Goal: Task Accomplishment & Management: Use online tool/utility

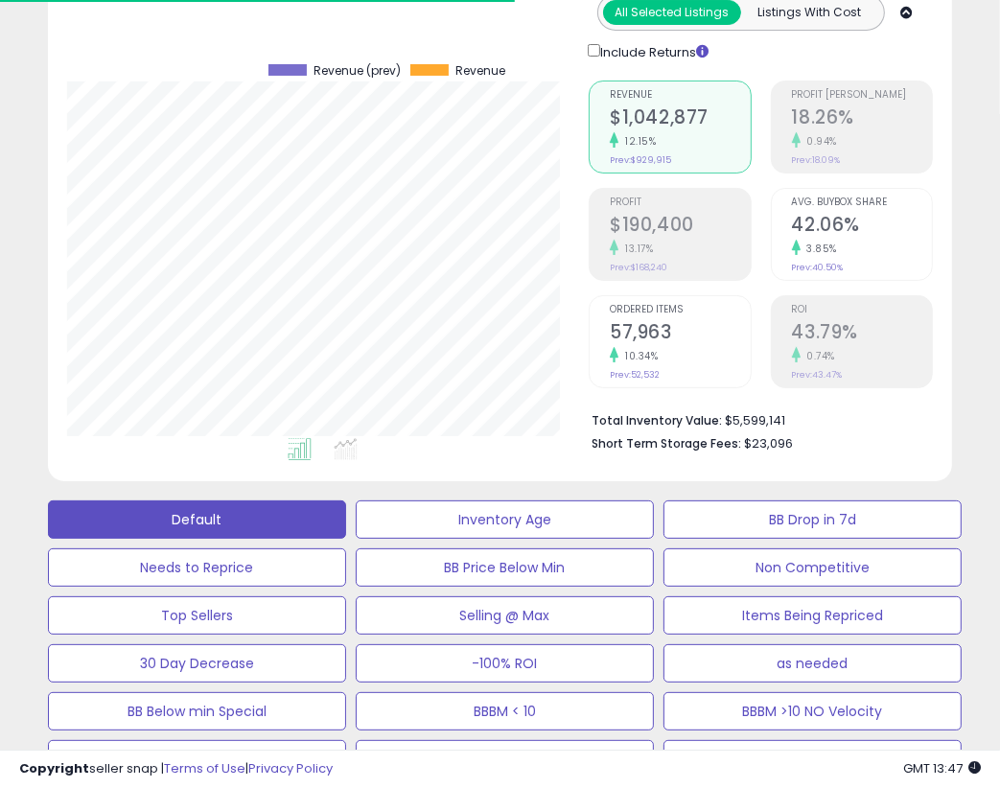
scroll to position [392, 522]
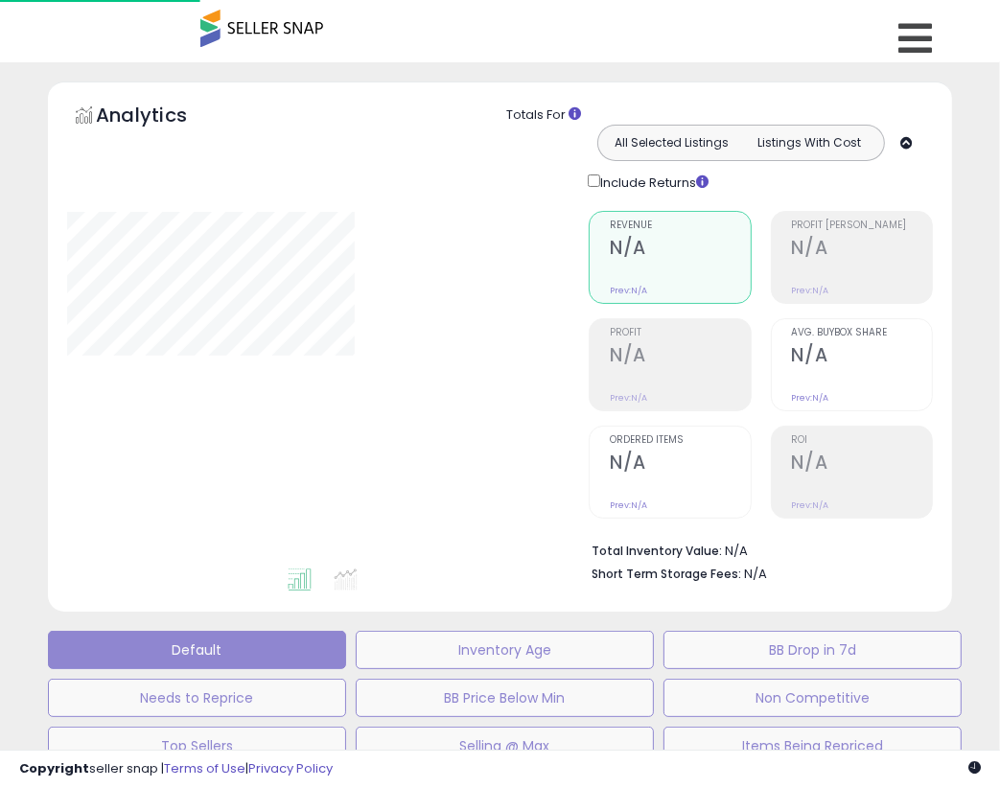
scroll to position [130, 0]
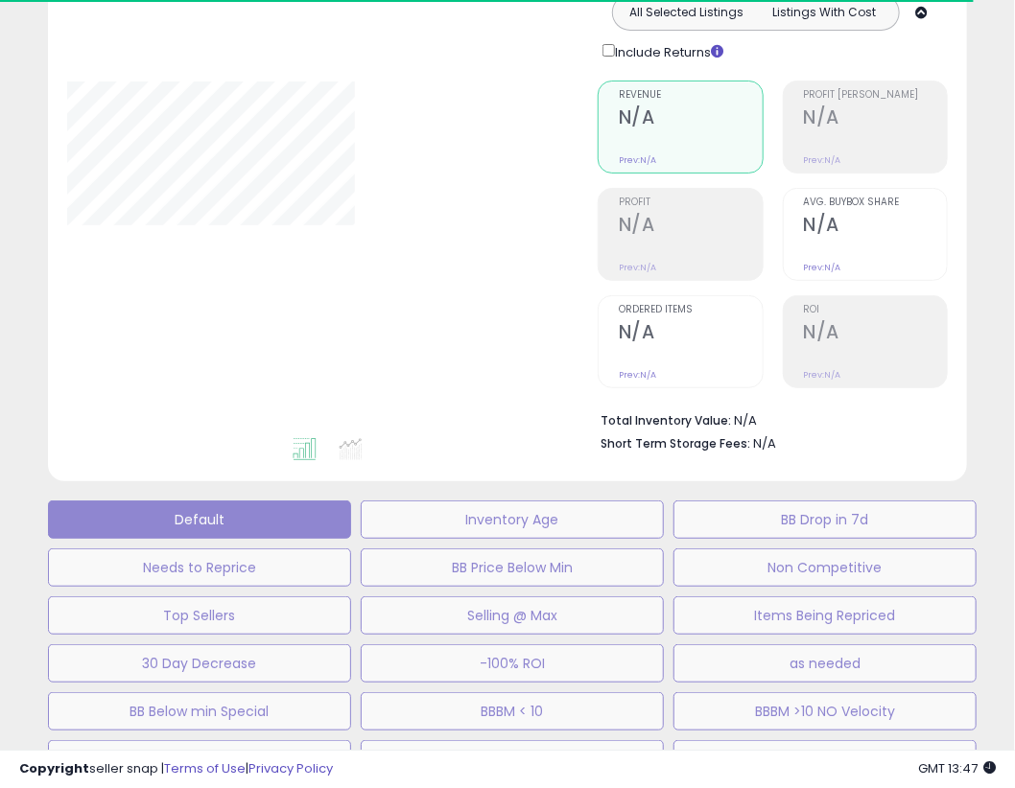
click at [990, 173] on div "**********" at bounding box center [508, 787] width 996 height 1672
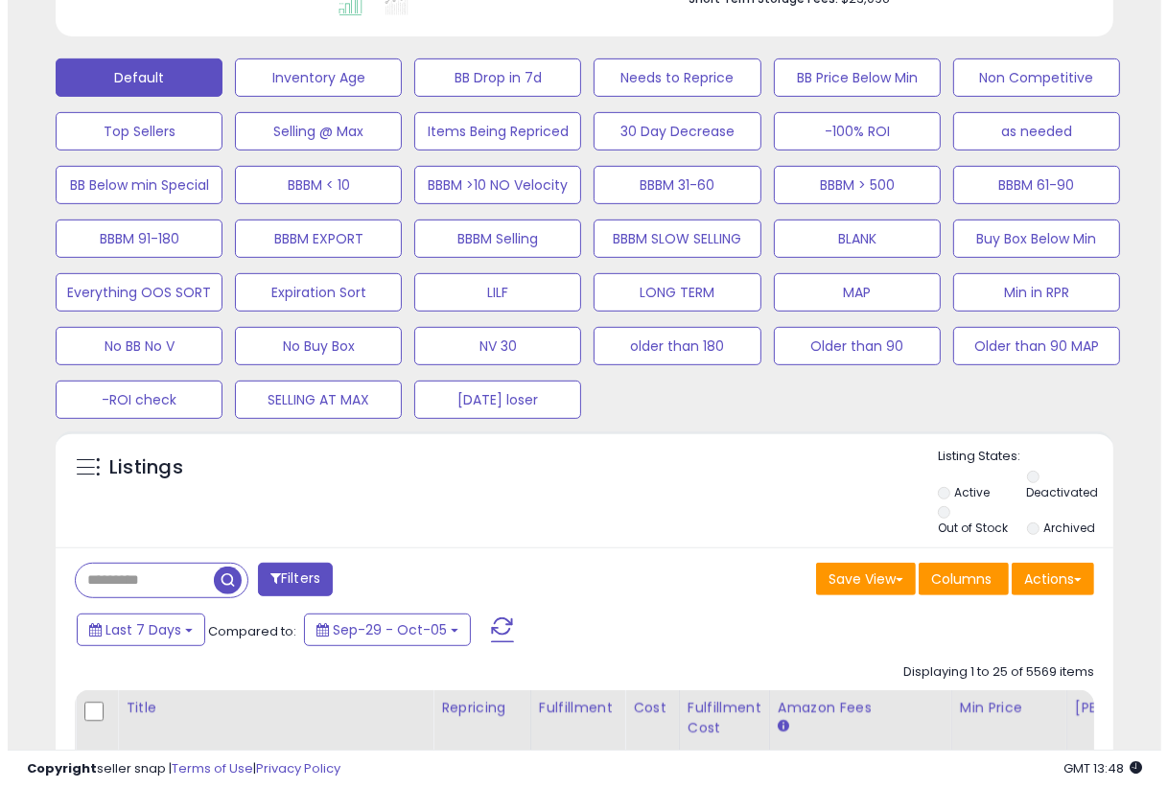
scroll to position [577, 0]
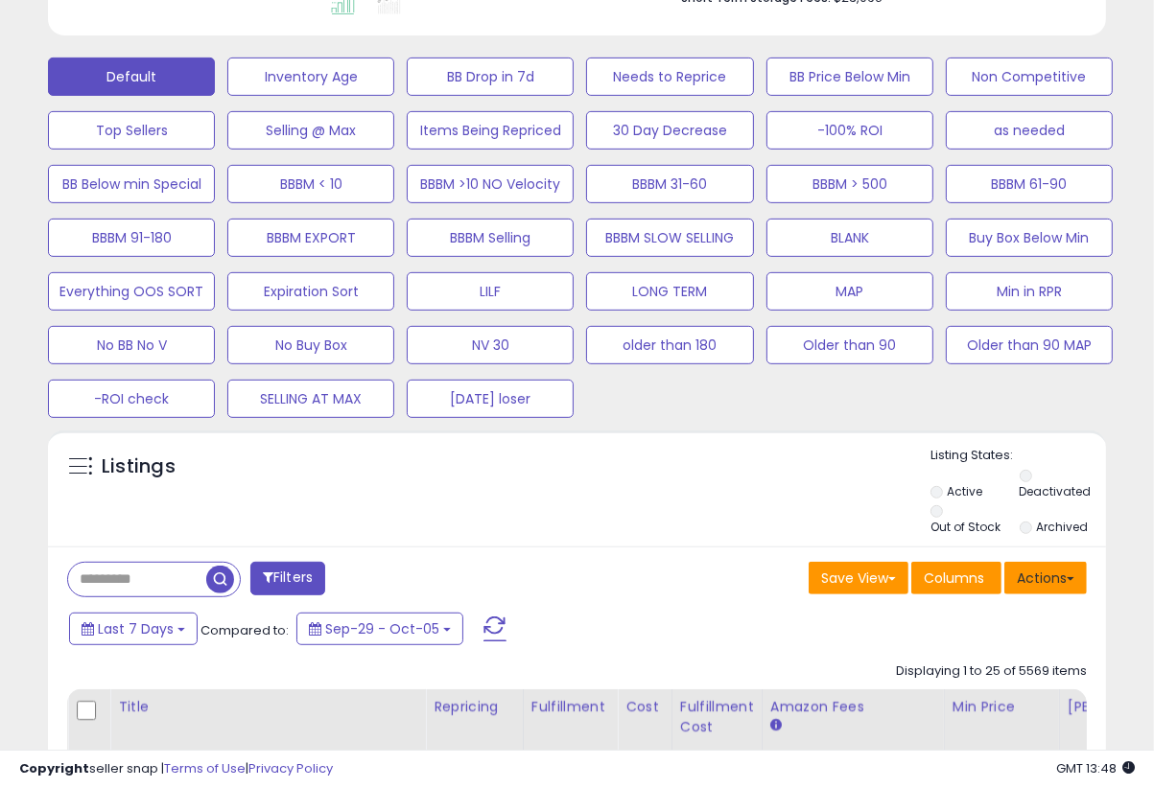
click at [1000, 567] on button "Actions" at bounding box center [1045, 578] width 82 height 33
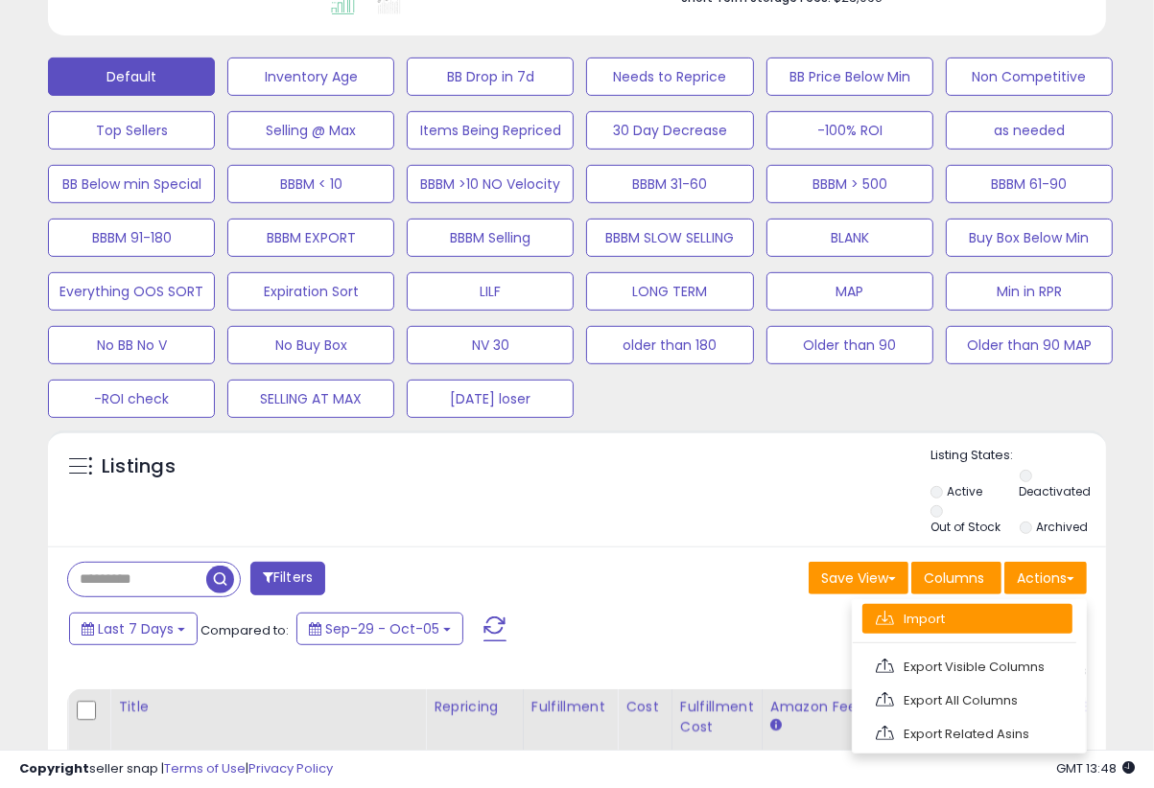
click at [940, 604] on link "Import" at bounding box center [967, 619] width 210 height 30
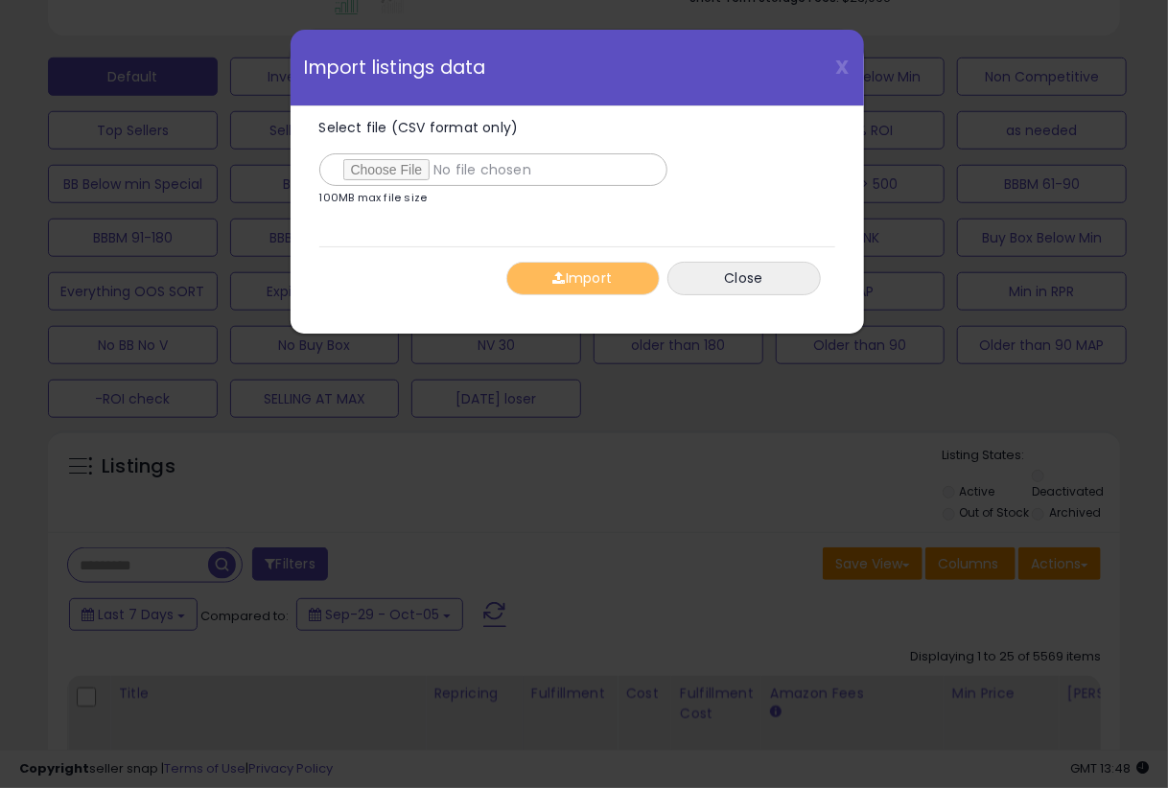
type input "**********"
click at [411, 280] on div "Import Close" at bounding box center [577, 278] width 516 height 63
click at [629, 283] on button "Import" at bounding box center [582, 279] width 153 height 34
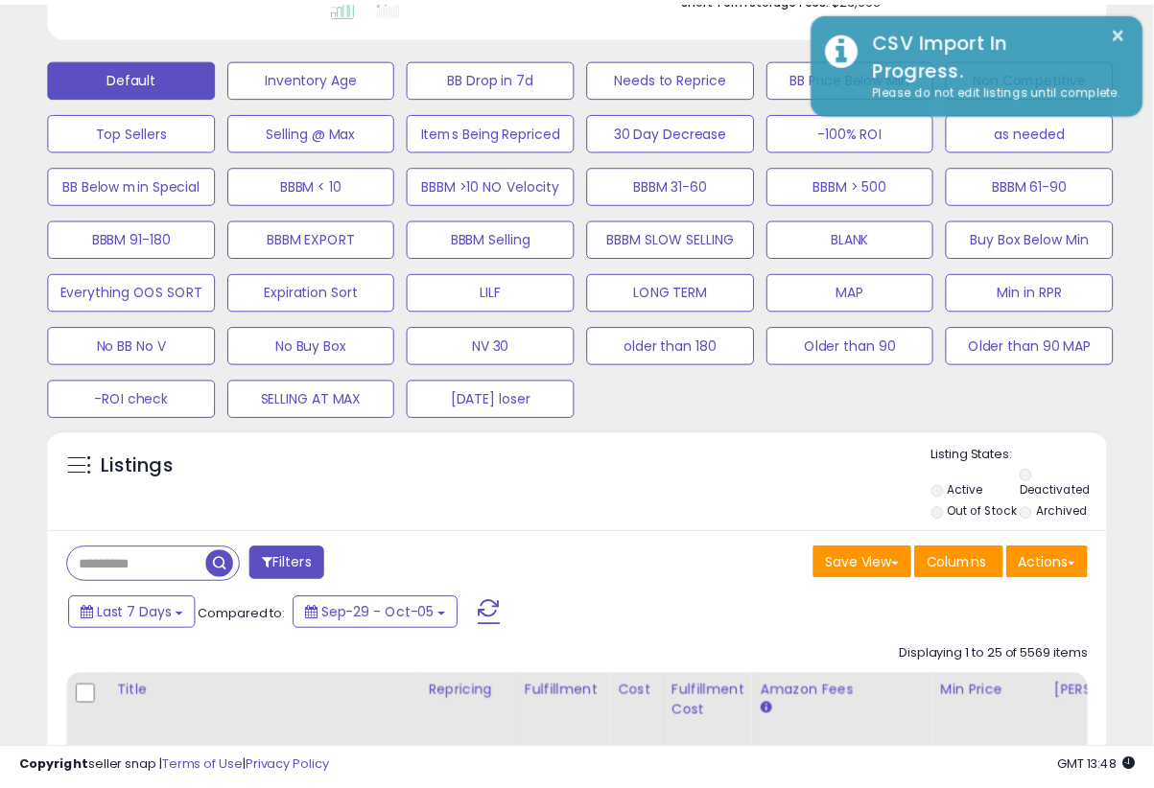
scroll to position [958846, 958628]
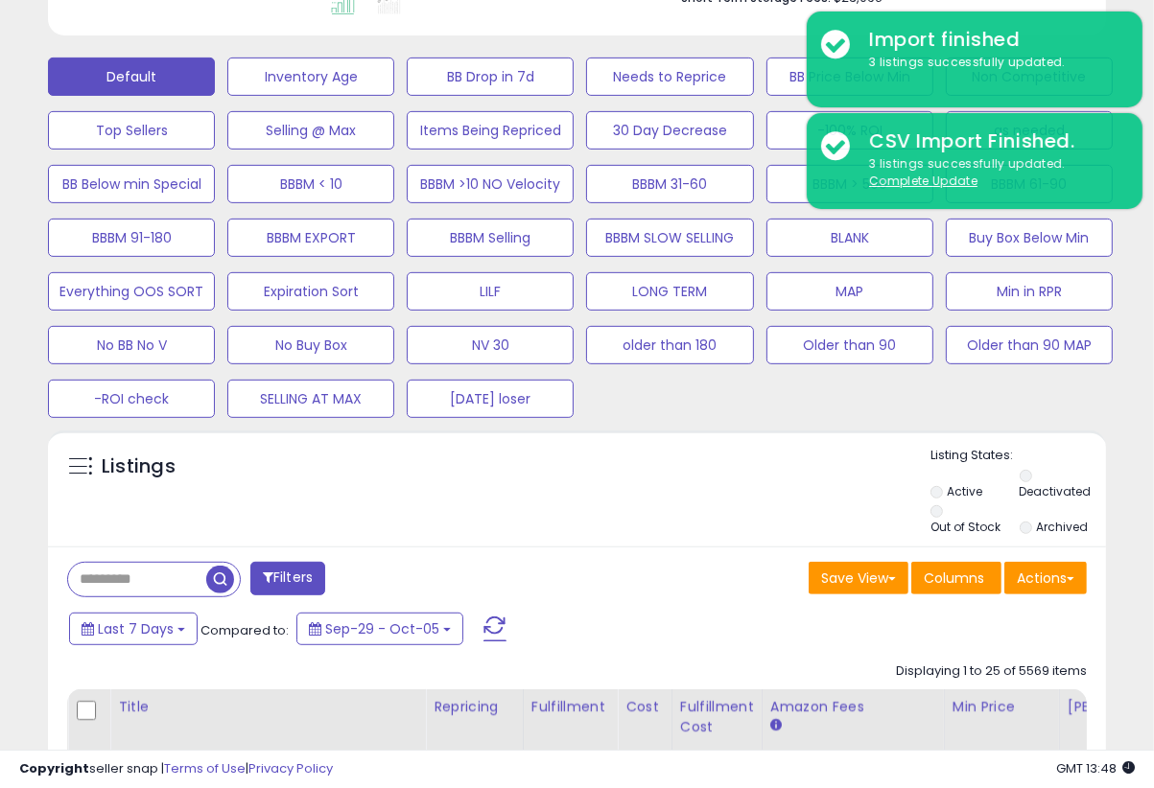
click at [1000, 392] on div "Default Inventory Age BB Drop in 7d Needs to Reprice BB Price Below Min Non Com…" at bounding box center [577, 233] width 1135 height 376
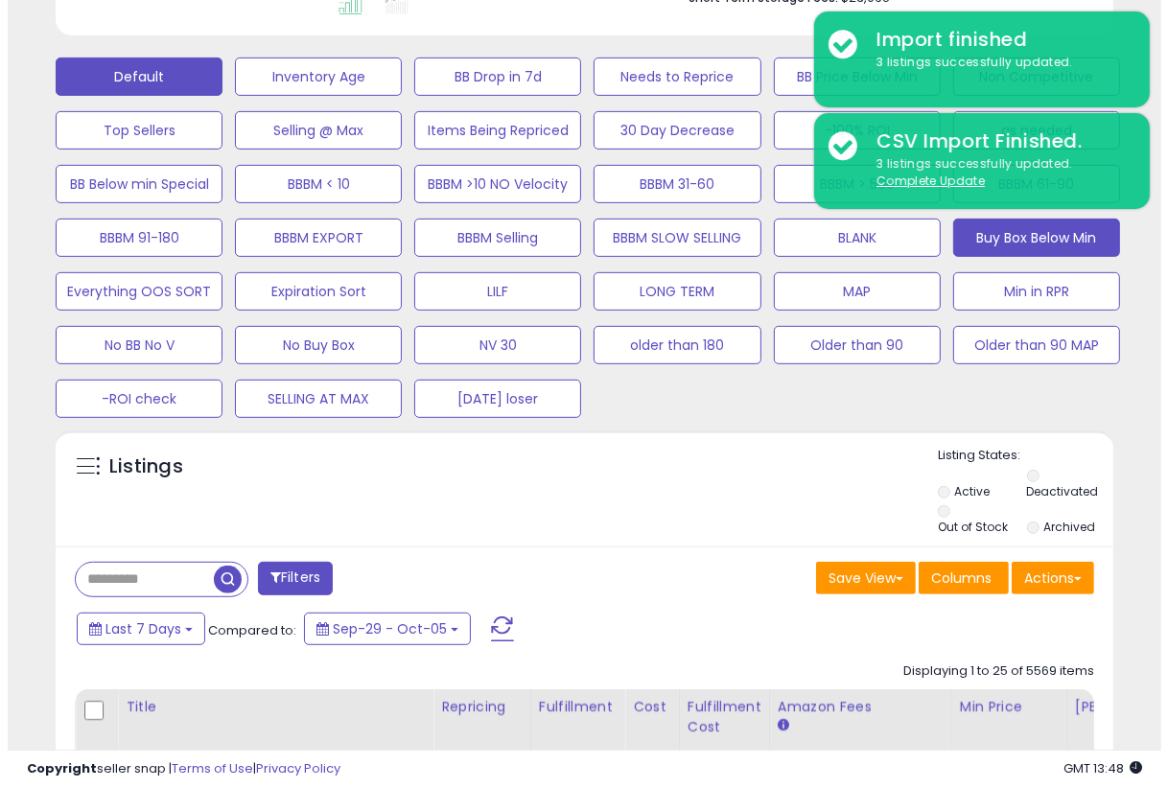
scroll to position [468, 0]
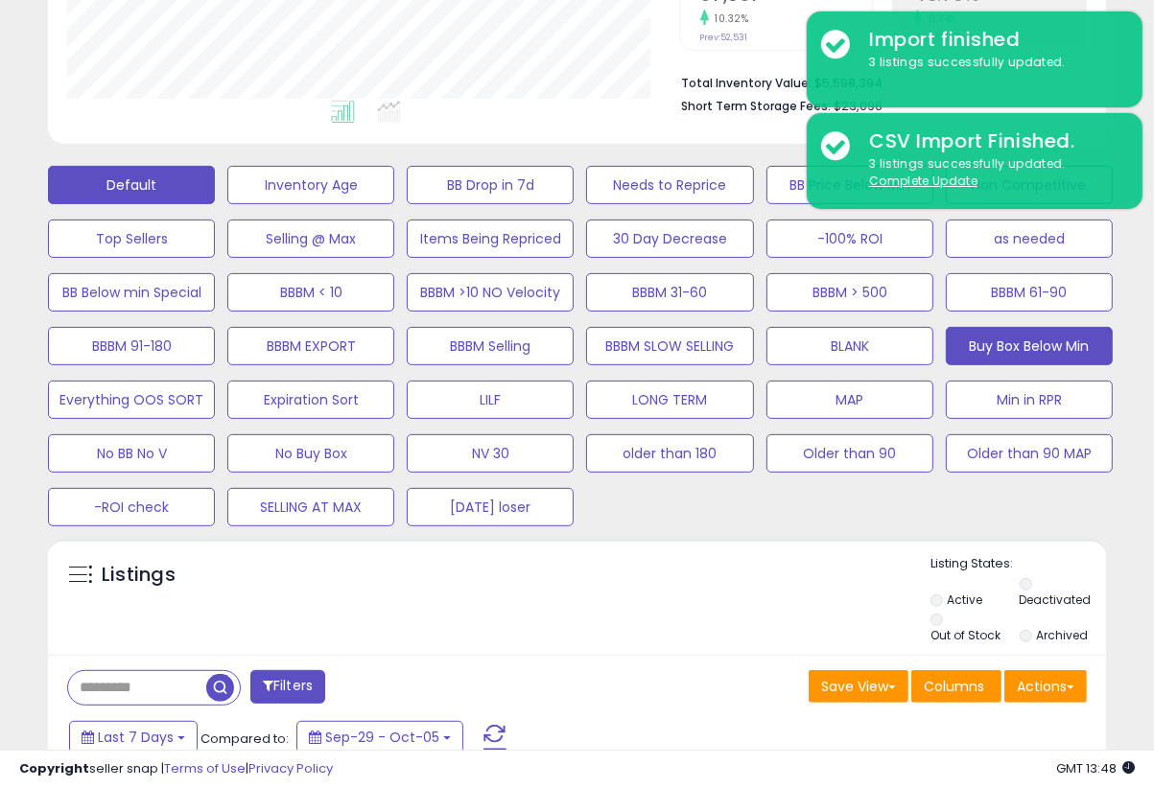
click at [1000, 342] on button "Buy Box Below Min" at bounding box center [1029, 346] width 167 height 38
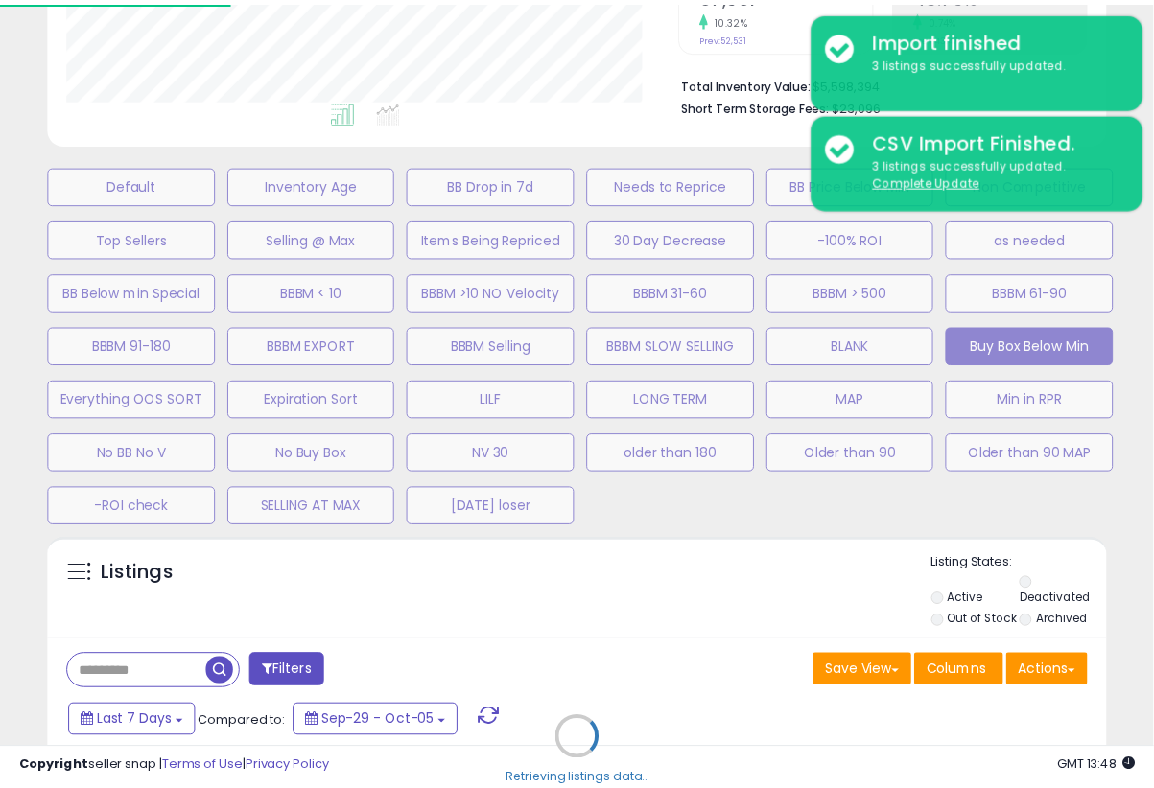
scroll to position [392, 620]
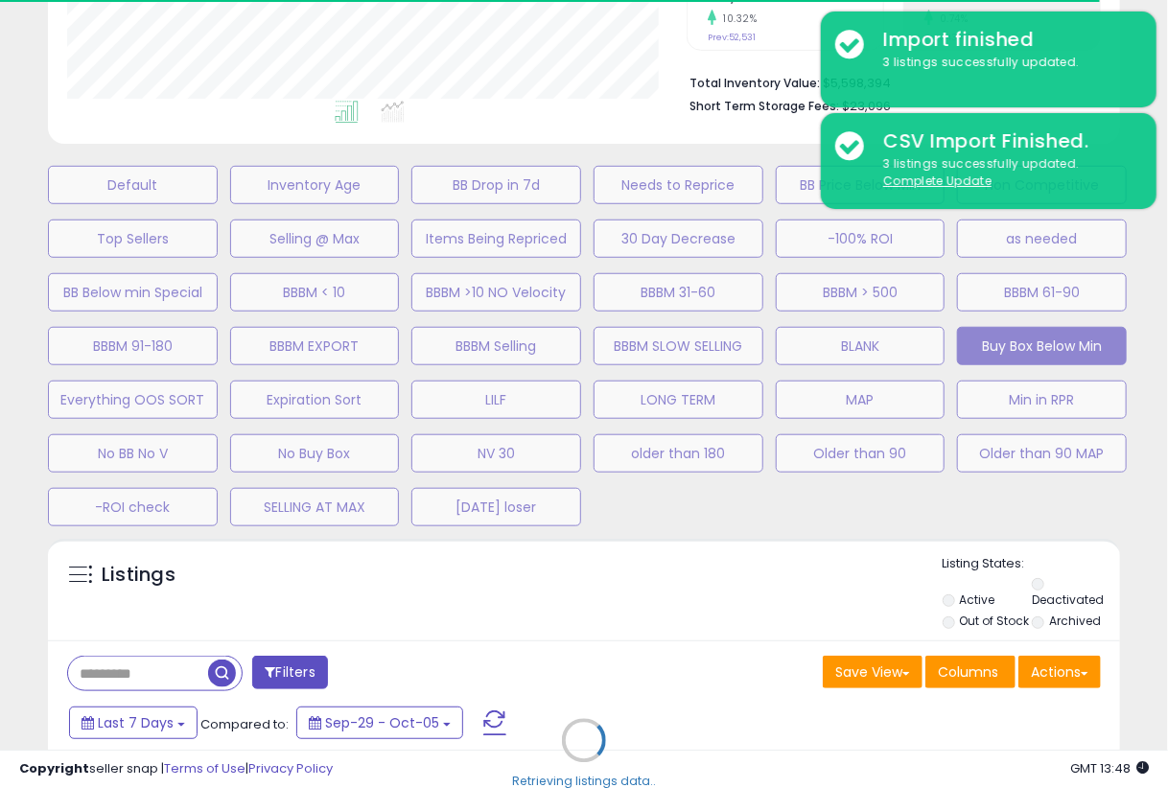
select select "**"
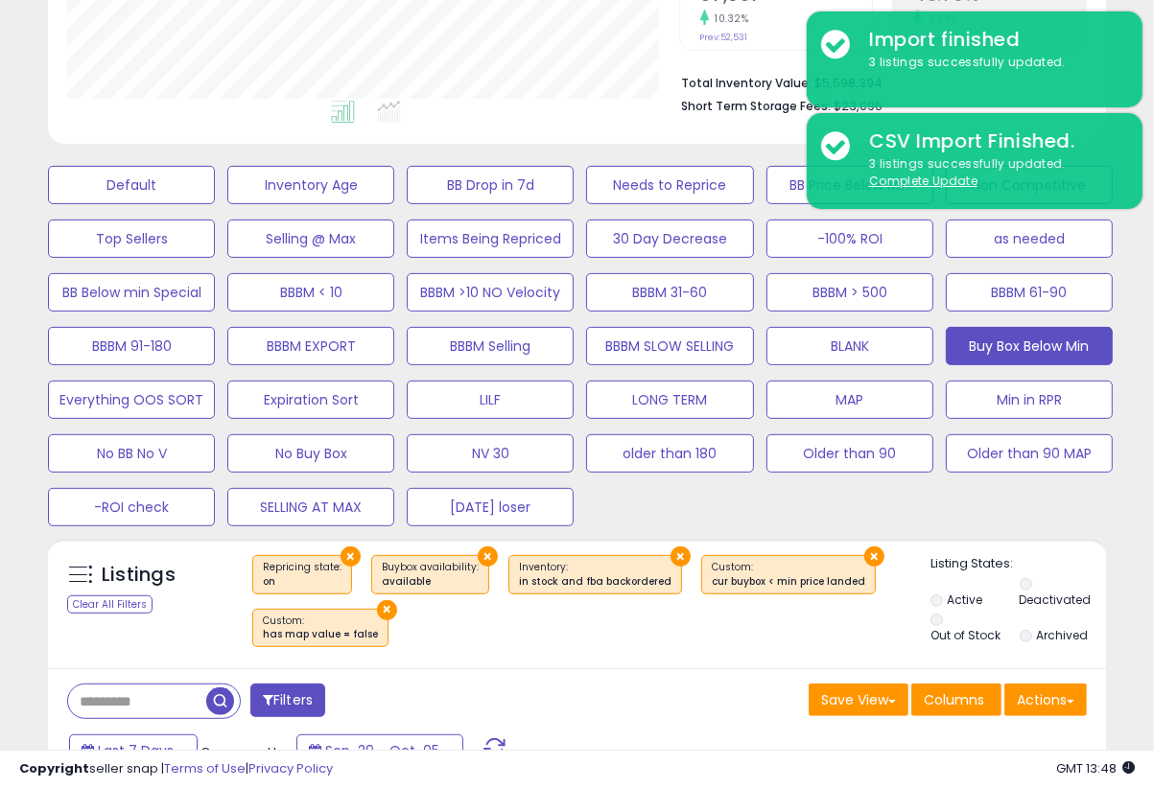
scroll to position [958846, 958628]
click at [1000, 504] on div "Default Inventory Age BB Drop in 7d Needs to Reprice BB Price Below Min Non Com…" at bounding box center [577, 341] width 1106 height 376
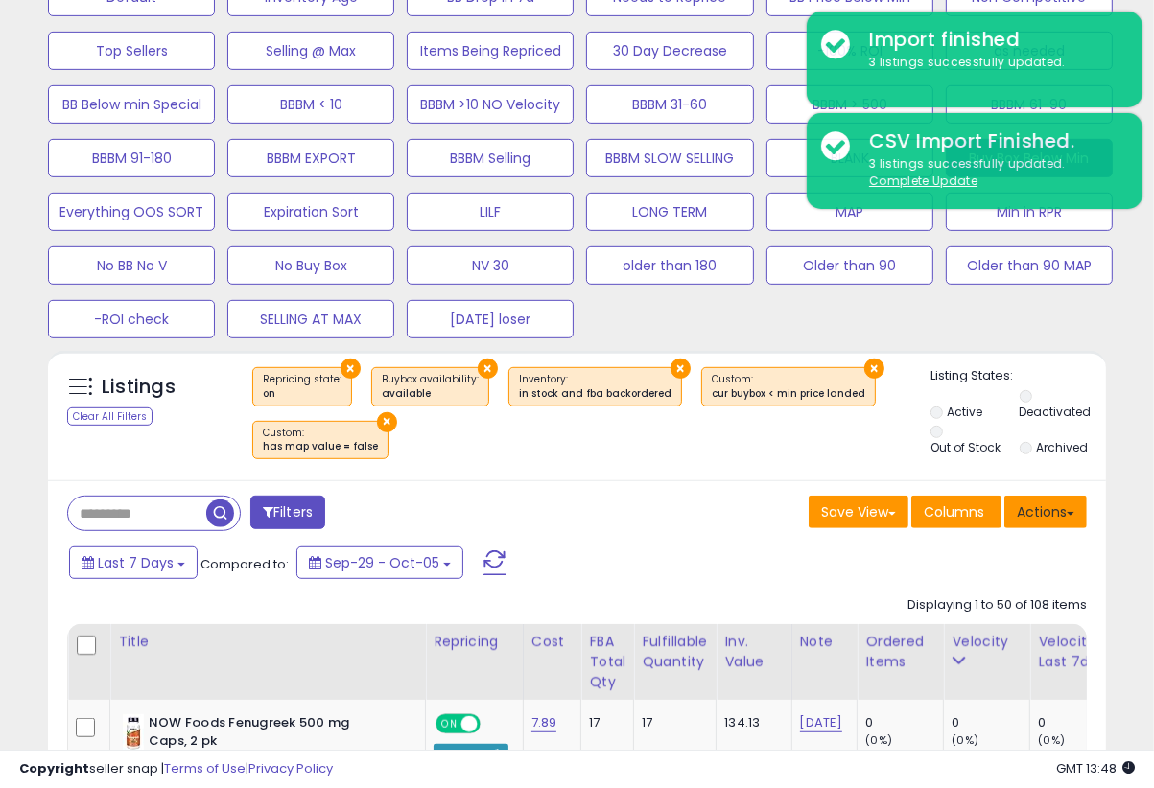
scroll to position [656, 0]
click at [1000, 506] on button "Actions" at bounding box center [1045, 512] width 82 height 33
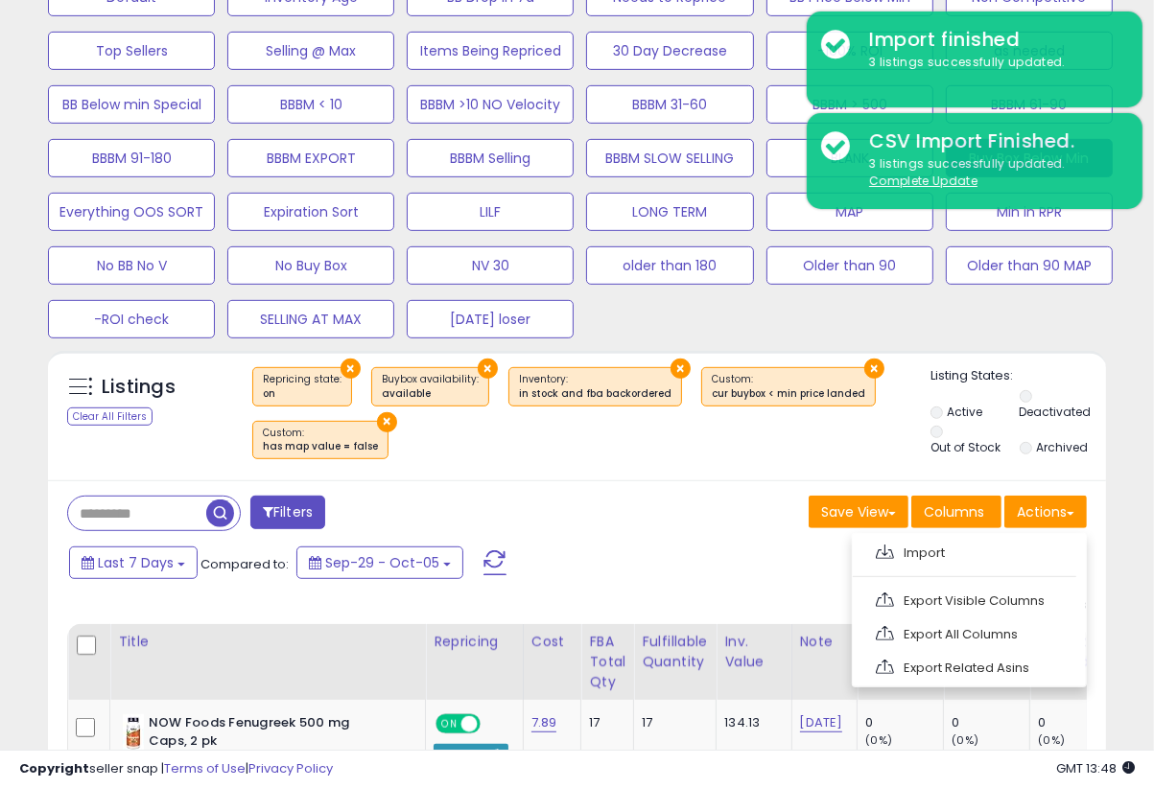
click at [985, 596] on link "Export Visible Columns" at bounding box center [967, 601] width 210 height 30
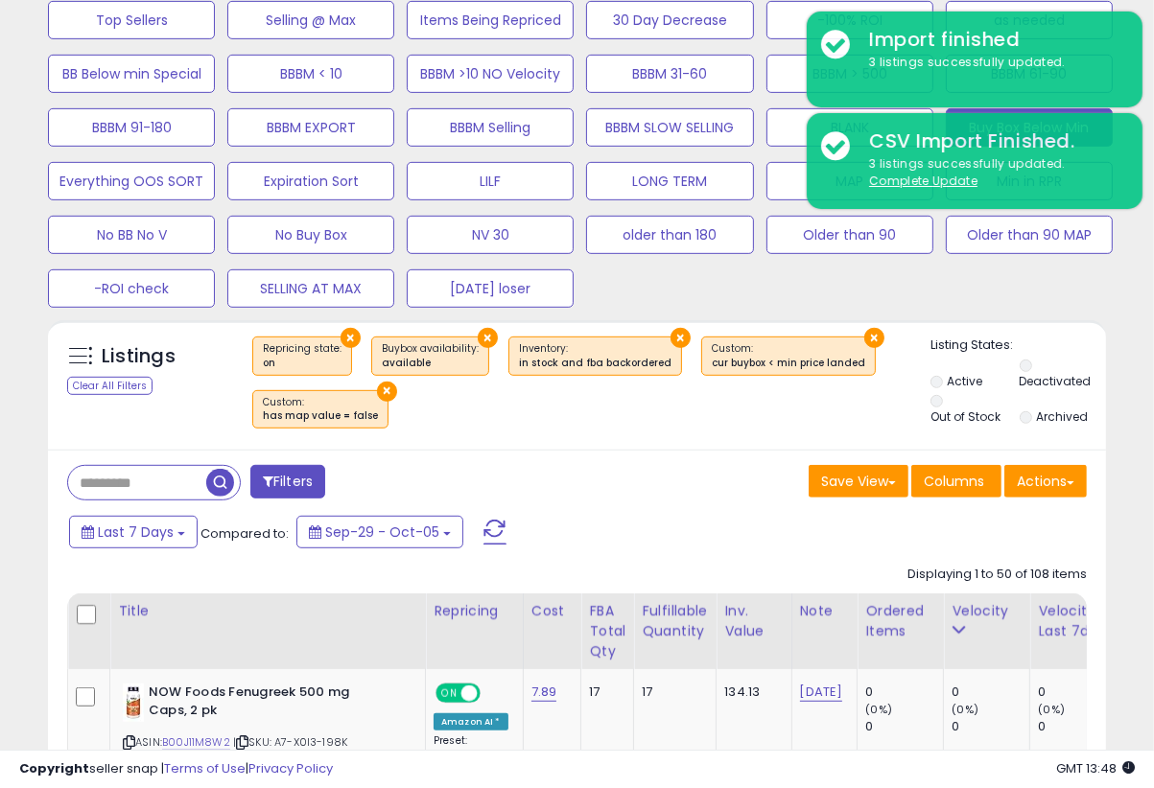
scroll to position [664, 0]
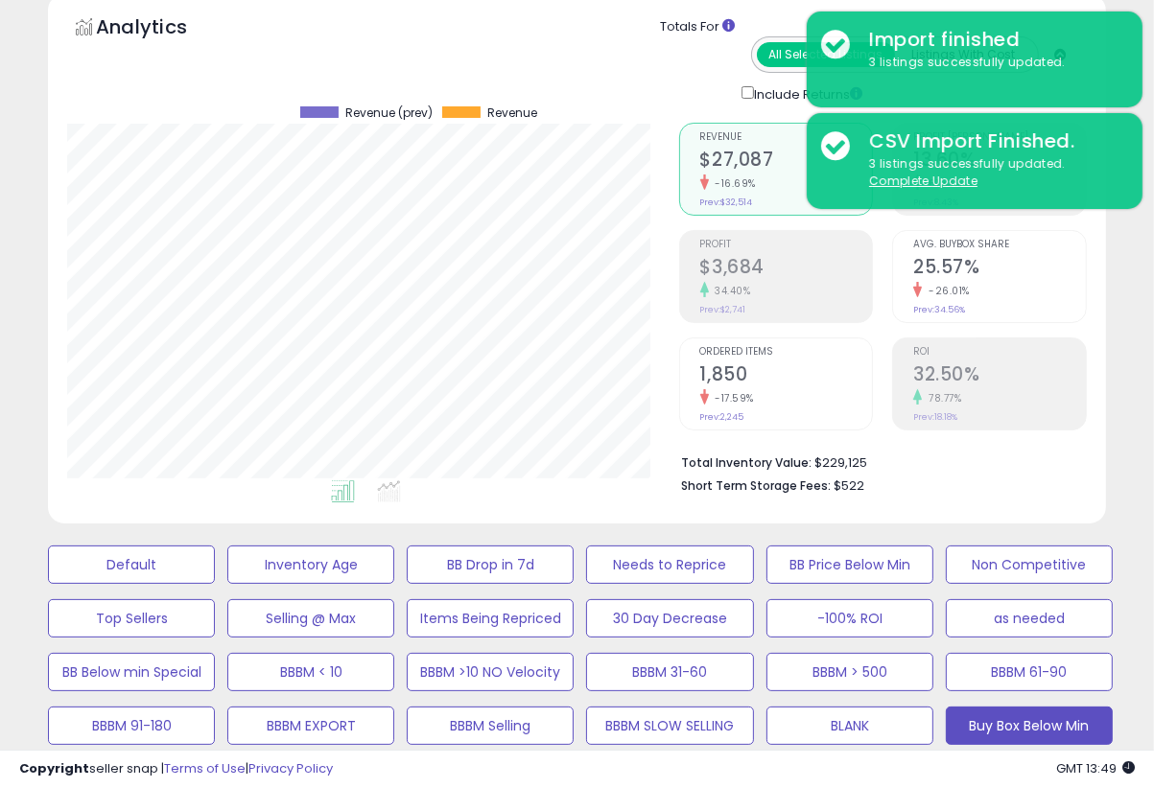
scroll to position [472, 0]
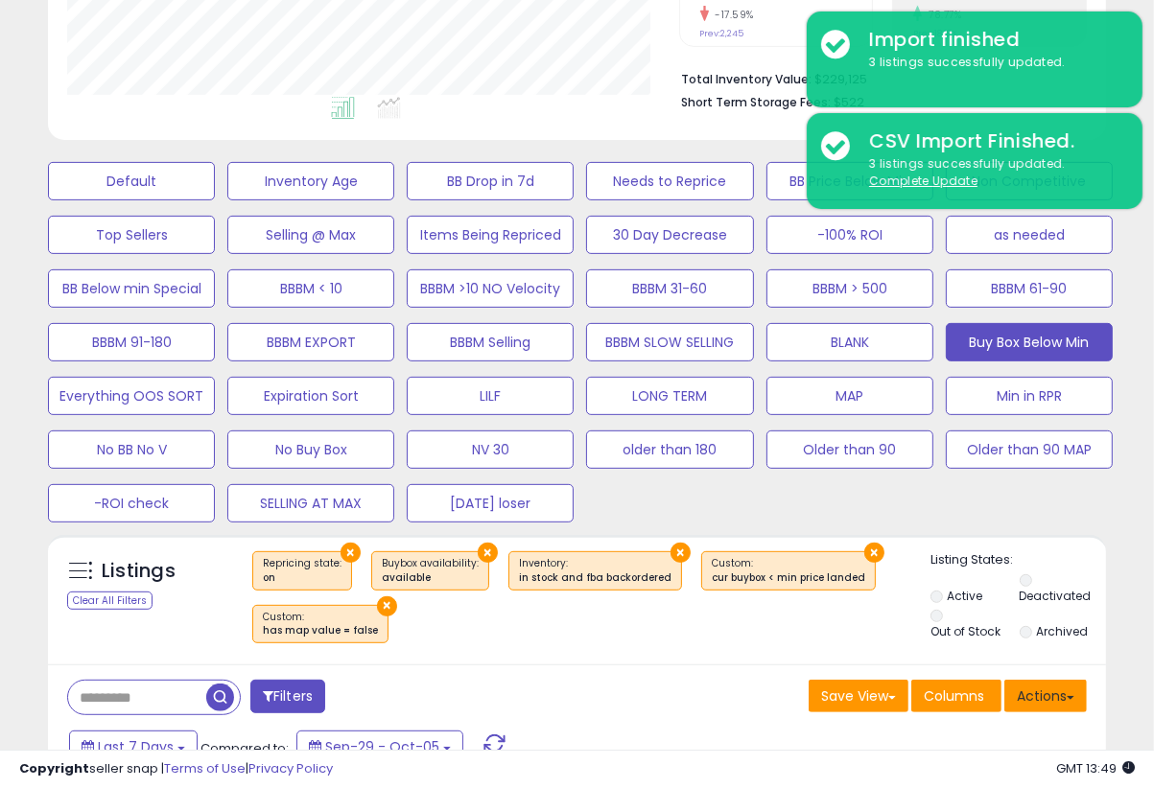
click at [1000, 689] on button "Actions" at bounding box center [1045, 696] width 82 height 33
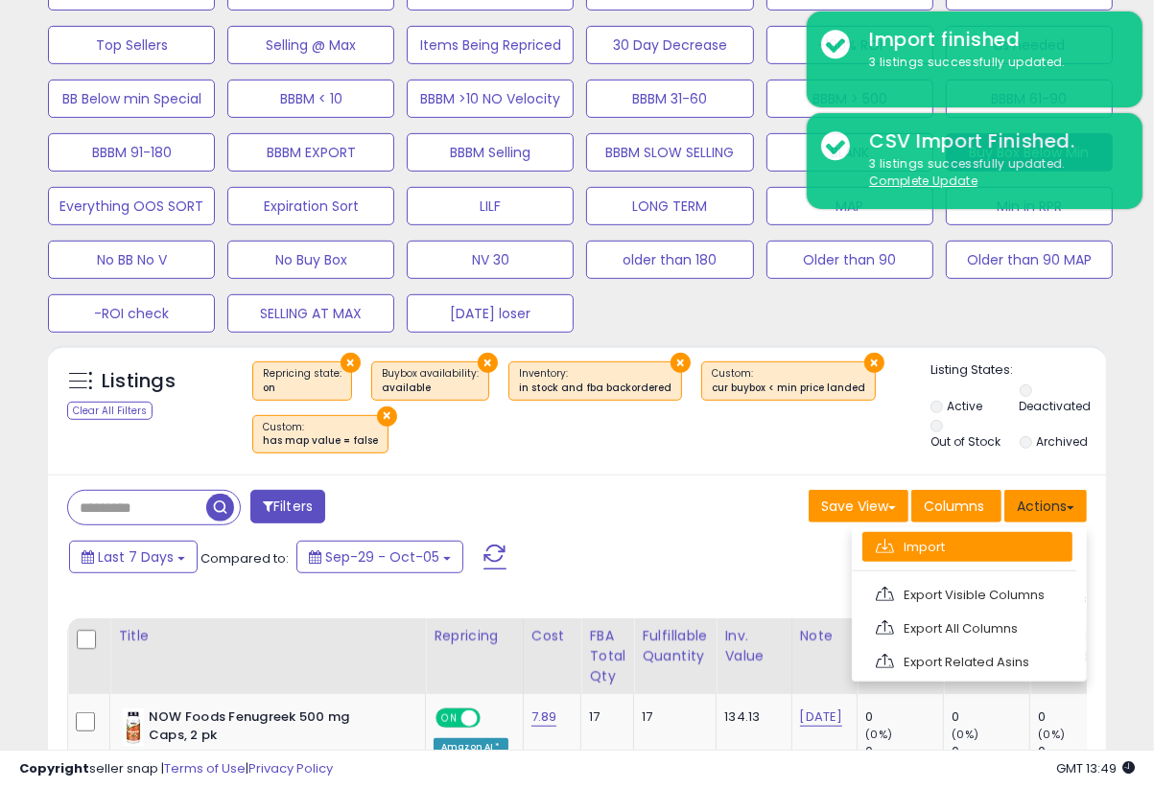
scroll to position [664, 0]
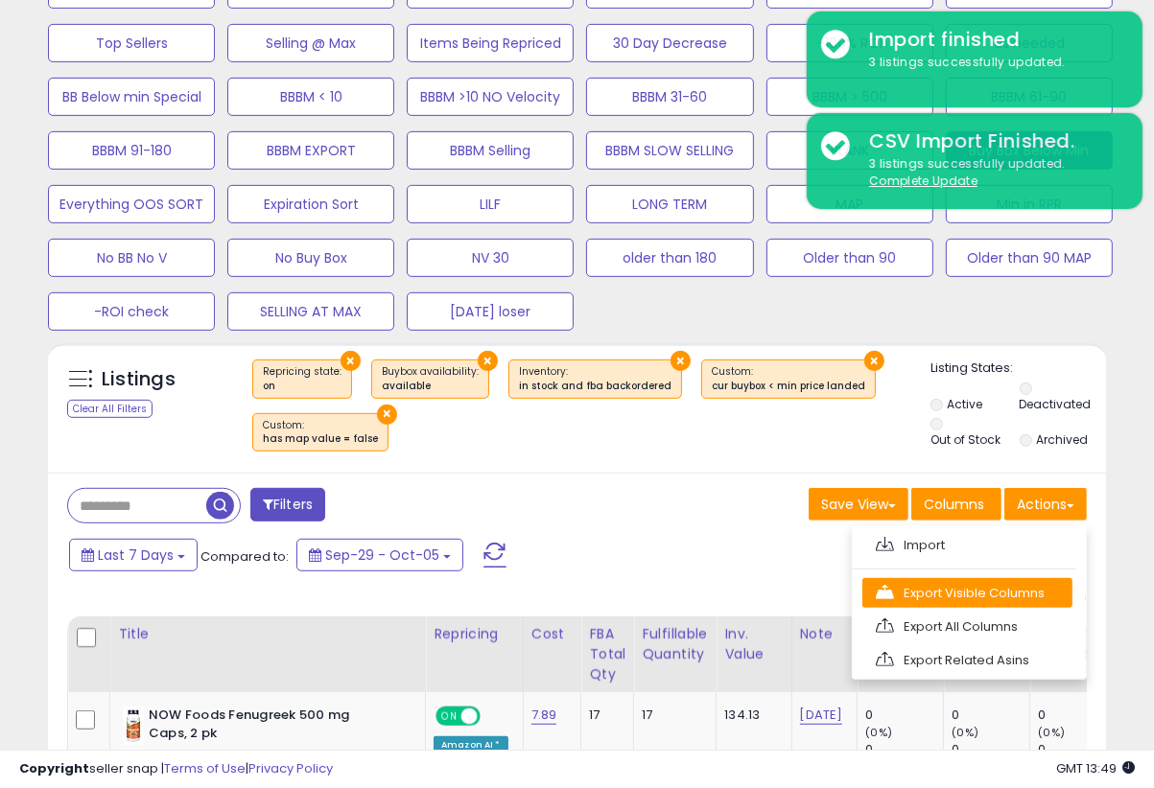
click at [984, 588] on link "Export Visible Columns" at bounding box center [967, 593] width 210 height 30
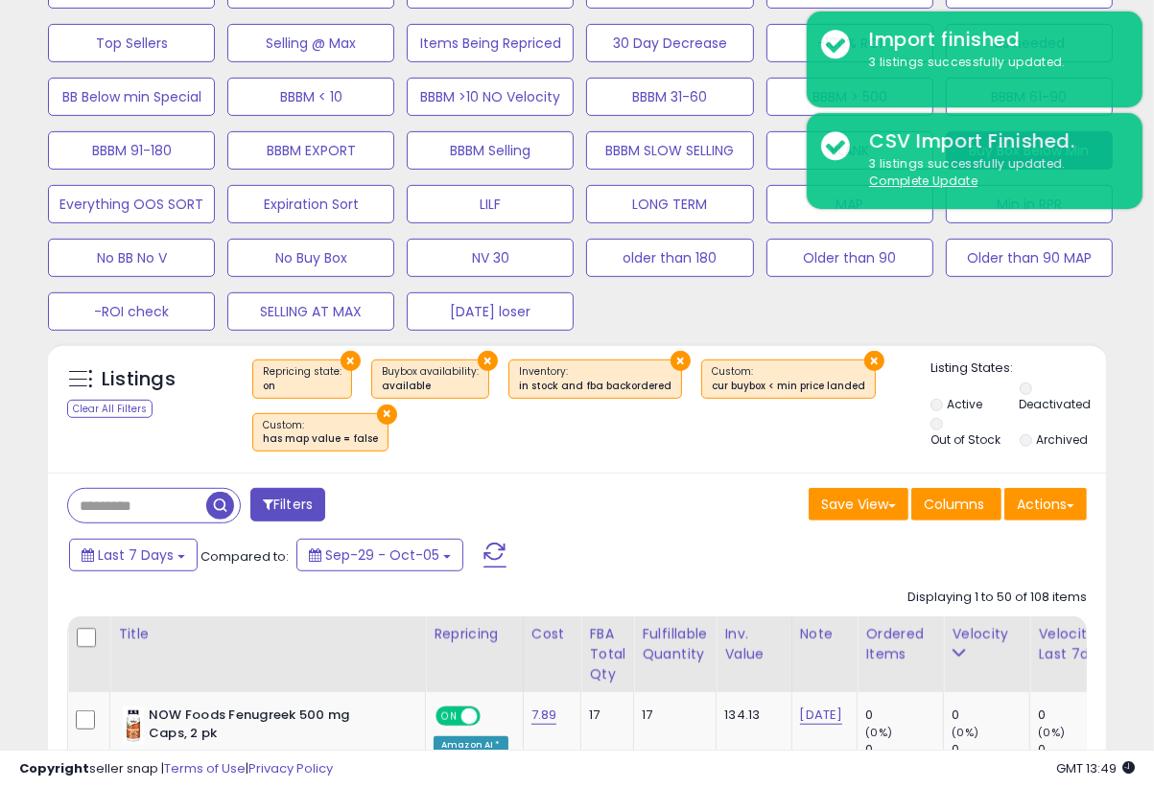
click at [648, 510] on div "Save View Save As New View Columns Actions Import" at bounding box center [839, 506] width 525 height 37
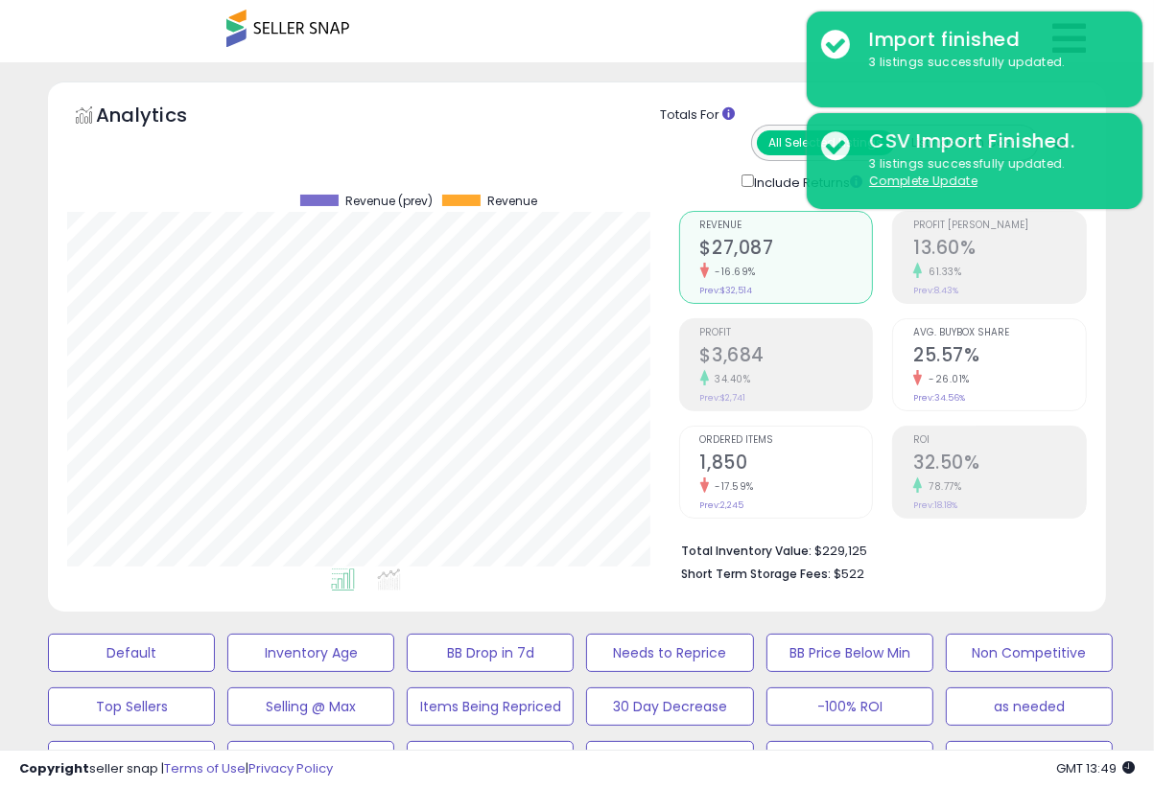
scroll to position [0, 0]
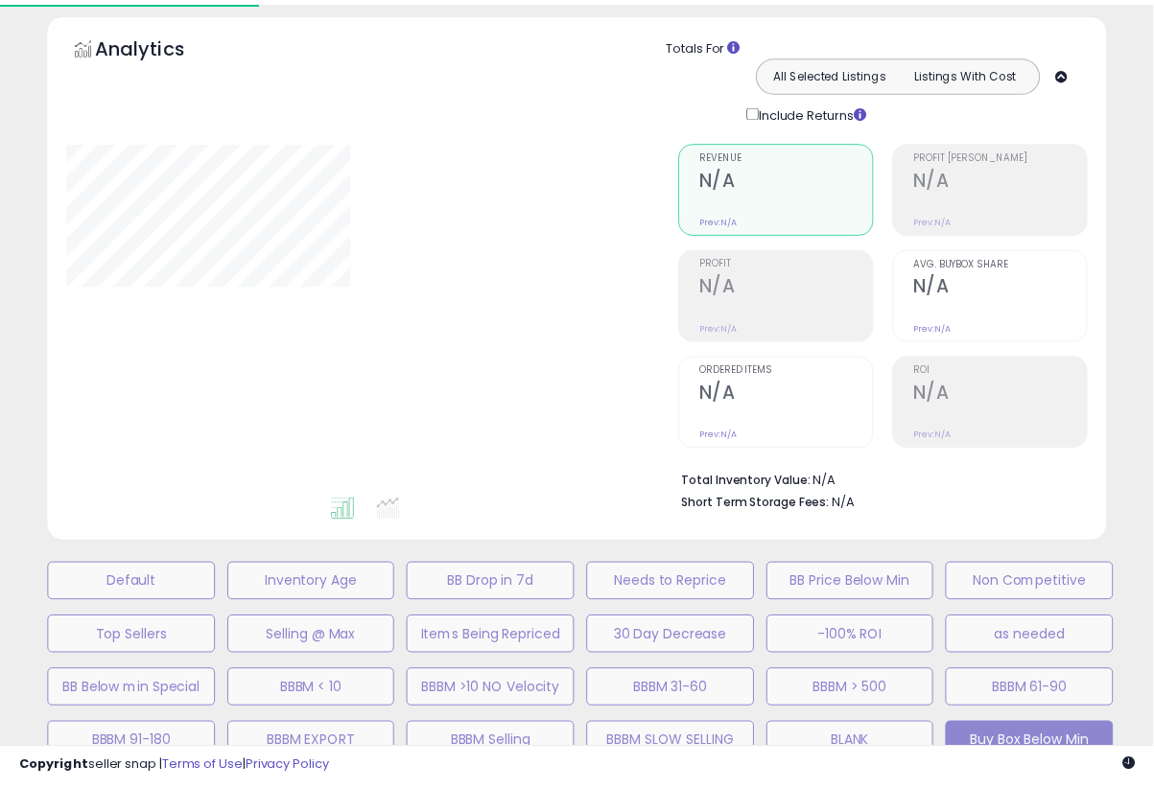
scroll to position [70, 0]
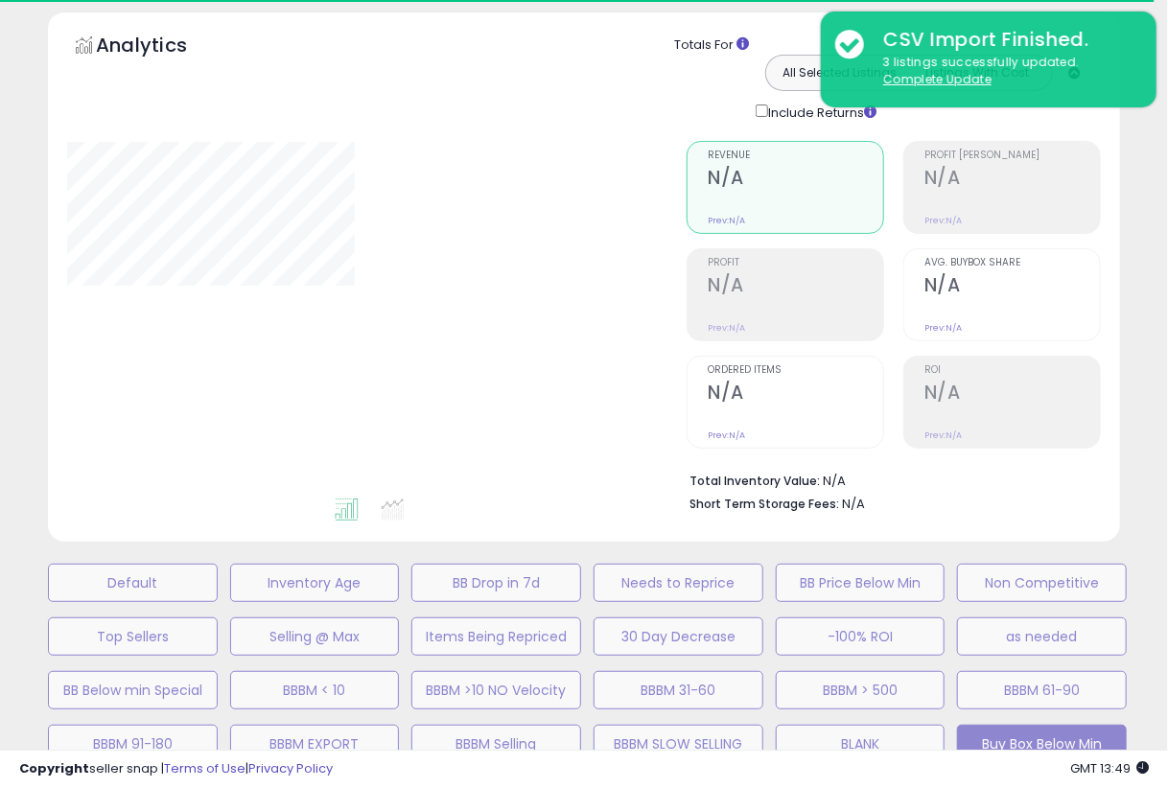
click at [1148, 403] on div "**********" at bounding box center [584, 696] width 1149 height 1368
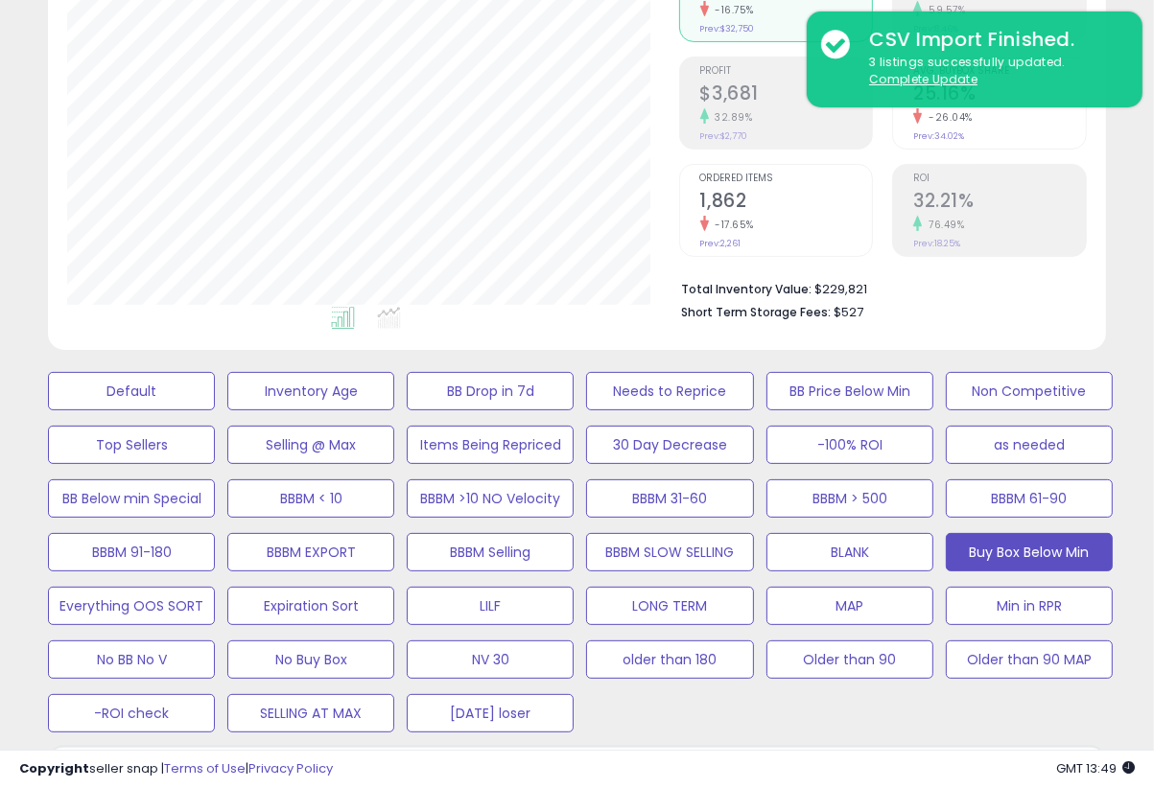
scroll to position [392, 611]
click at [1122, 612] on div "Default Inventory Age BB Drop in 7d Needs to Reprice BB Price Below Min Non Com…" at bounding box center [577, 548] width 1106 height 376
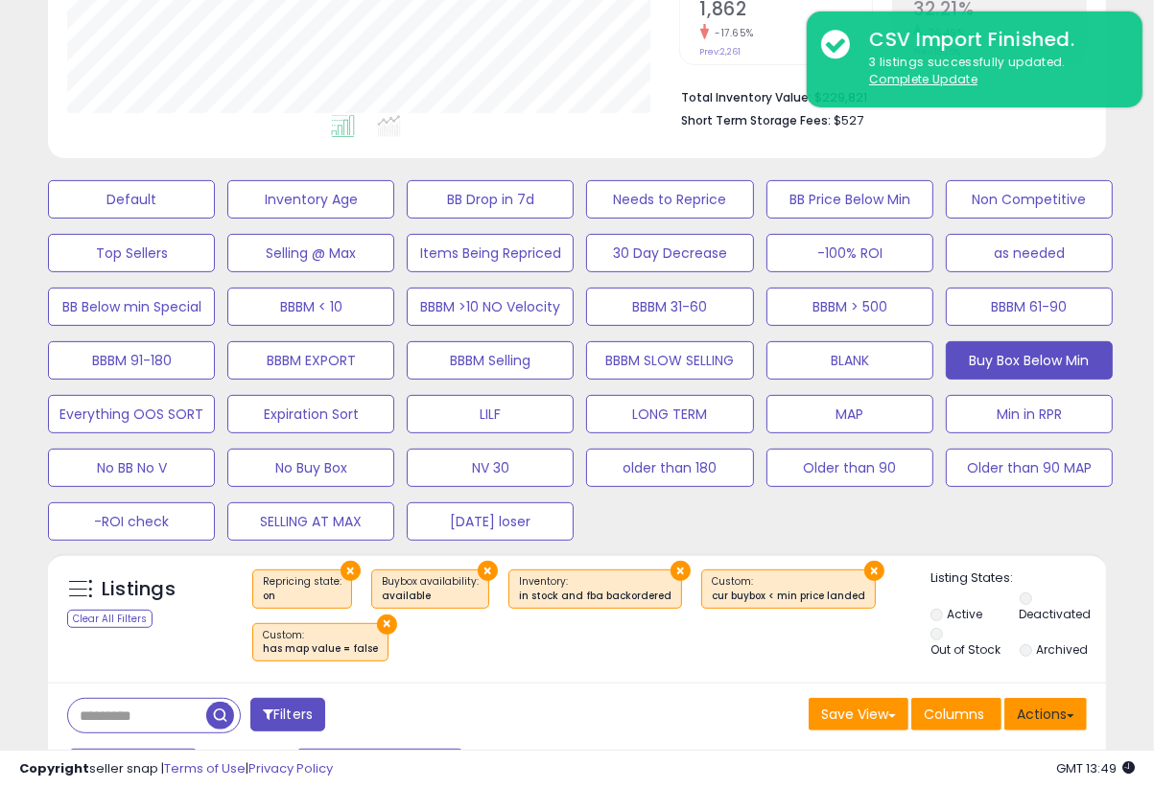
click at [1074, 707] on button "Actions" at bounding box center [1045, 714] width 82 height 33
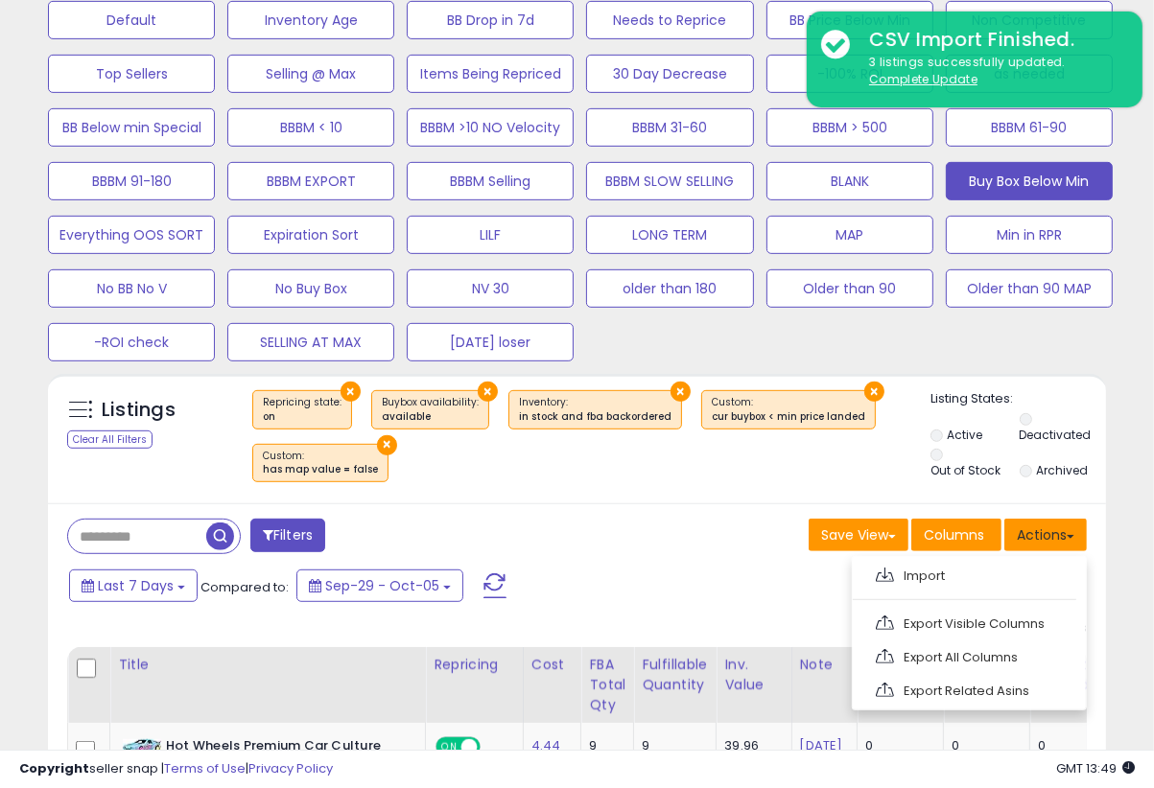
scroll to position [646, 0]
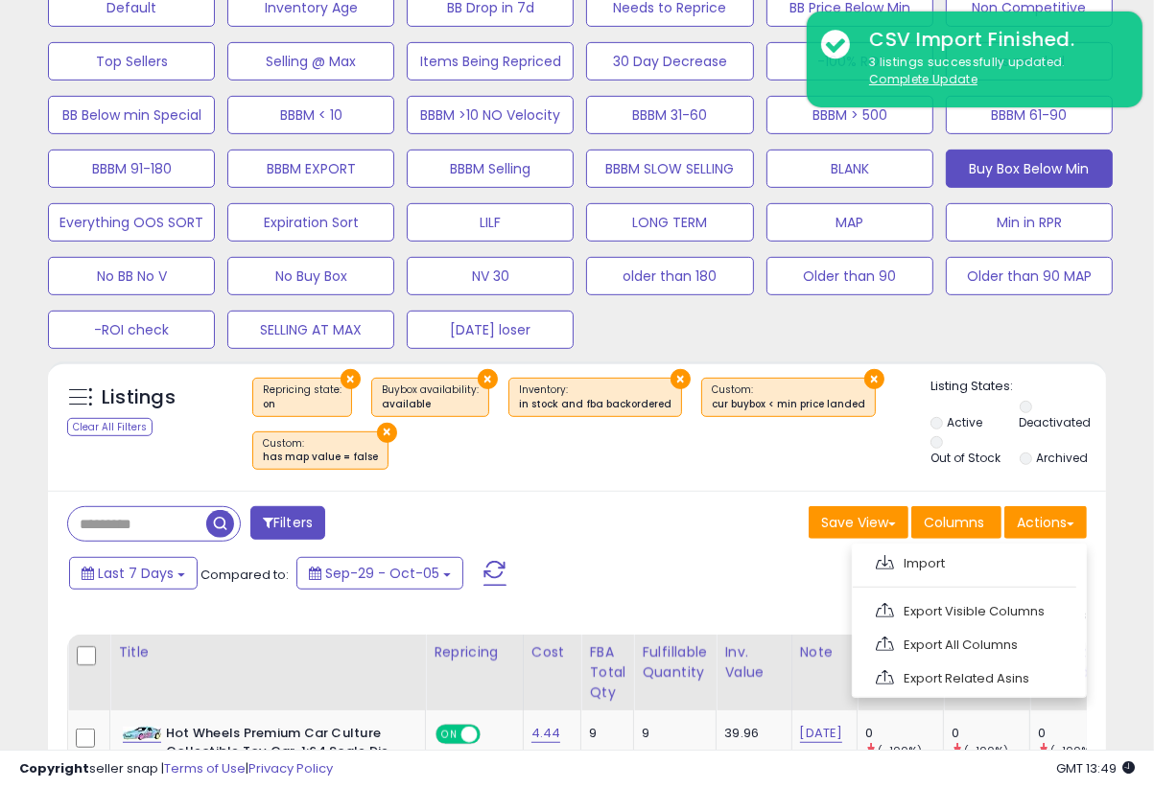
click at [939, 603] on link "Export Visible Columns" at bounding box center [967, 612] width 210 height 30
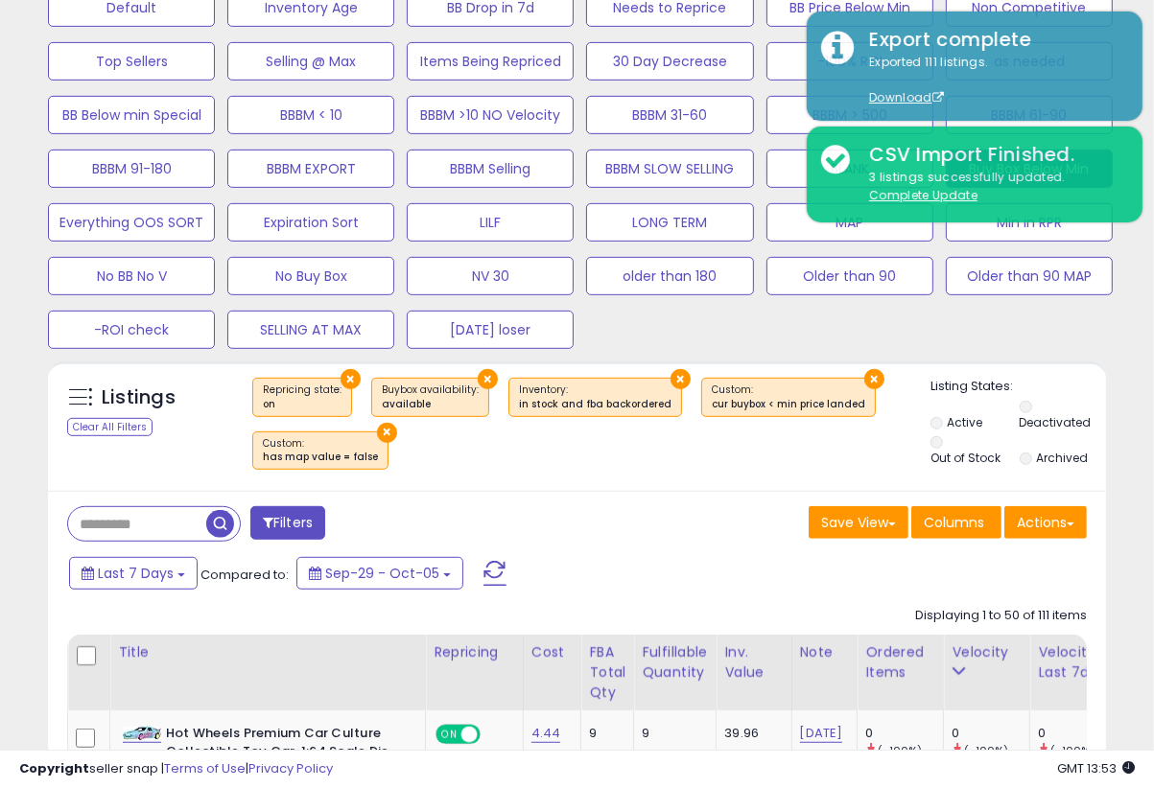
click at [1121, 314] on div "Default Inventory Age BB Drop in 7d Needs to Reprice BB Price Below Min Non Com…" at bounding box center [577, 164] width 1106 height 376
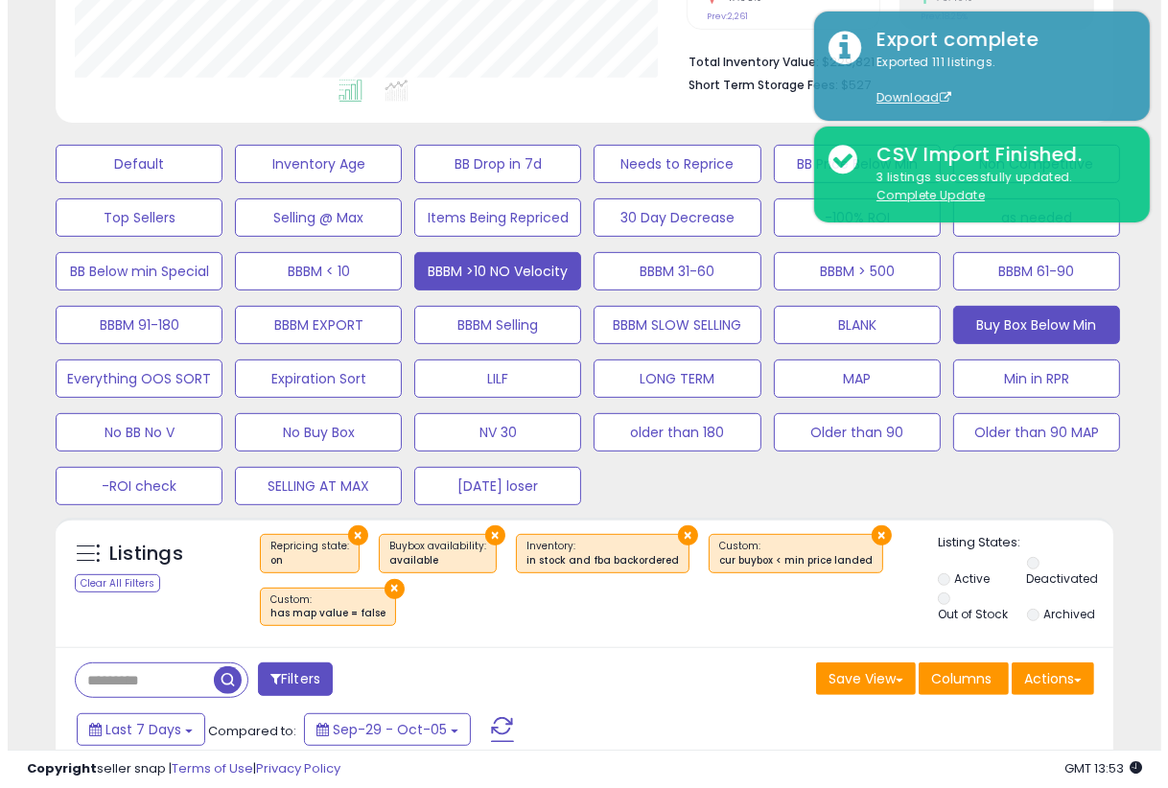
scroll to position [485, 0]
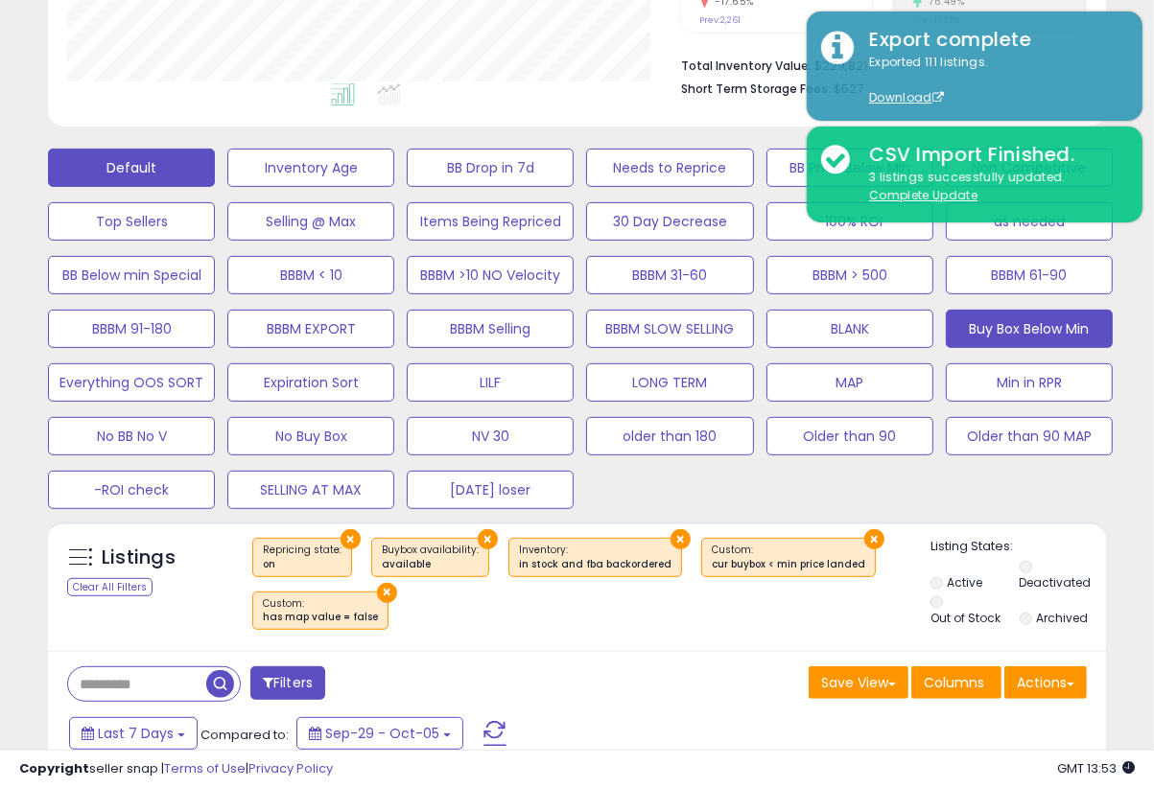
click at [144, 166] on button "Default" at bounding box center [131, 168] width 167 height 38
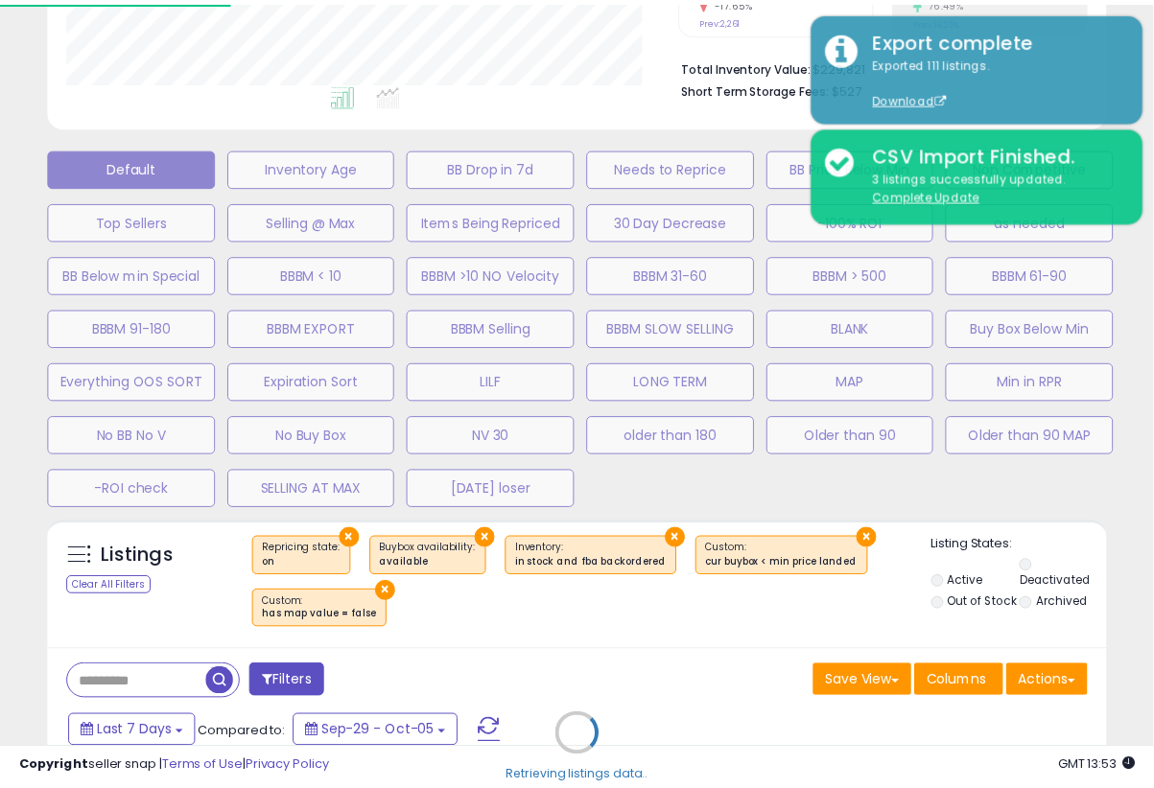
scroll to position [392, 620]
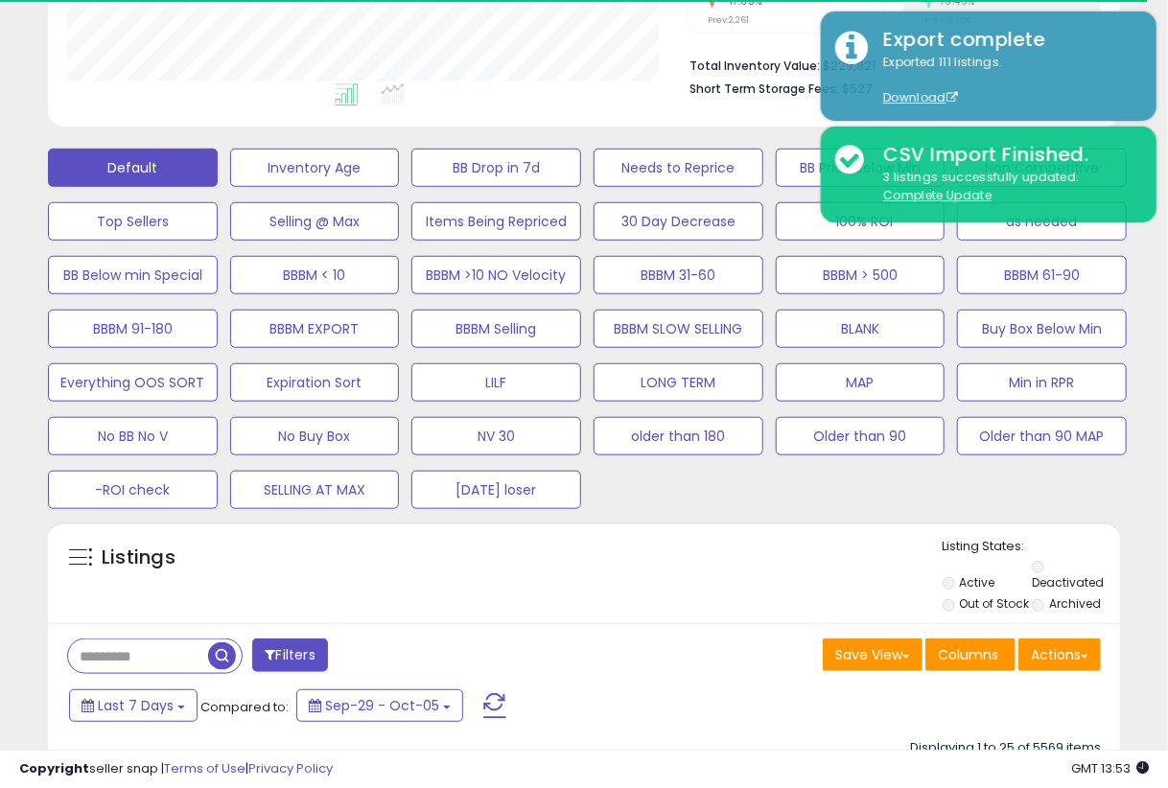
select select "**"
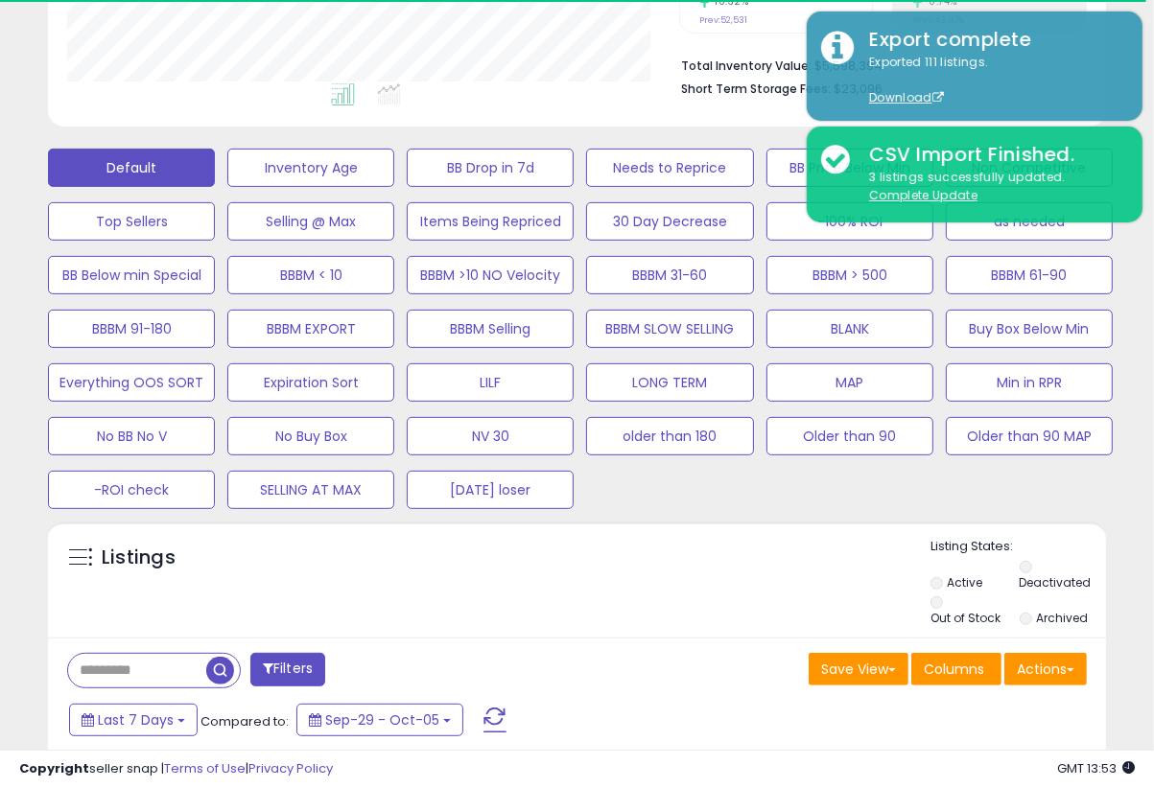
scroll to position [664, 0]
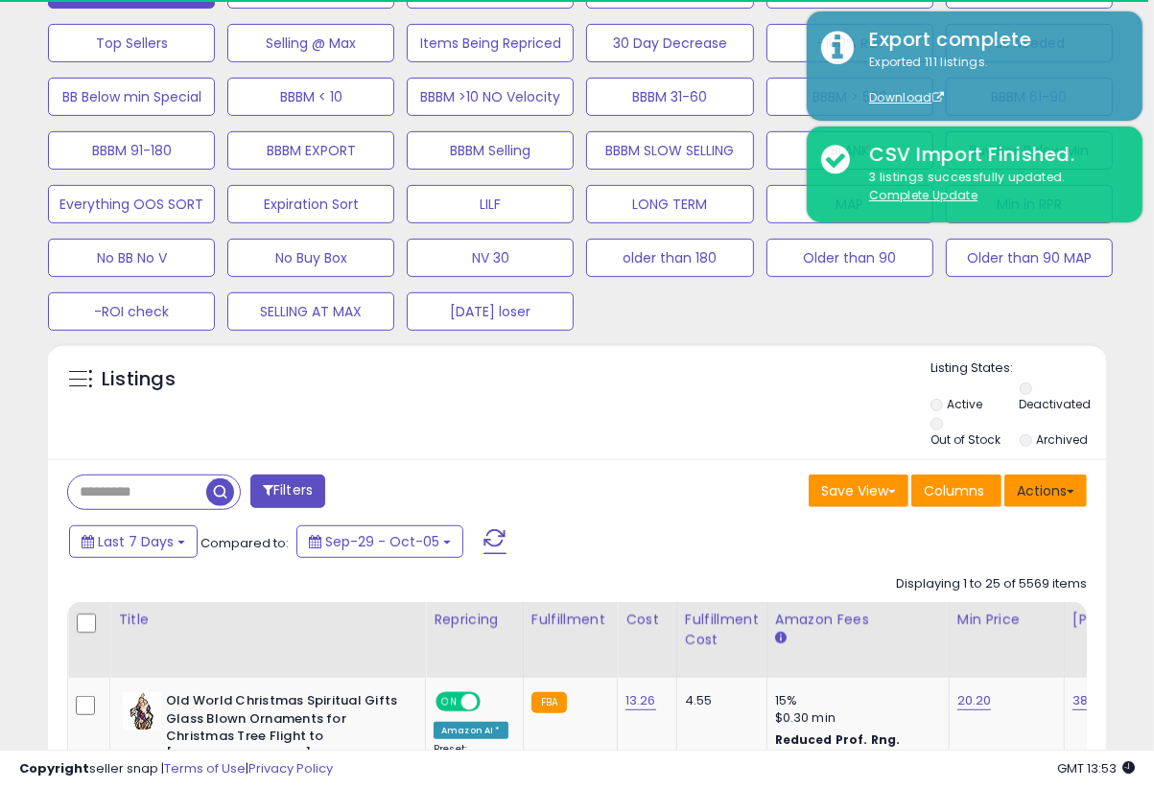
click at [1073, 490] on span at bounding box center [1071, 492] width 8 height 4
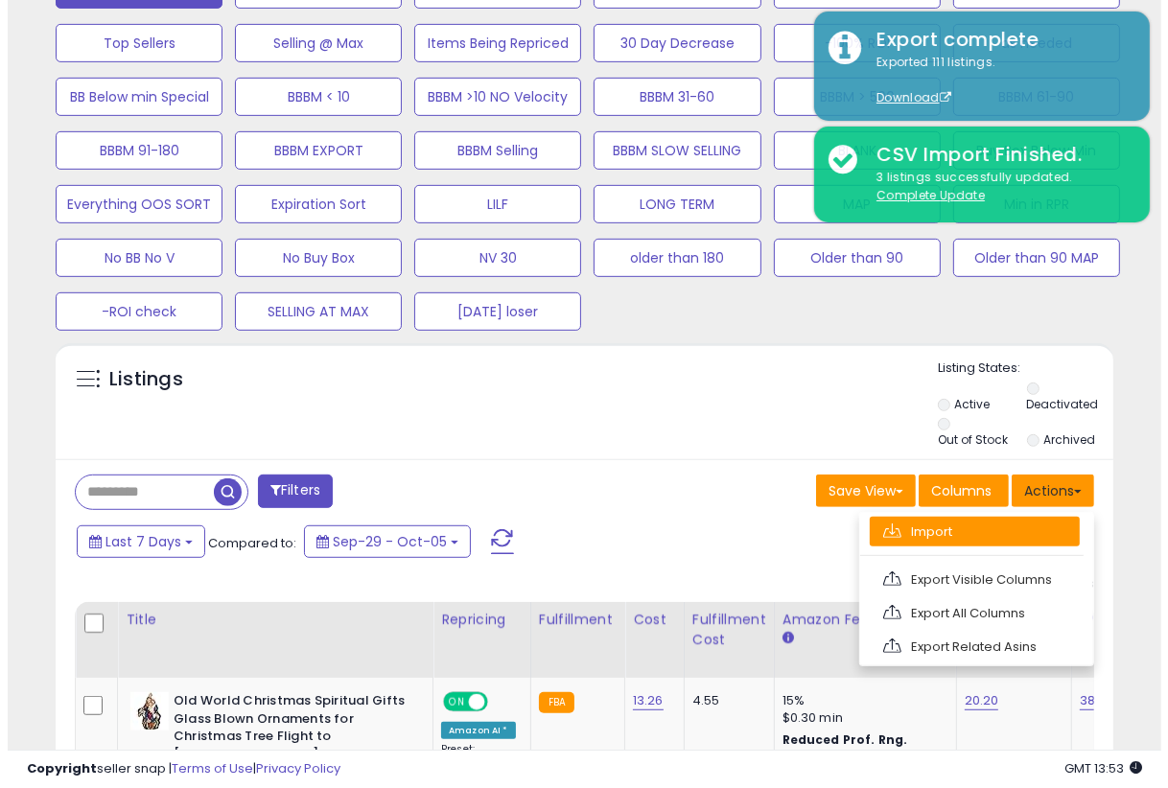
scroll to position [392, 611]
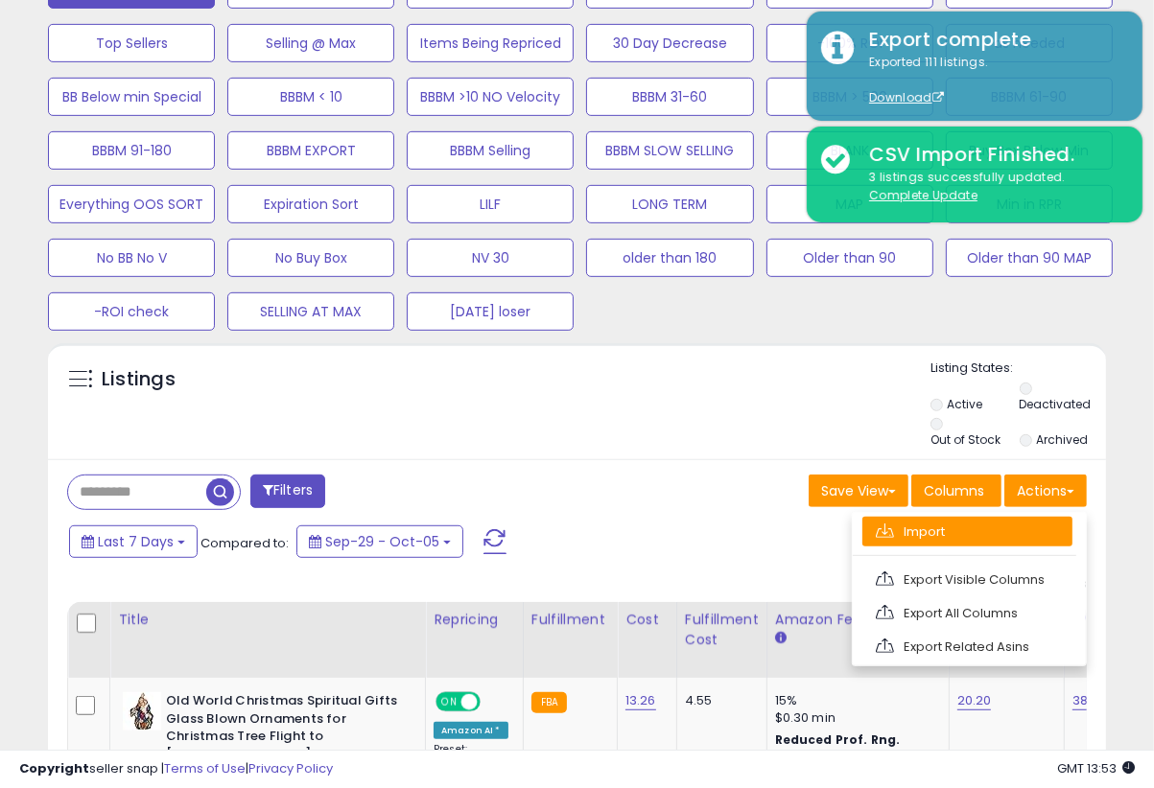
click at [959, 517] on link "Import" at bounding box center [967, 532] width 210 height 30
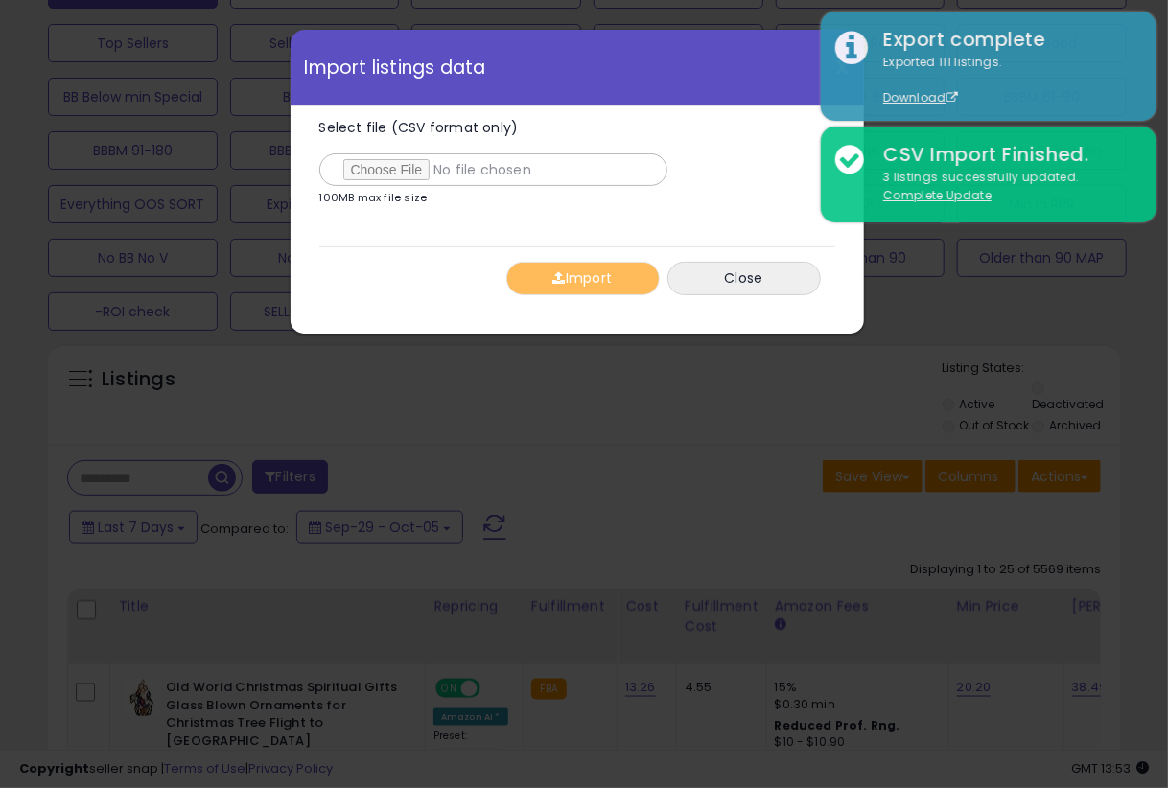
type input "**********"
click at [409, 289] on div "Import Close" at bounding box center [577, 278] width 516 height 63
click at [582, 280] on button "Import" at bounding box center [582, 279] width 153 height 34
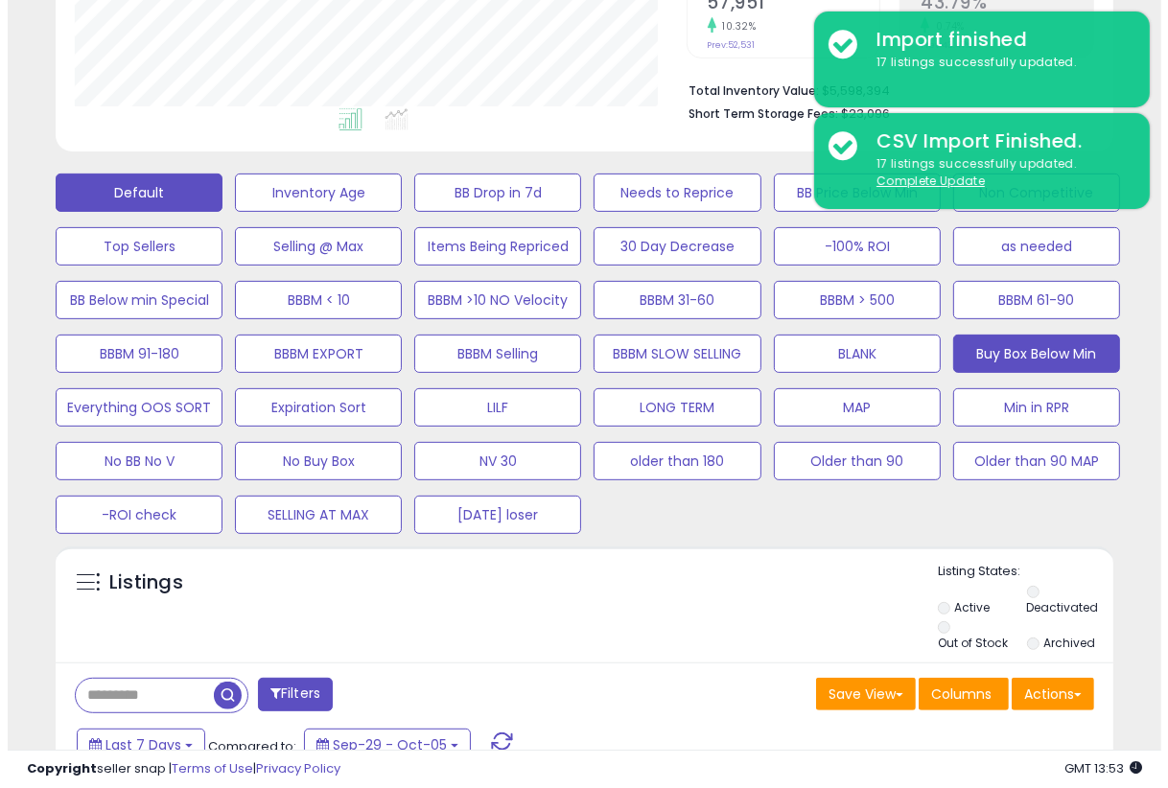
scroll to position [459, 0]
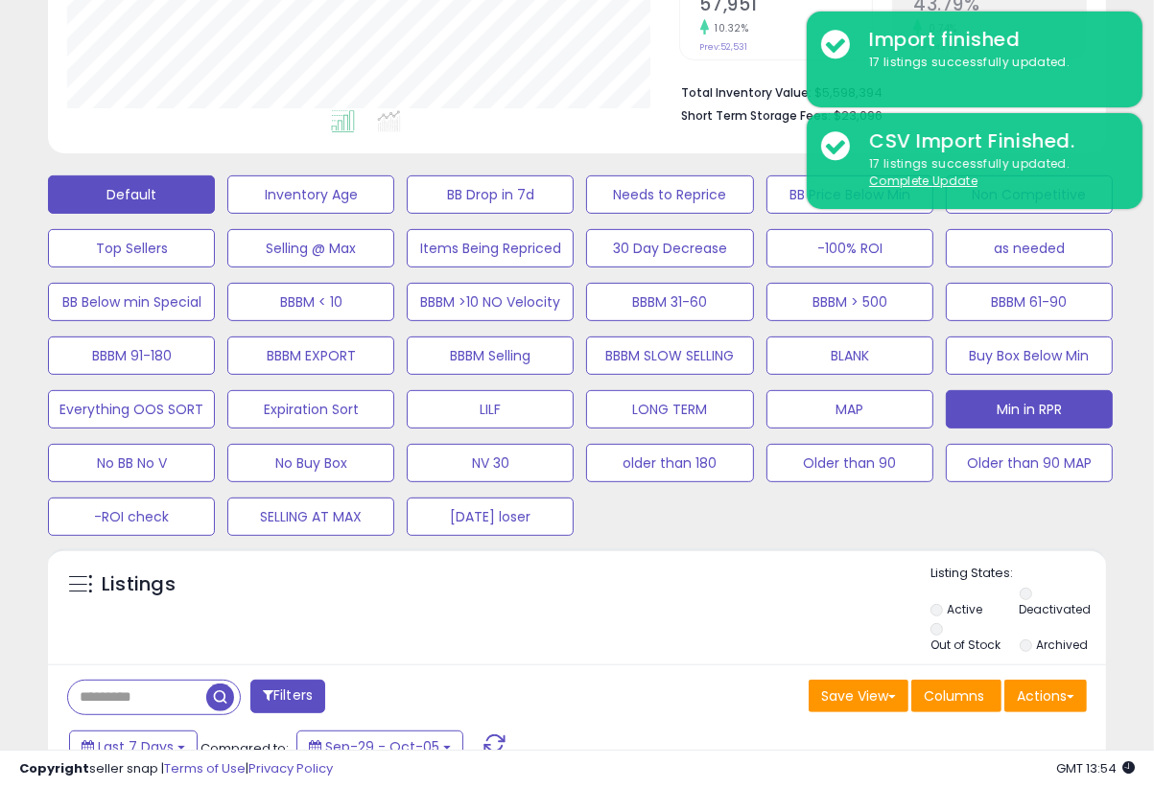
click at [1056, 412] on button "Min in RPR" at bounding box center [1029, 409] width 167 height 38
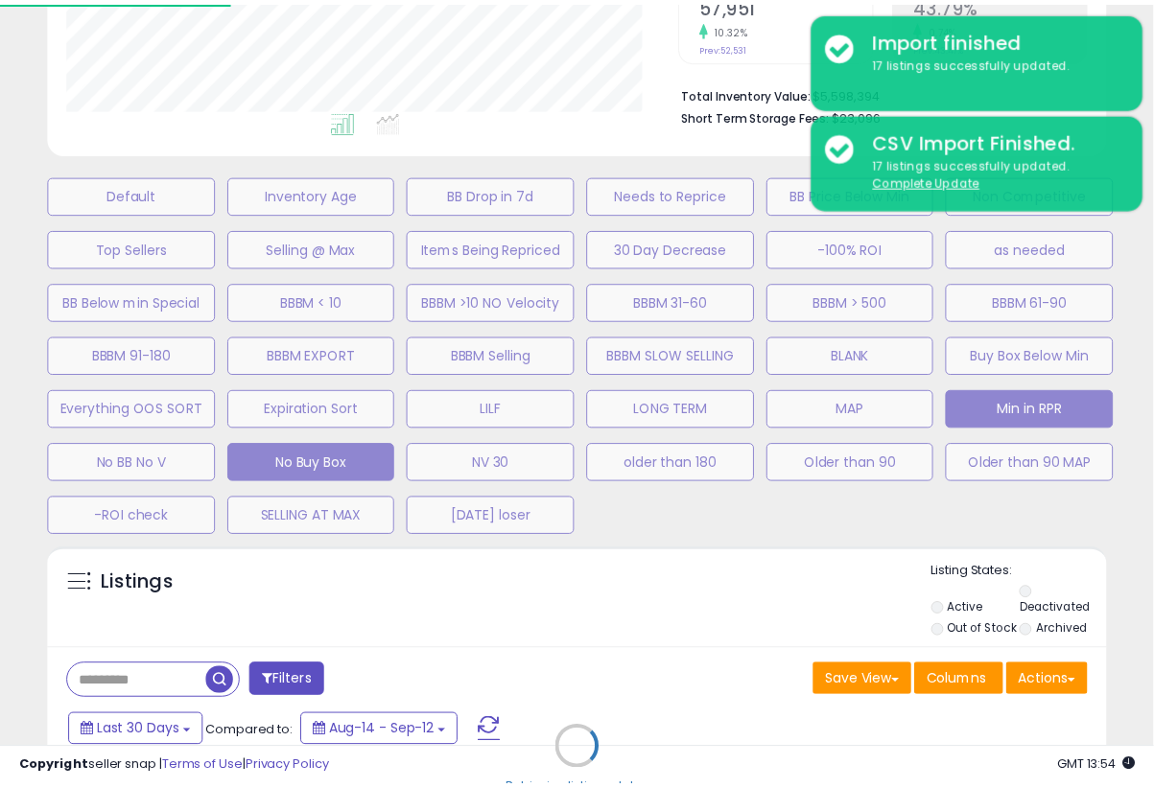
scroll to position [392, 620]
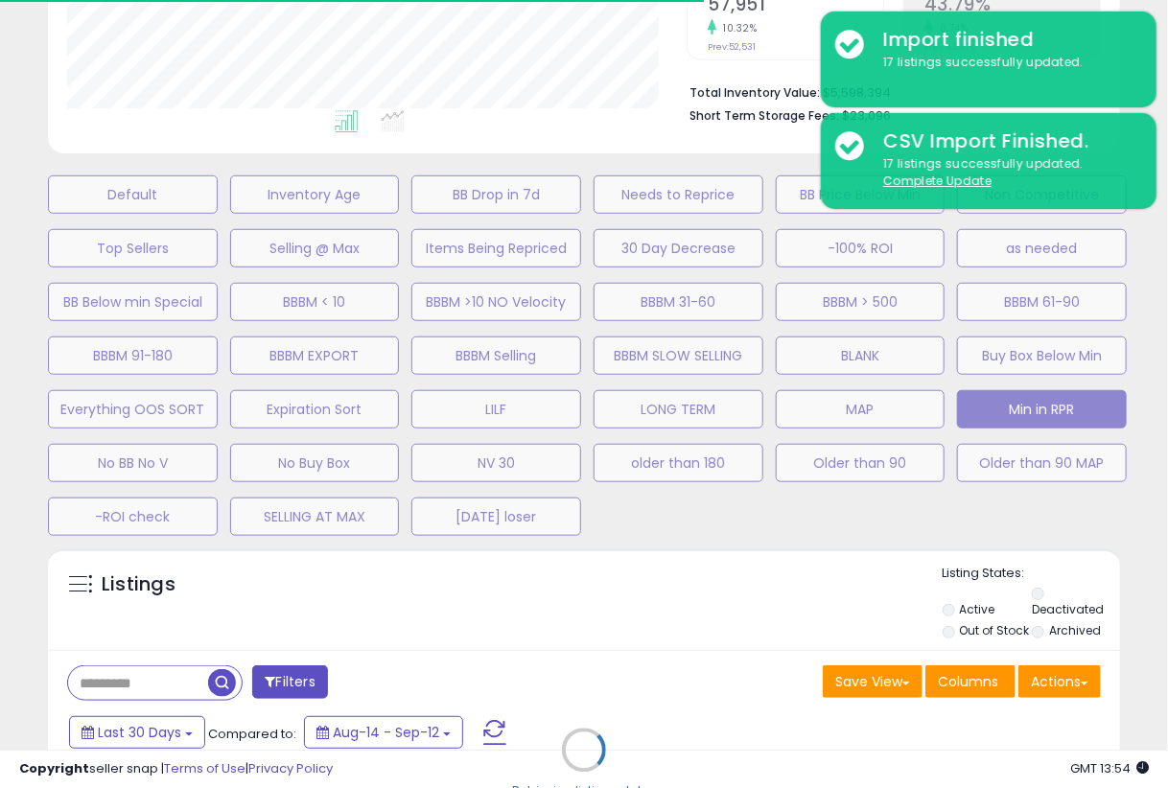
select select "**"
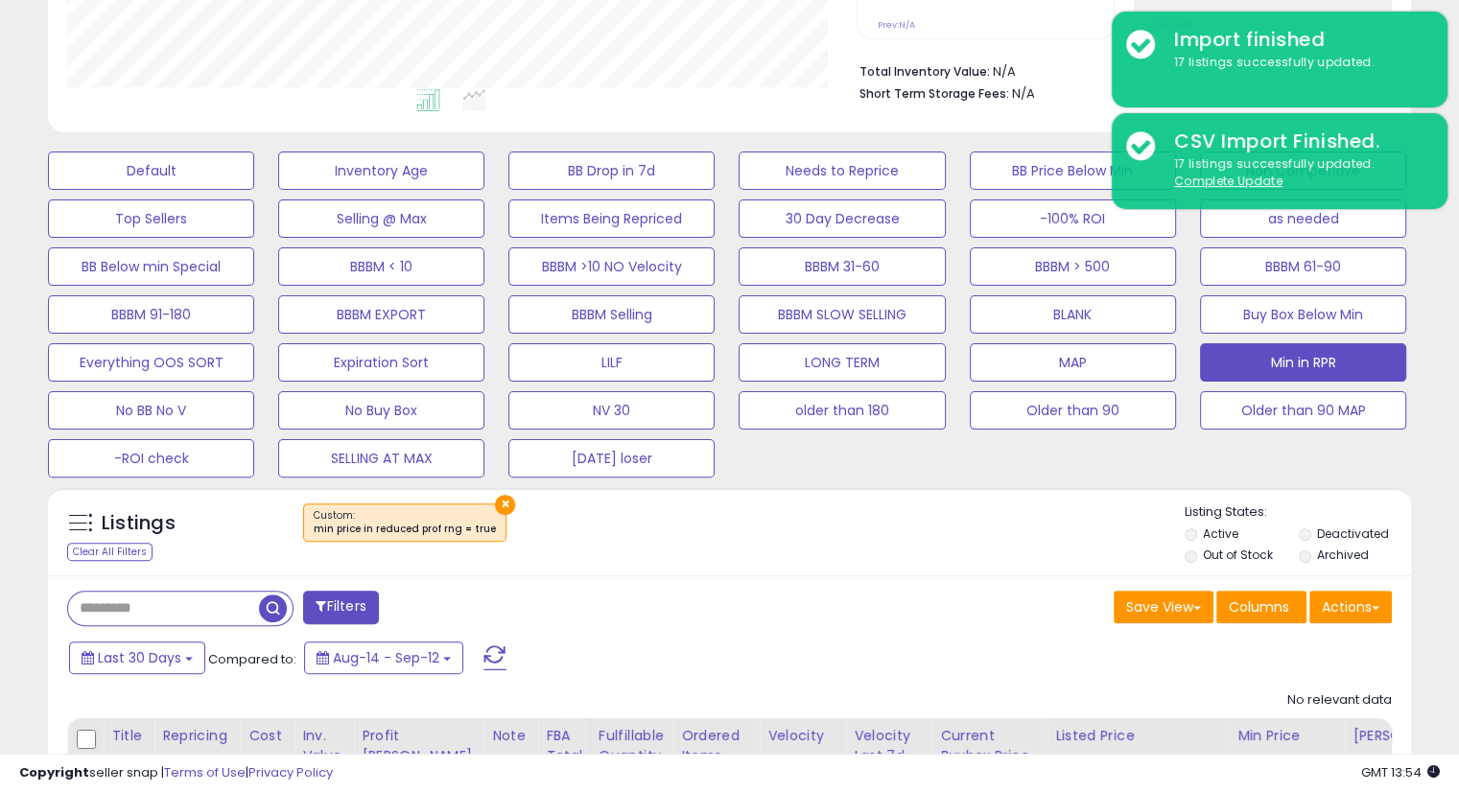
scroll to position [454, 0]
click at [871, 526] on div "×" at bounding box center [732, 530] width 906 height 54
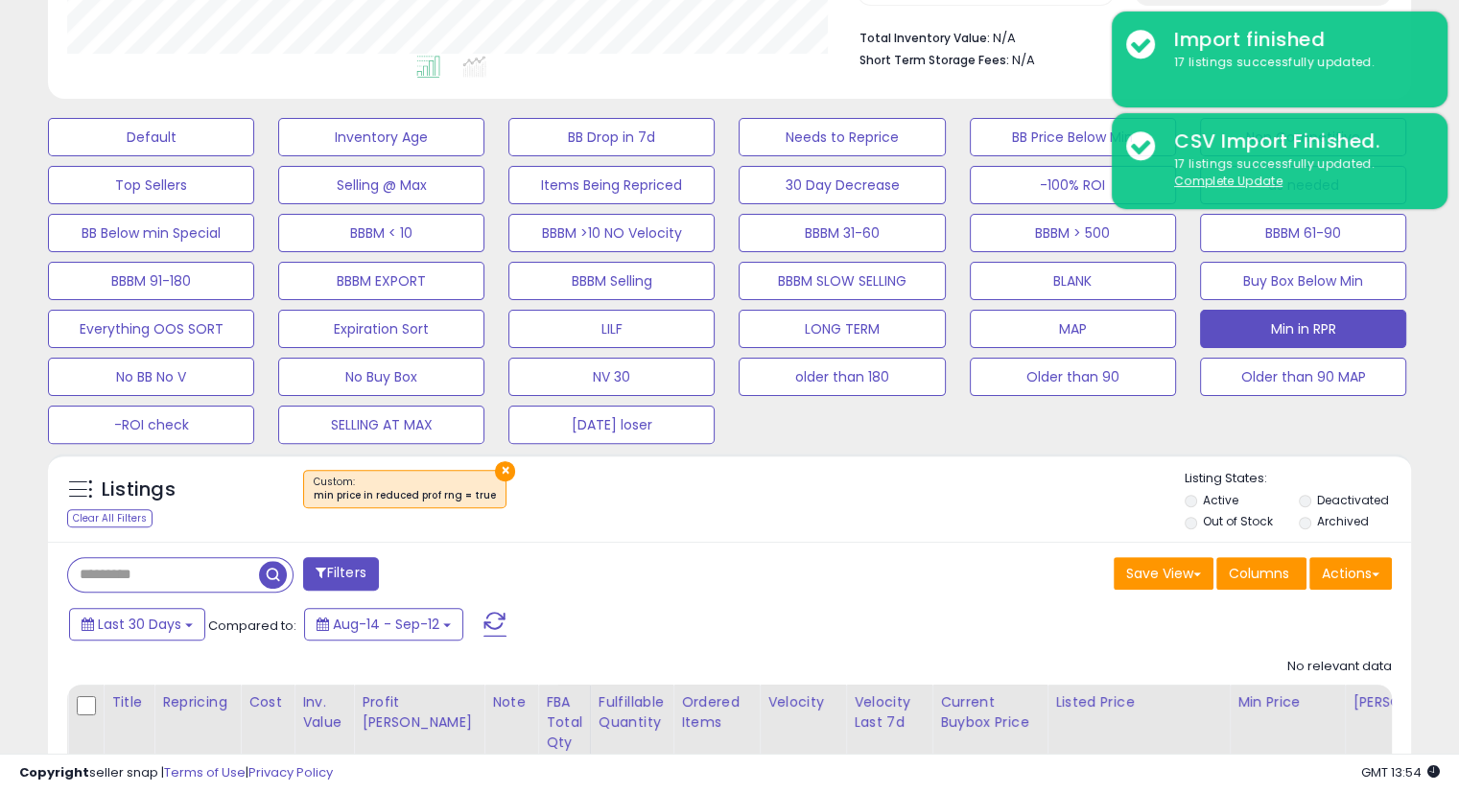
click at [937, 537] on div "Listings Clear All Filters ×" at bounding box center [729, 498] width 1363 height 88
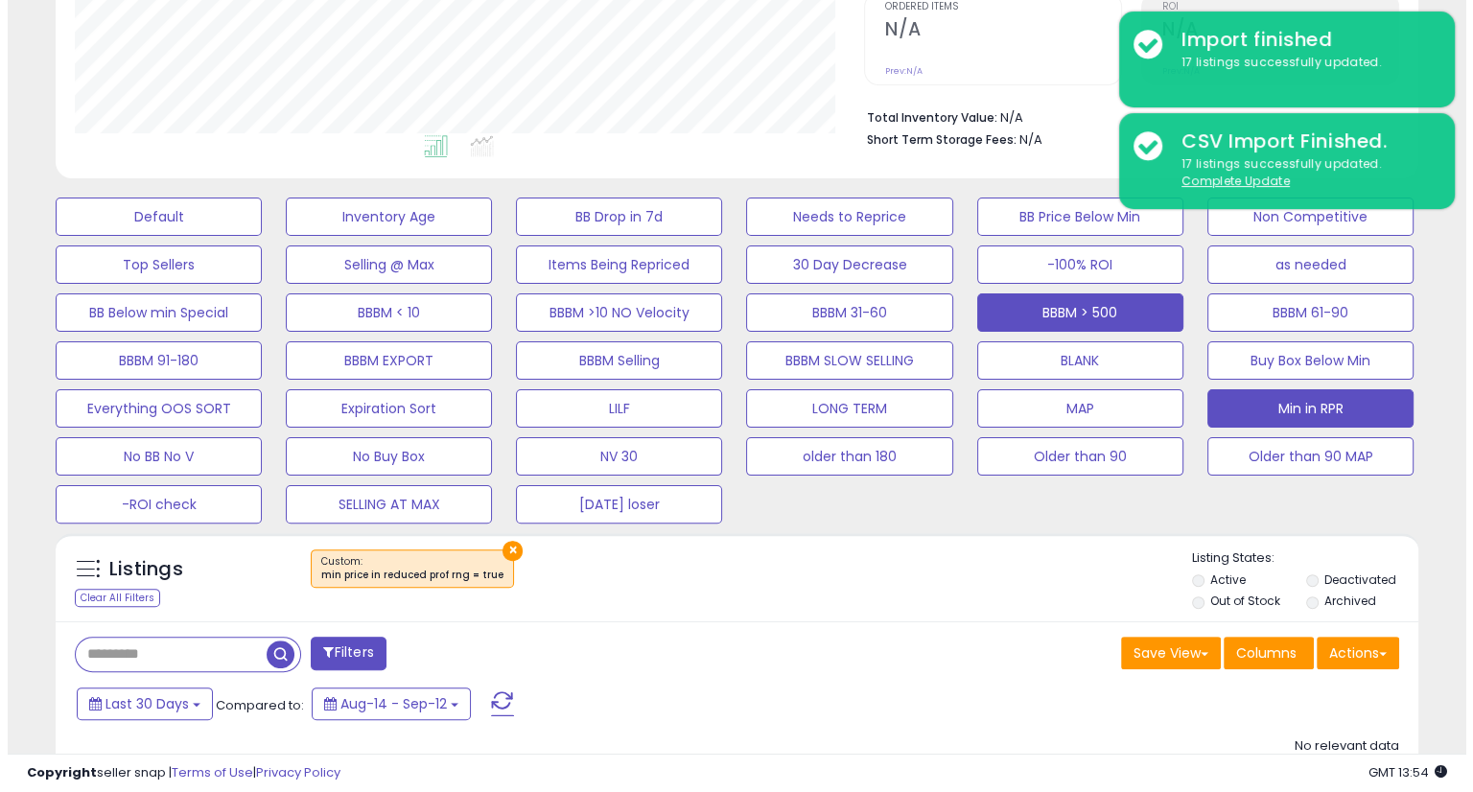
scroll to position [408, 0]
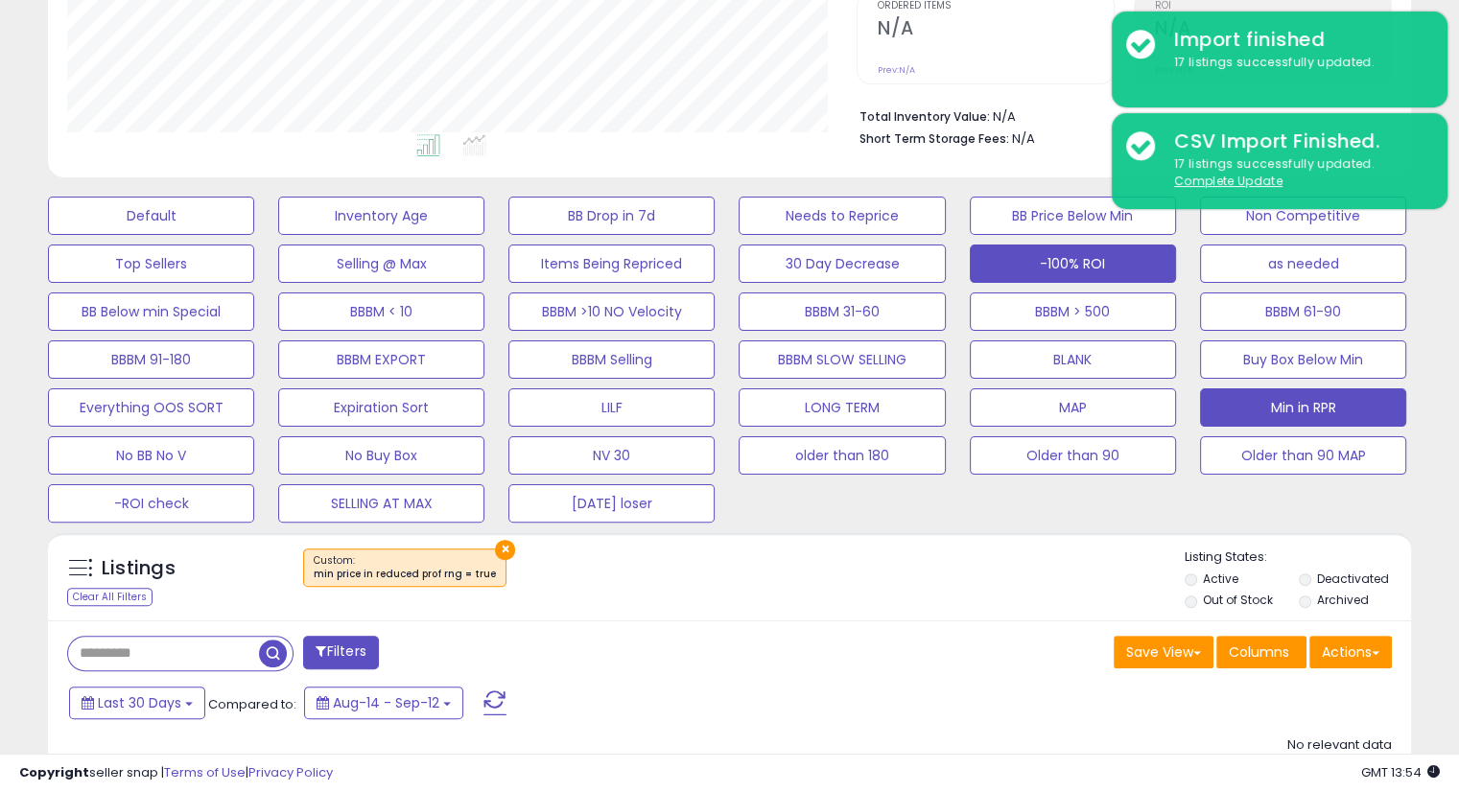
click at [1078, 259] on button "-100% ROI" at bounding box center [1073, 264] width 206 height 38
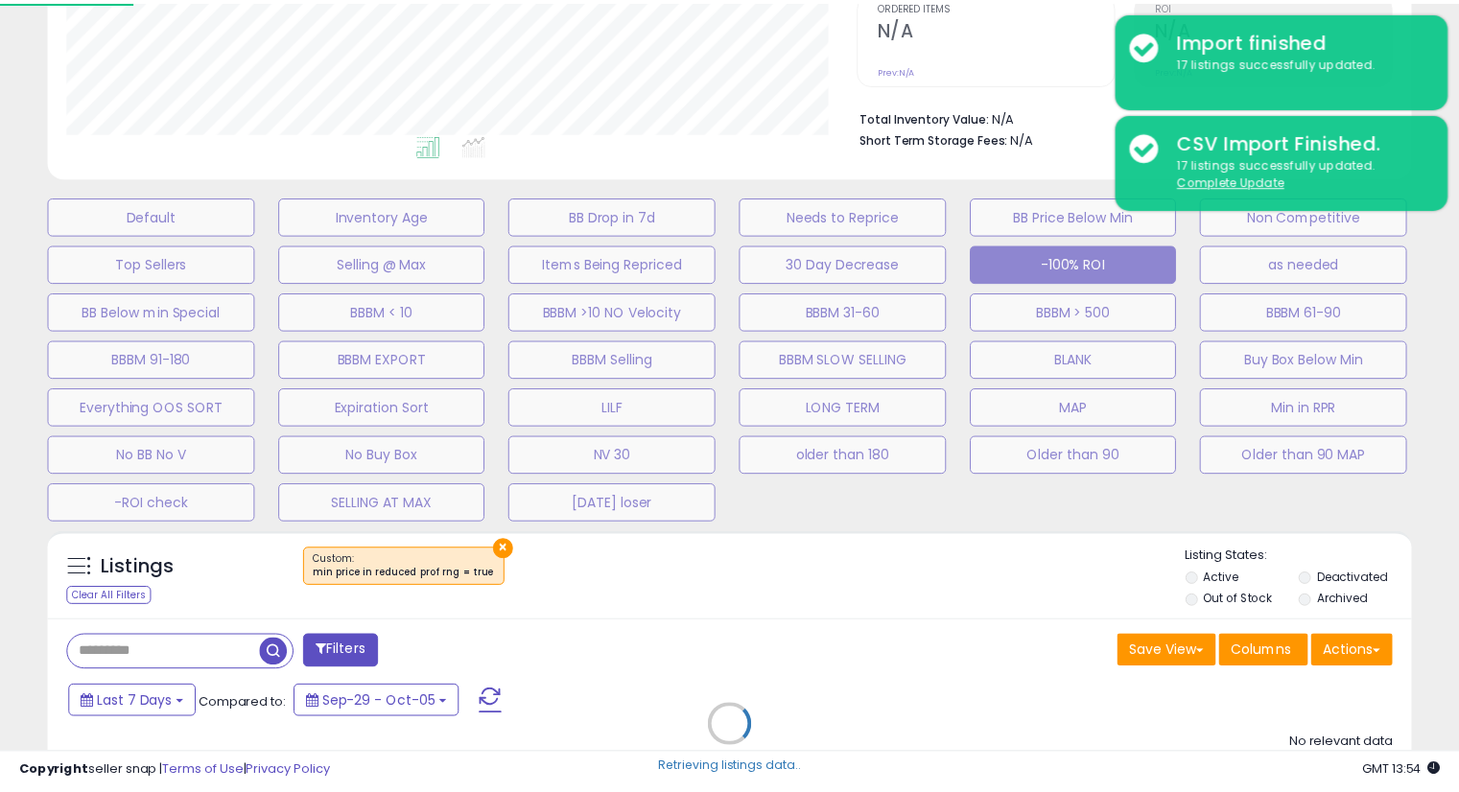
scroll to position [392, 798]
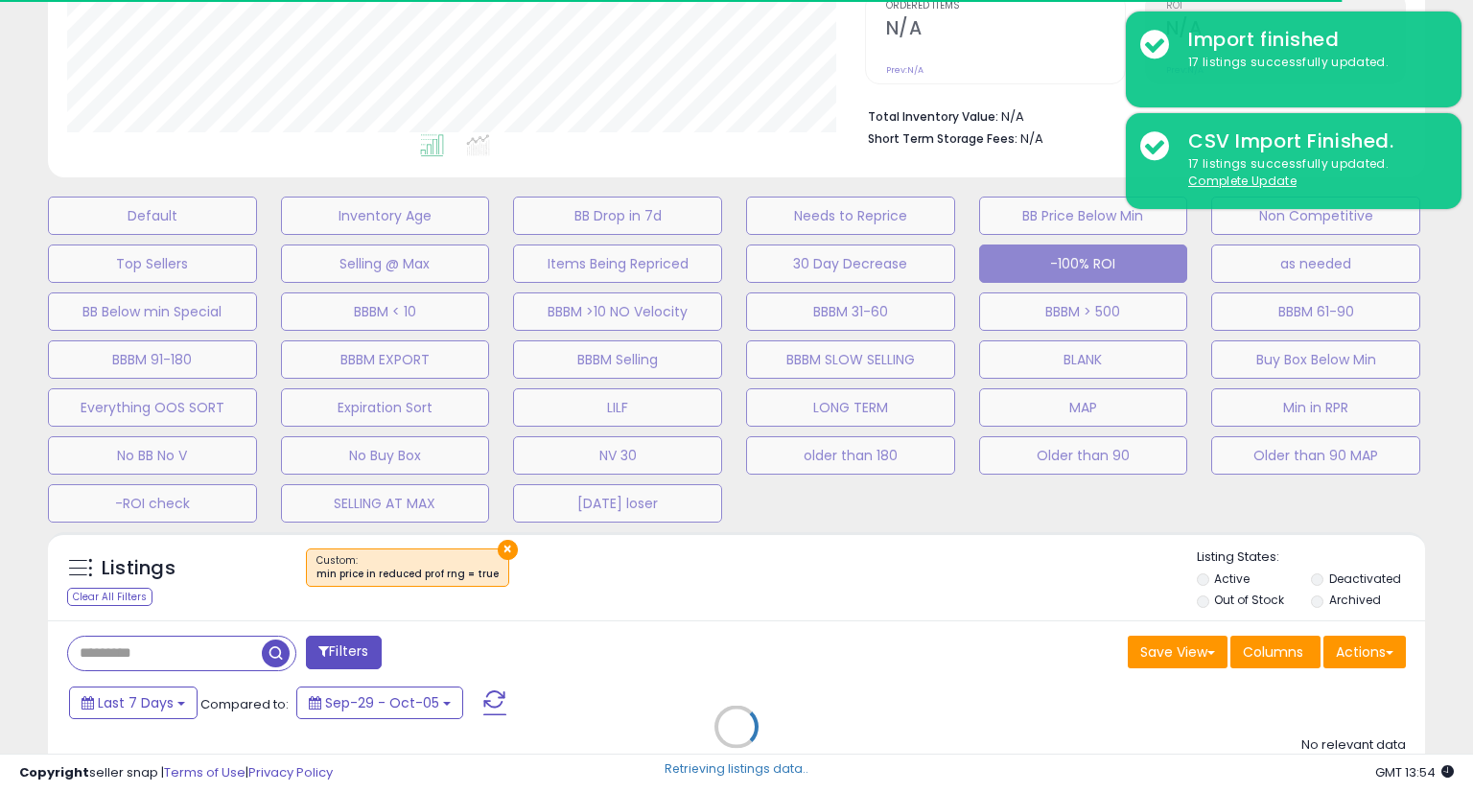
click at [894, 660] on div "Retrieving listings data.." at bounding box center [737, 741] width 1406 height 437
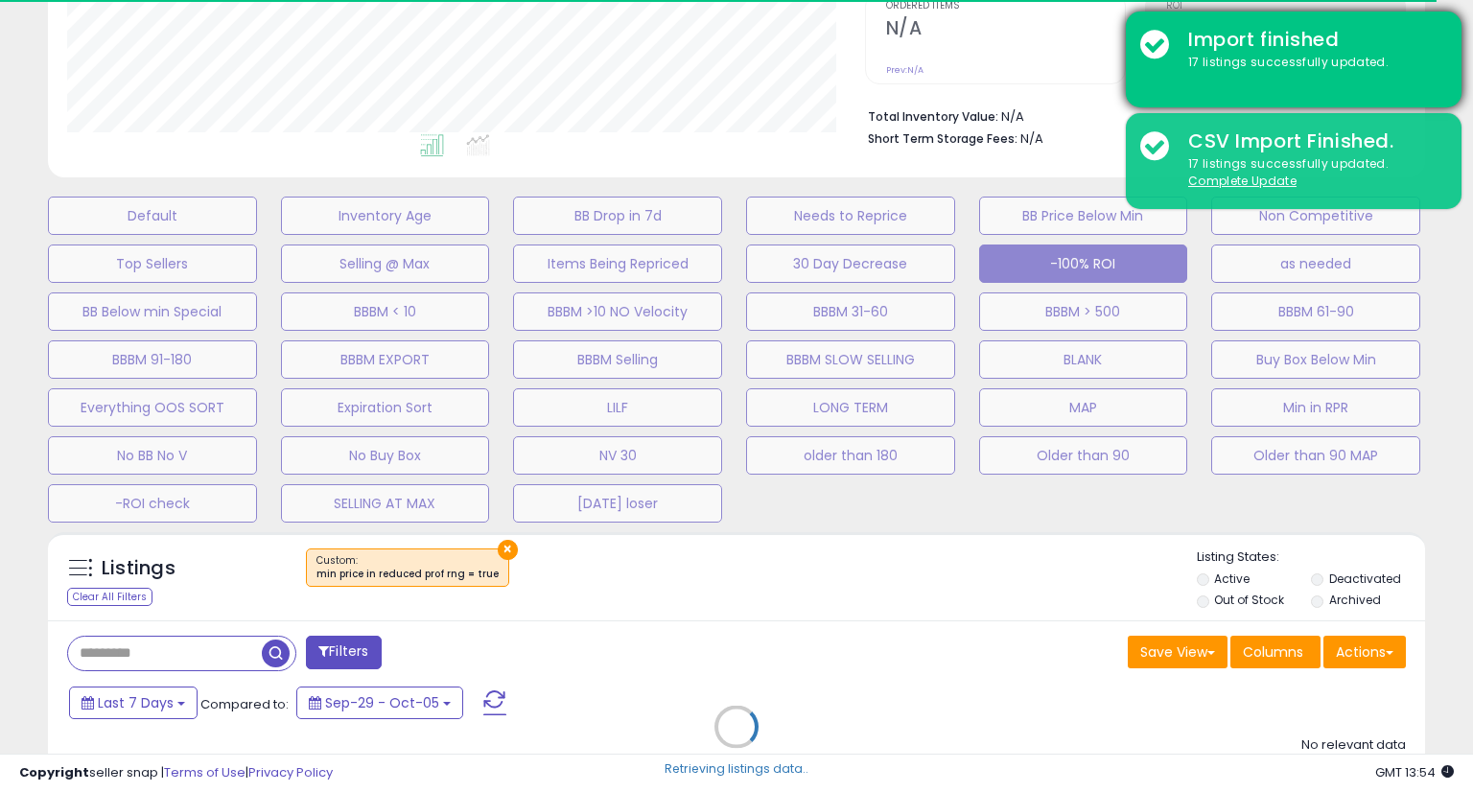
select select
select select "*"
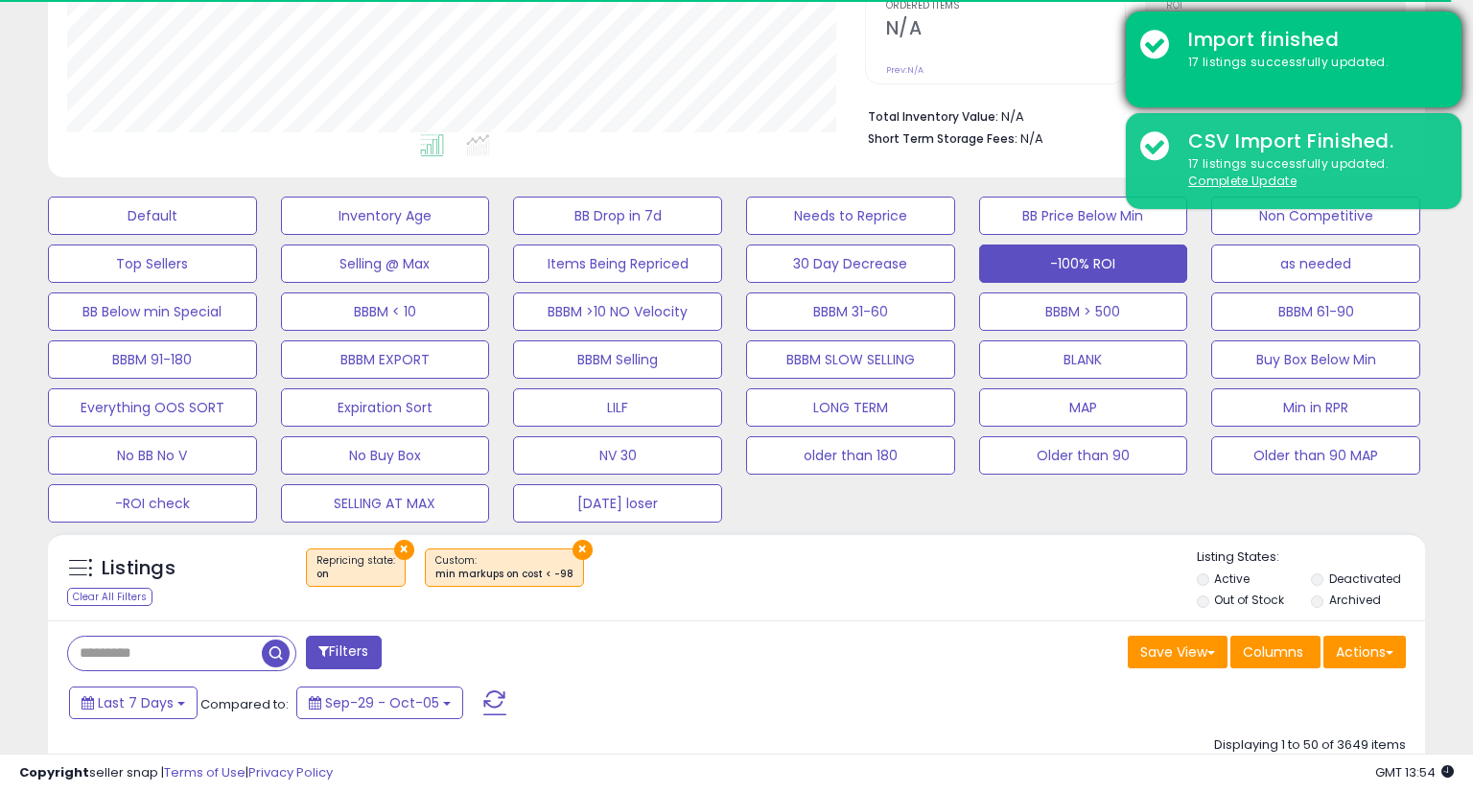
select select "**"
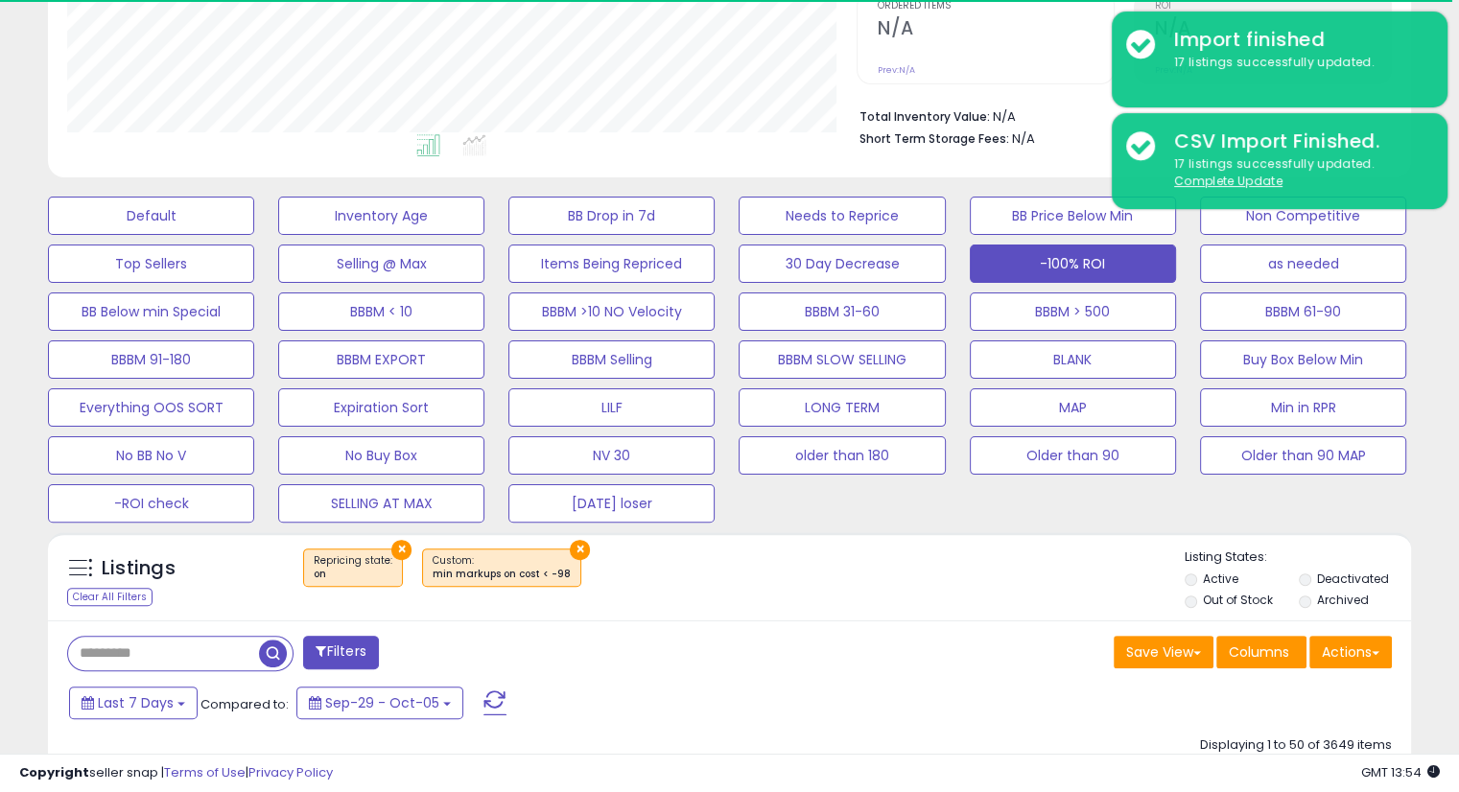
scroll to position [958846, 958450]
click at [915, 638] on div "Save View Save As New View Columns Actions Import" at bounding box center [1068, 654] width 677 height 37
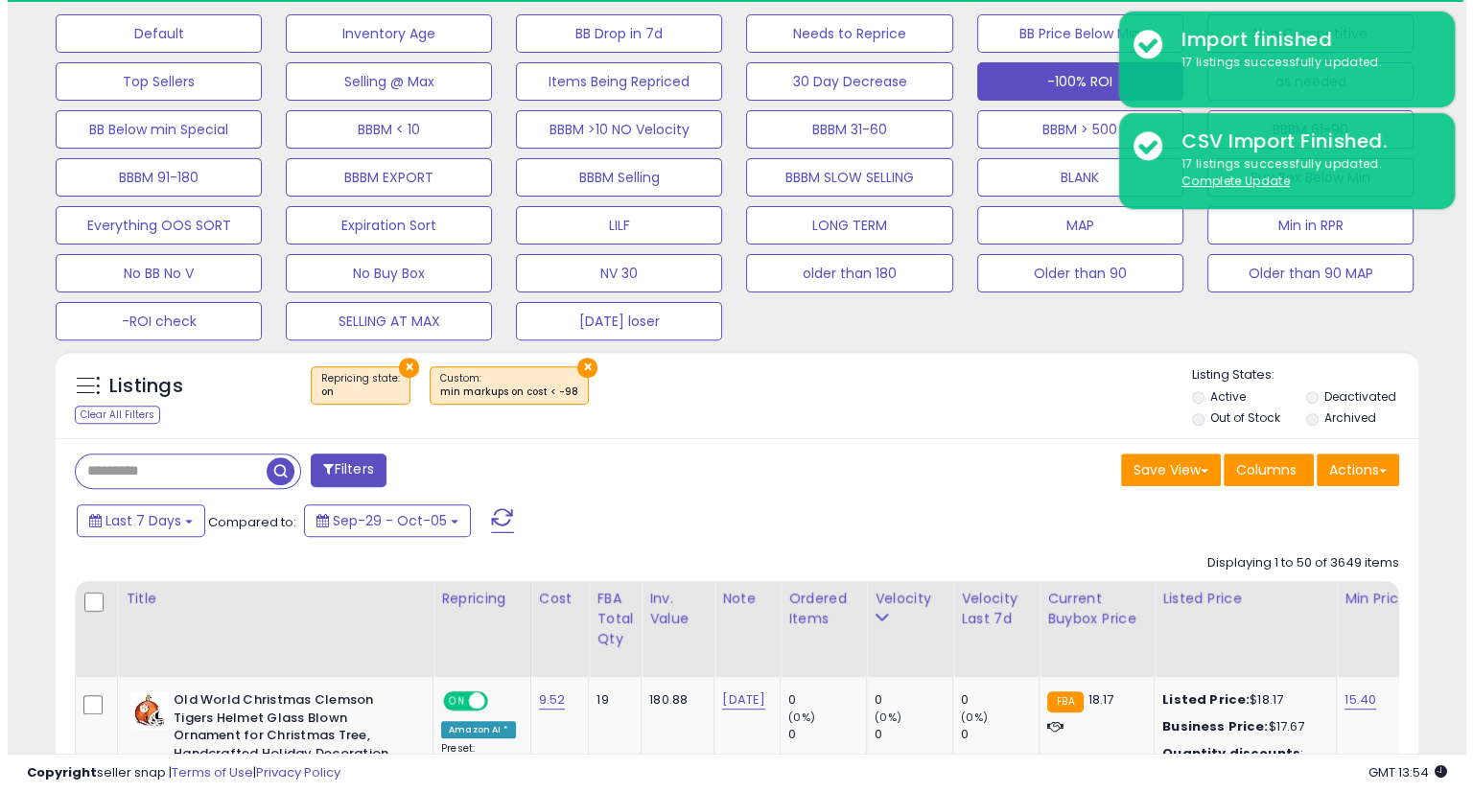
scroll to position [588, 0]
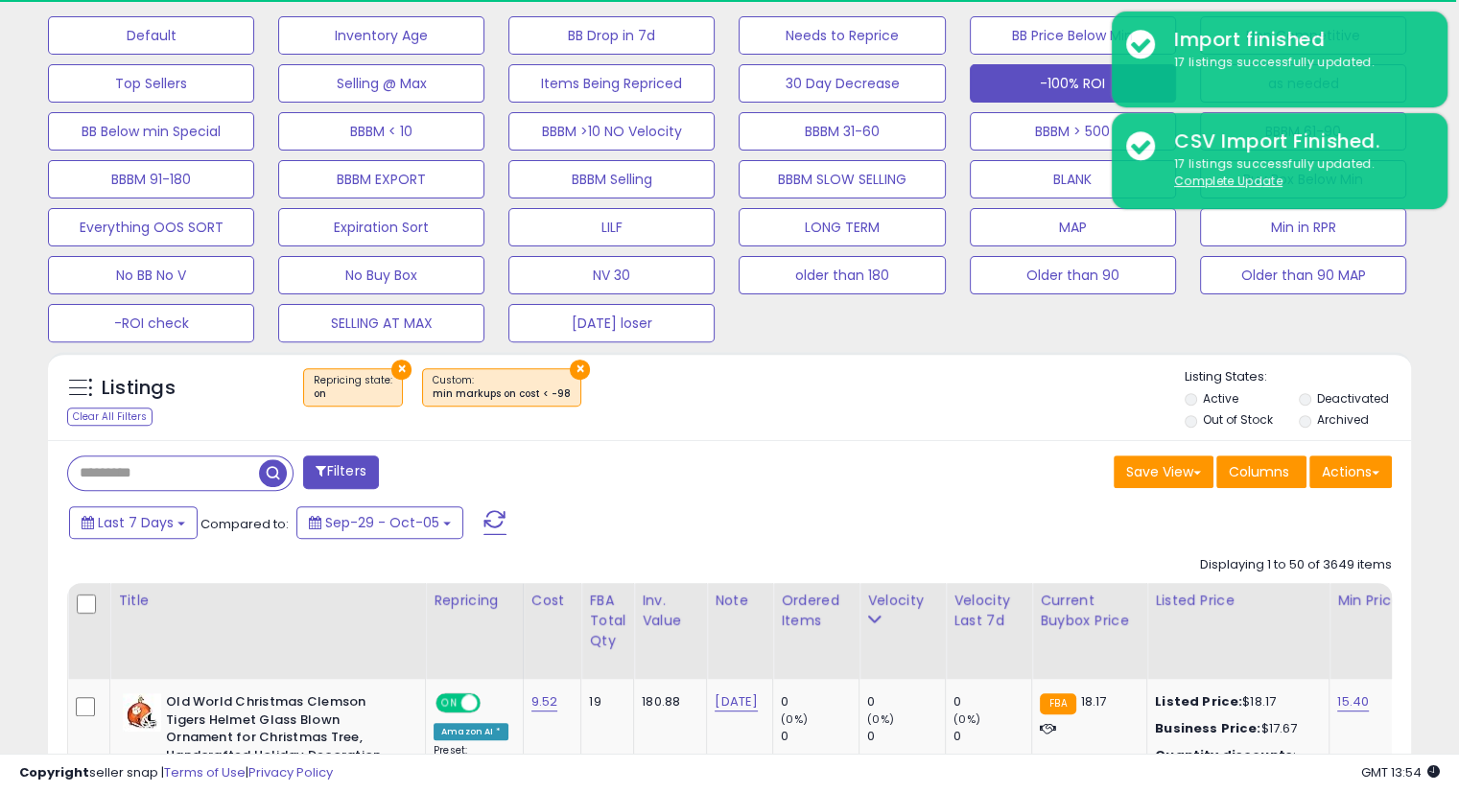
click at [338, 475] on button "Filters" at bounding box center [340, 473] width 75 height 34
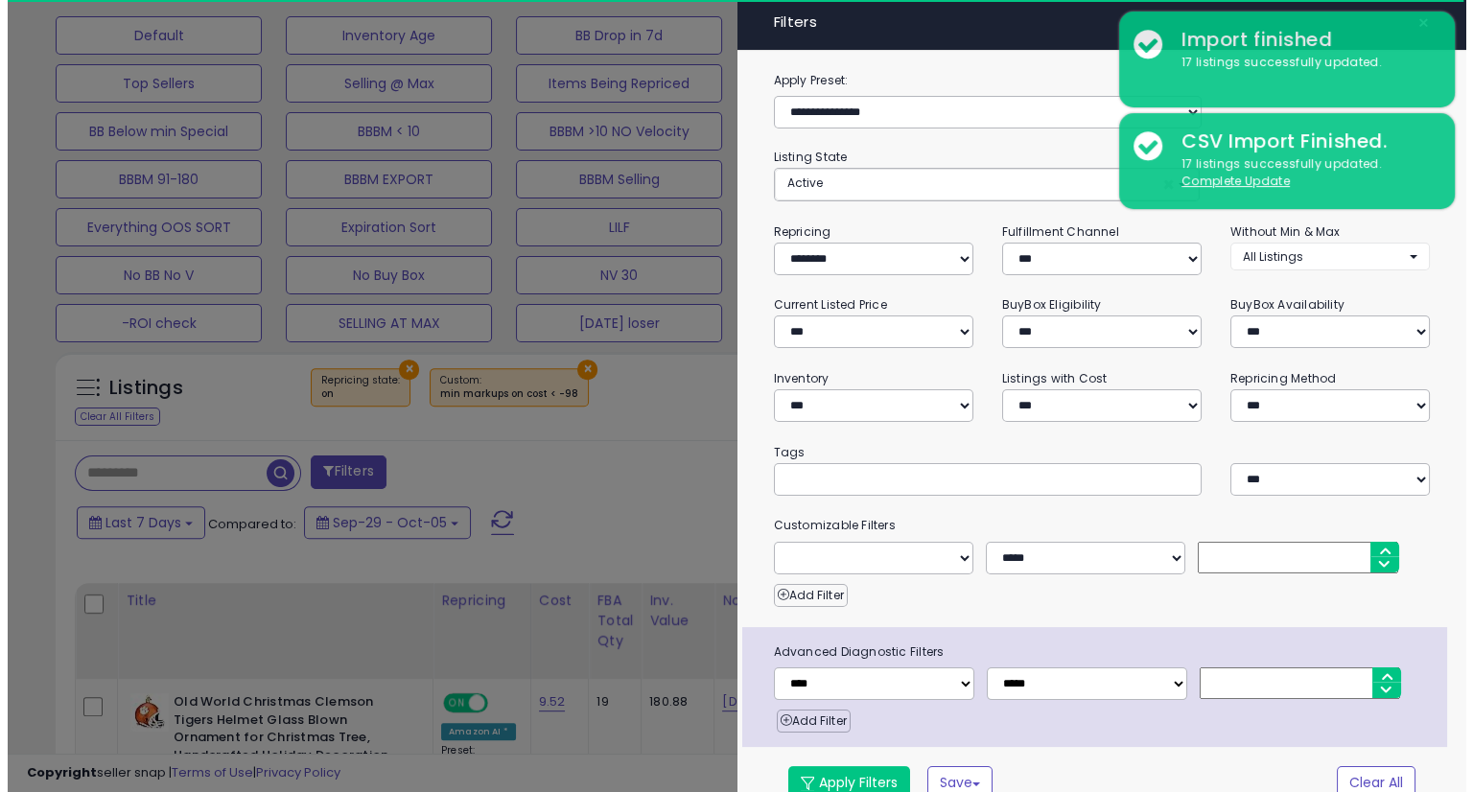
scroll to position [0, 0]
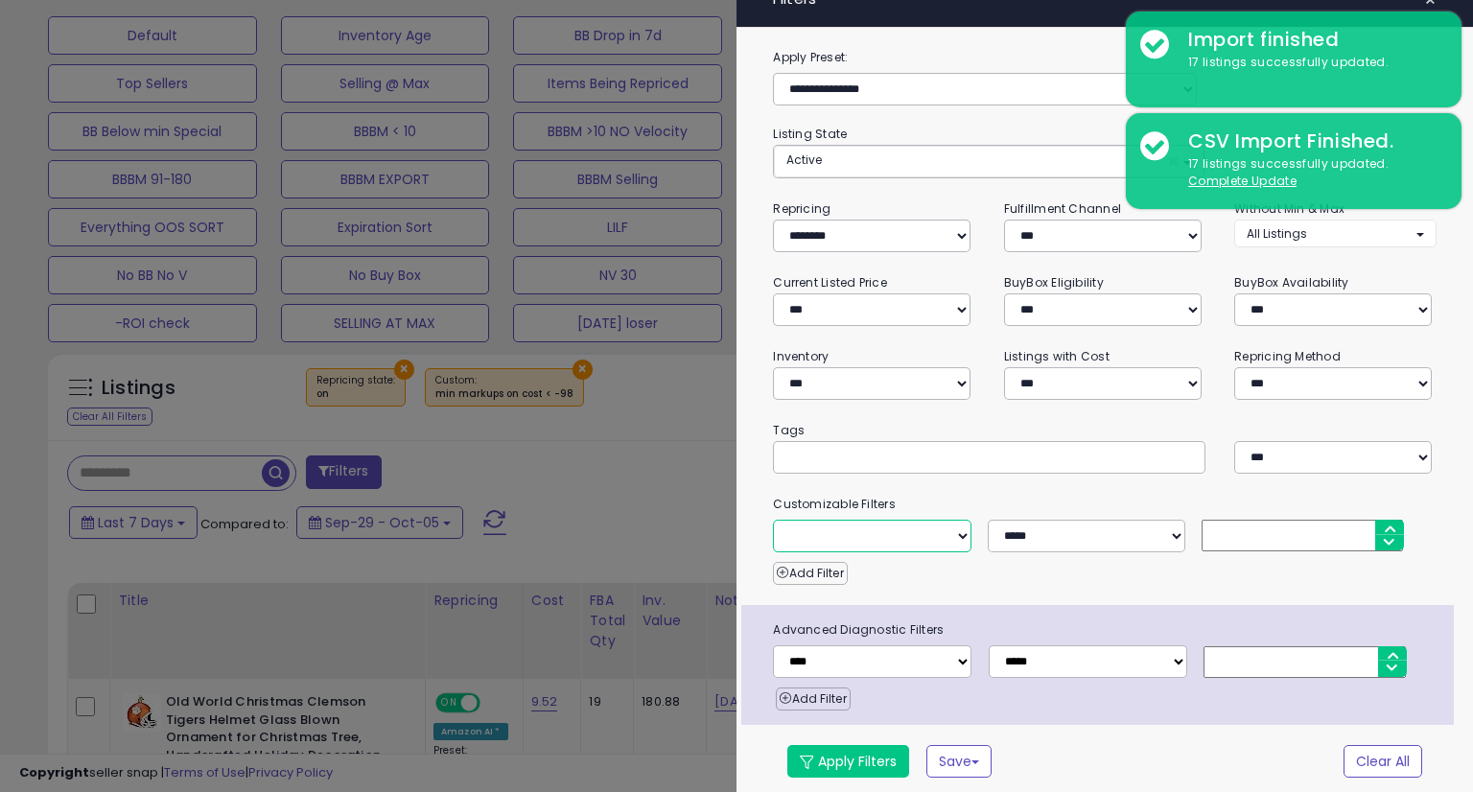
click at [939, 535] on select "**********" at bounding box center [872, 536] width 198 height 33
select select "**********"
click at [773, 520] on select "**********" at bounding box center [872, 536] width 198 height 33
click at [946, 530] on select "**********" at bounding box center [872, 536] width 198 height 33
select select "**********"
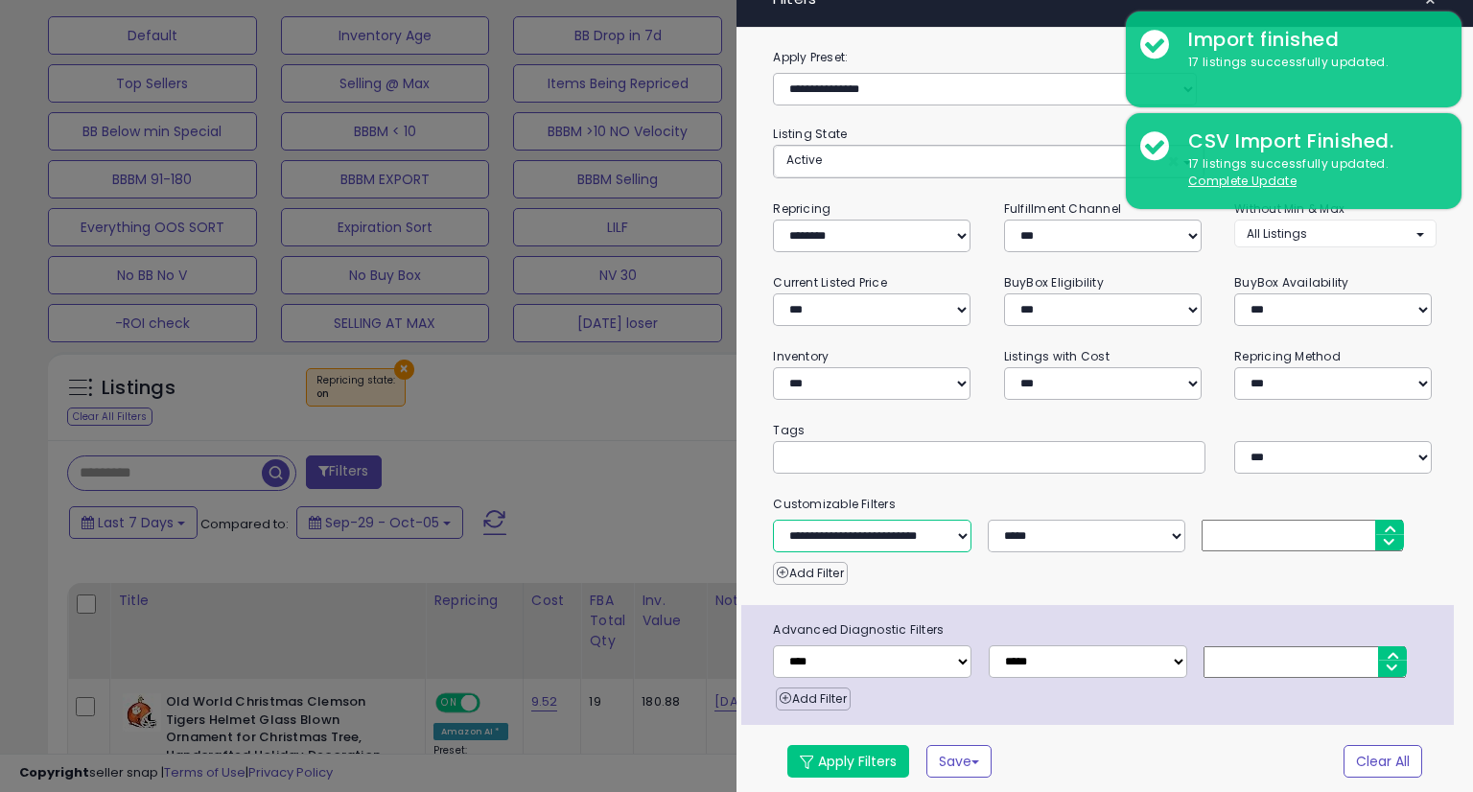
click at [773, 520] on select "**********" at bounding box center [872, 536] width 198 height 33
click at [1153, 532] on input "number" at bounding box center [1302, 536] width 201 height 32
type input "***"
click at [1153, 494] on small "Customizable Filters" at bounding box center [1105, 504] width 692 height 21
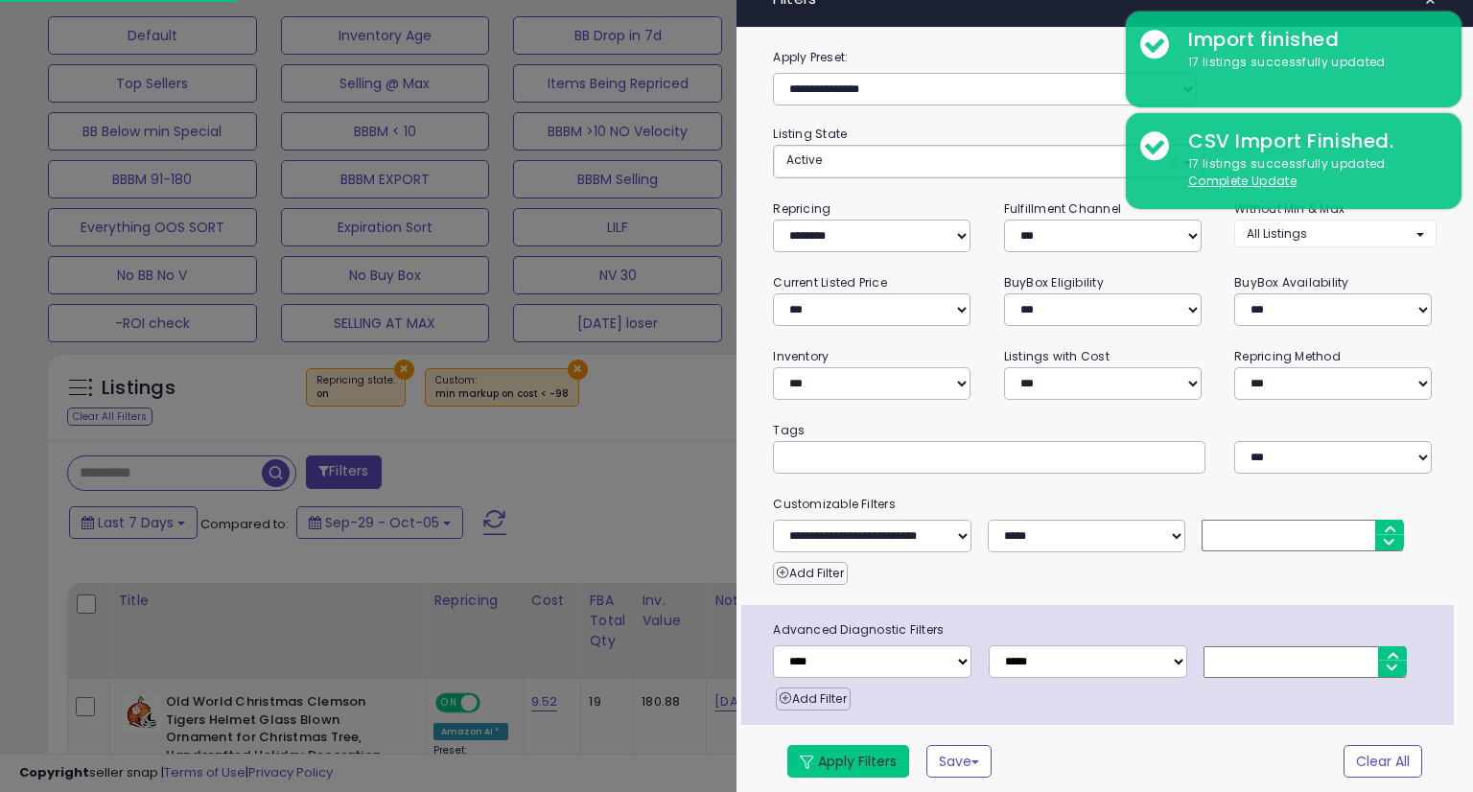
click at [868, 745] on button "Apply Filters" at bounding box center [849, 761] width 122 height 33
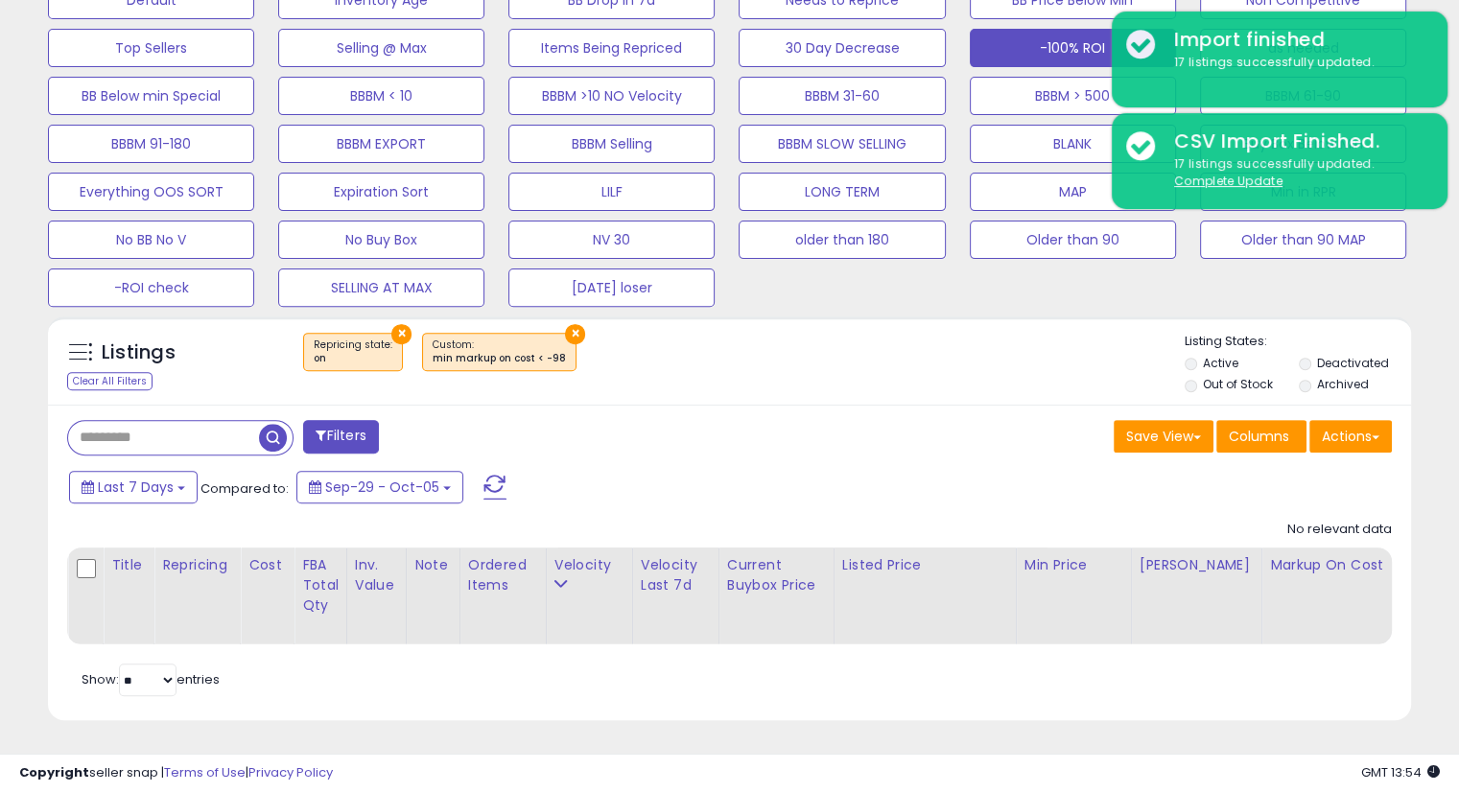
click at [811, 446] on div "Filters Save View Save As New View Update Current View Columns" at bounding box center [729, 563] width 1363 height 317
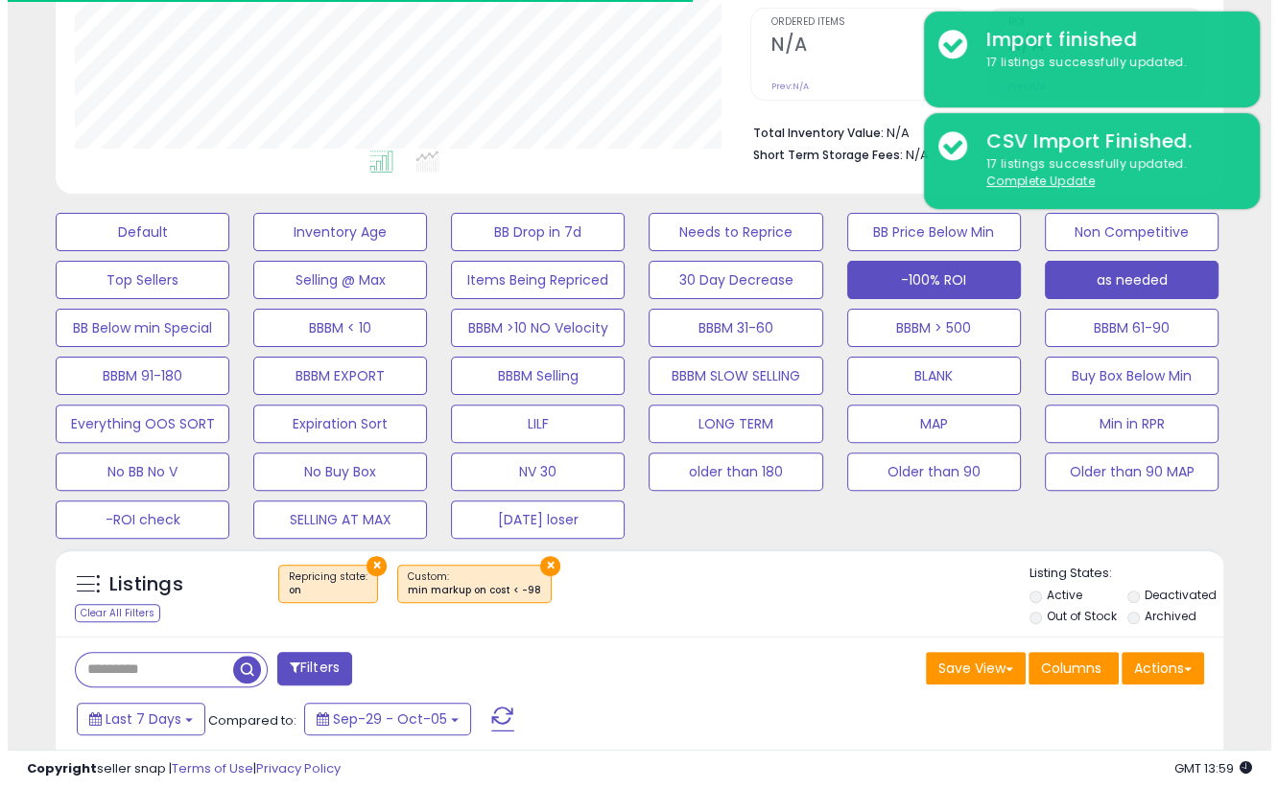
scroll to position [388, 0]
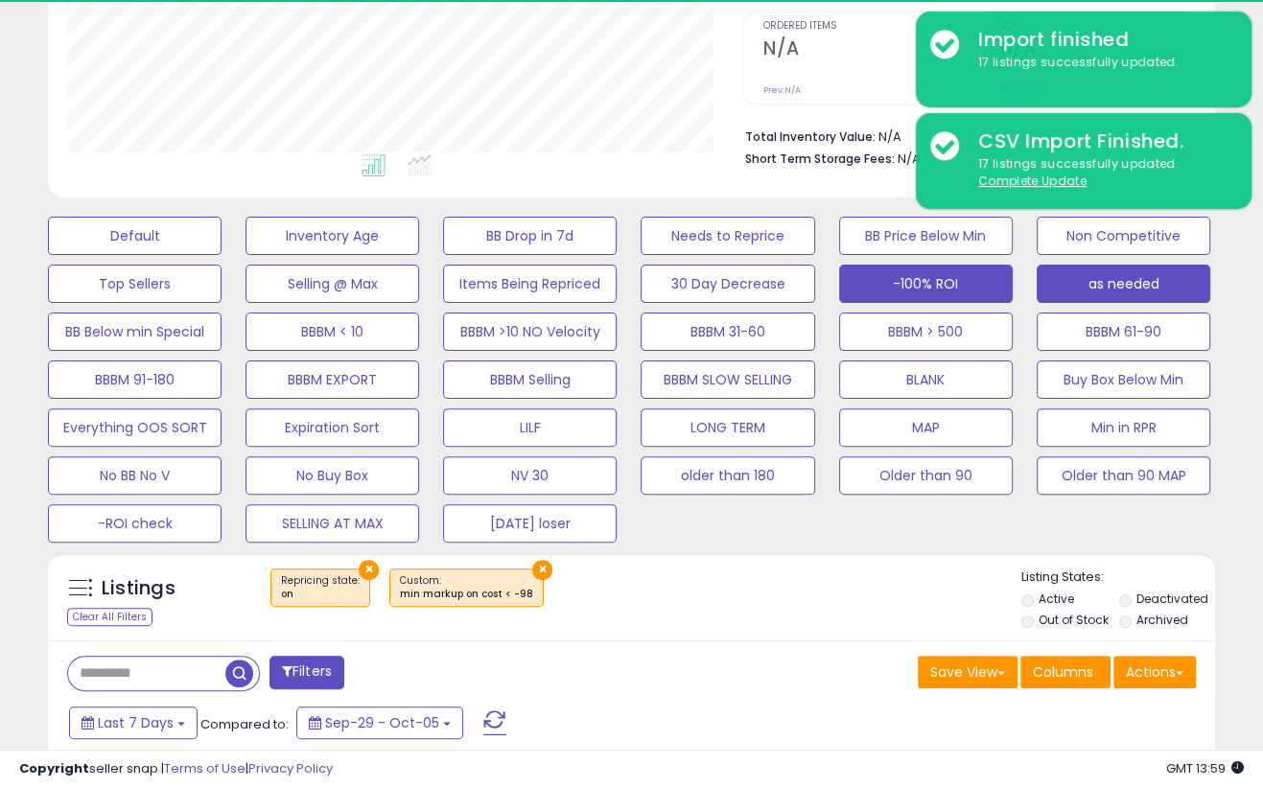
click at [1145, 286] on button "as needed" at bounding box center [1124, 284] width 174 height 38
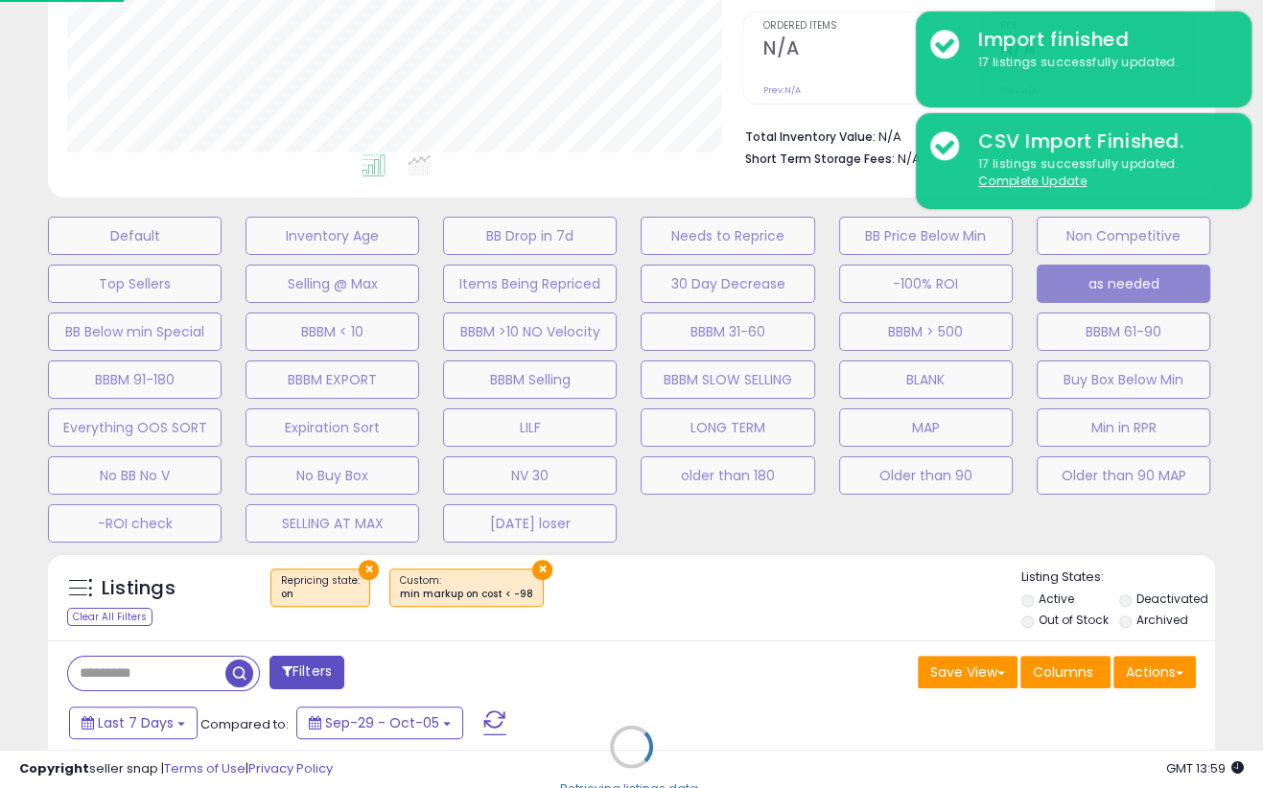
scroll to position [392, 683]
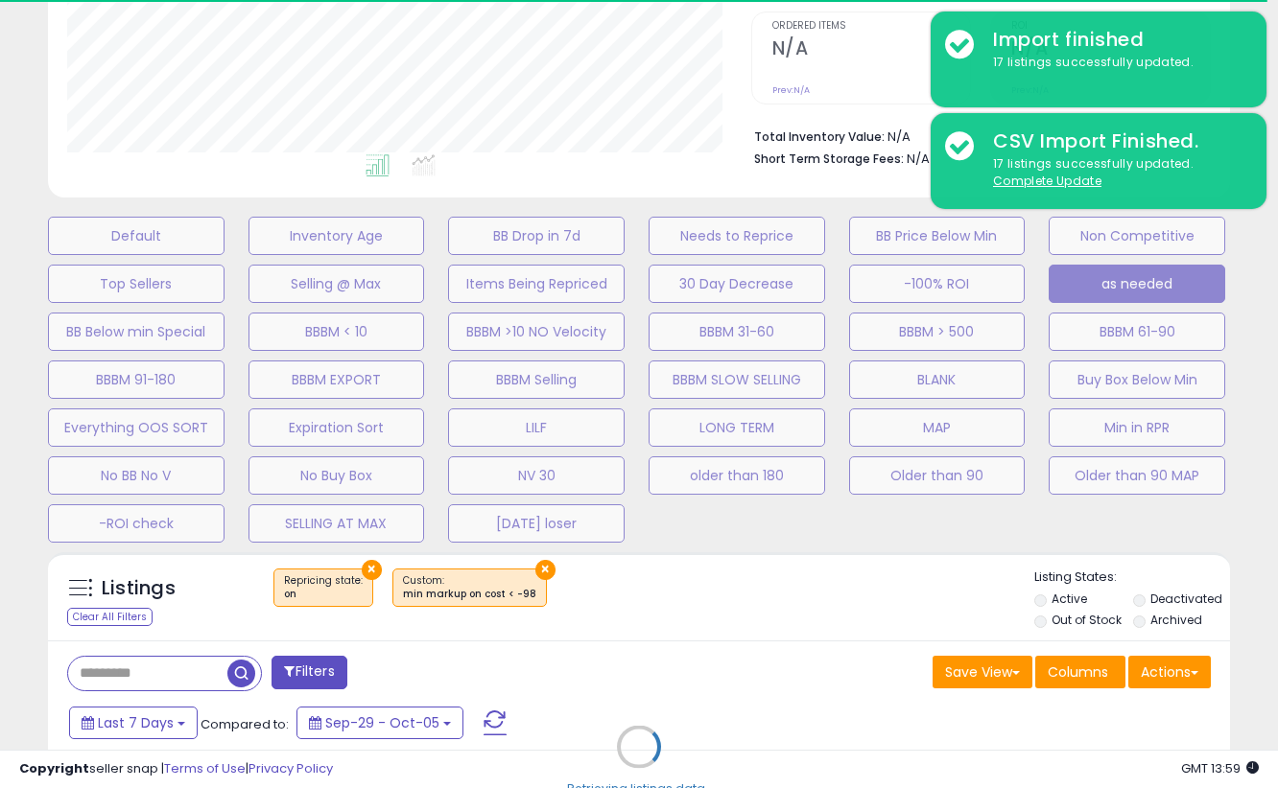
click at [676, 570] on div "Retrieving listings data.." at bounding box center [639, 761] width 1211 height 437
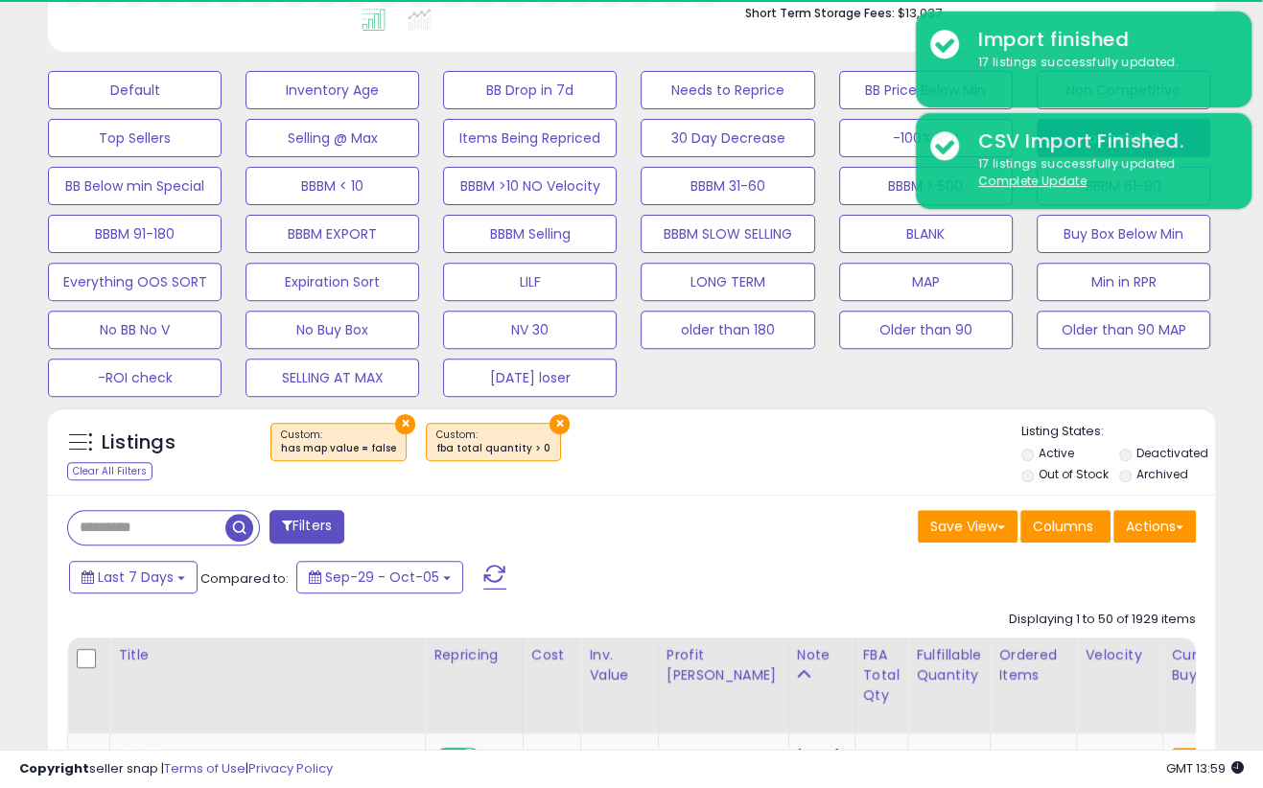
scroll to position [553, 0]
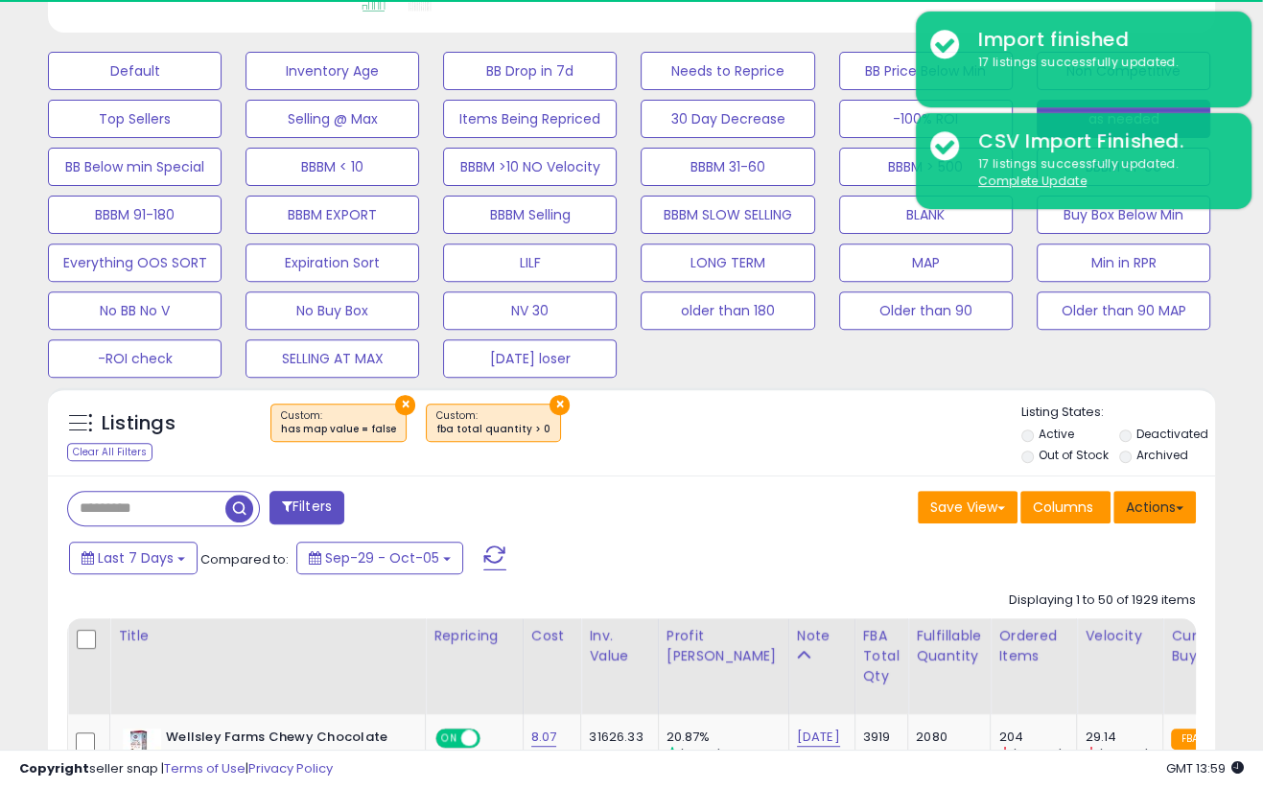
click at [1153, 506] on span at bounding box center [1180, 508] width 8 height 4
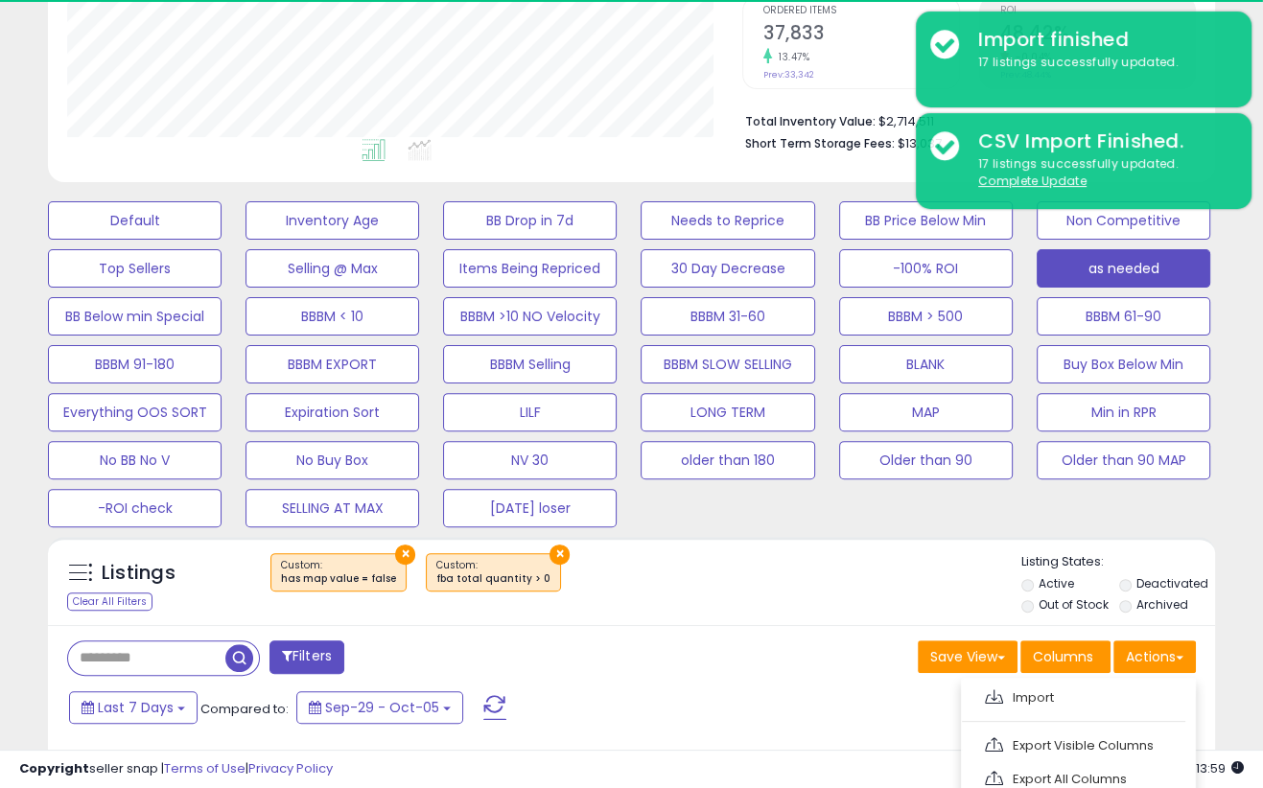
click at [787, 606] on div "Listings Clear All Filters × × Active" at bounding box center [631, 585] width 1167 height 65
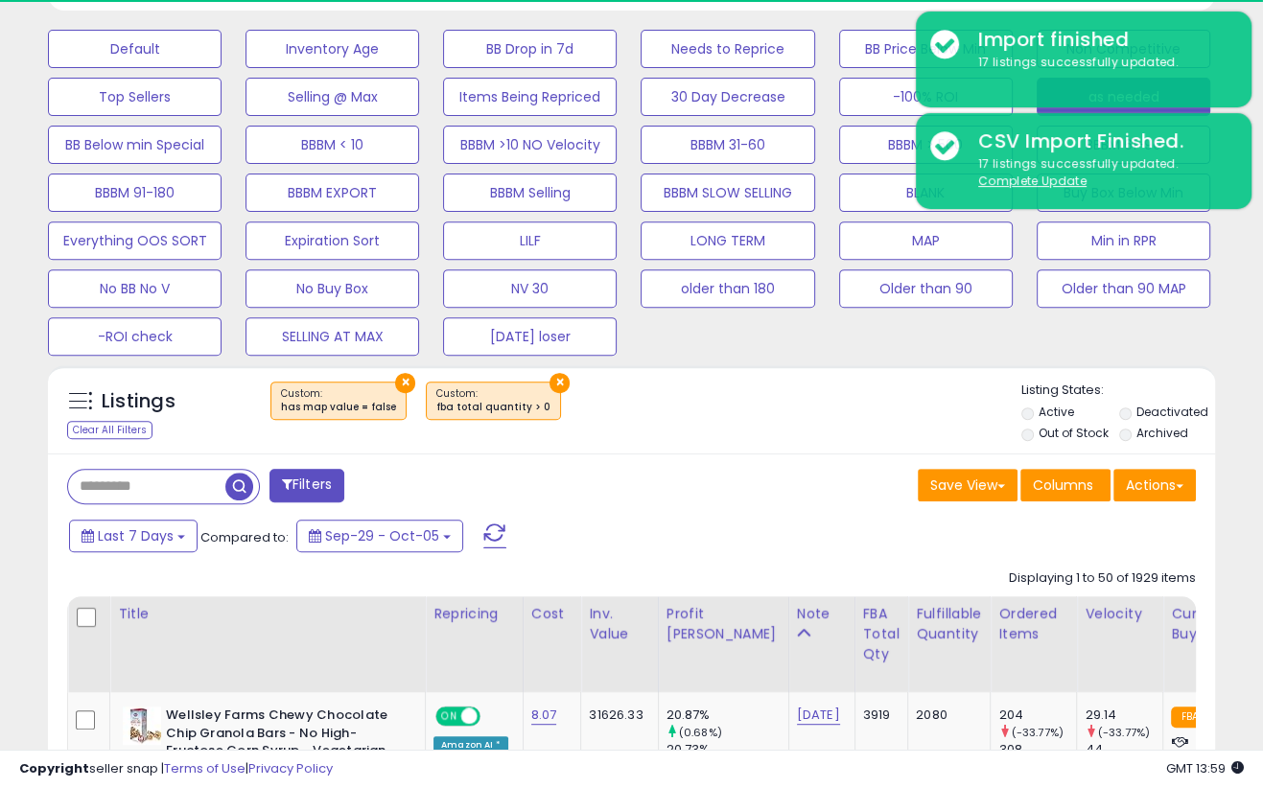
scroll to position [583, 0]
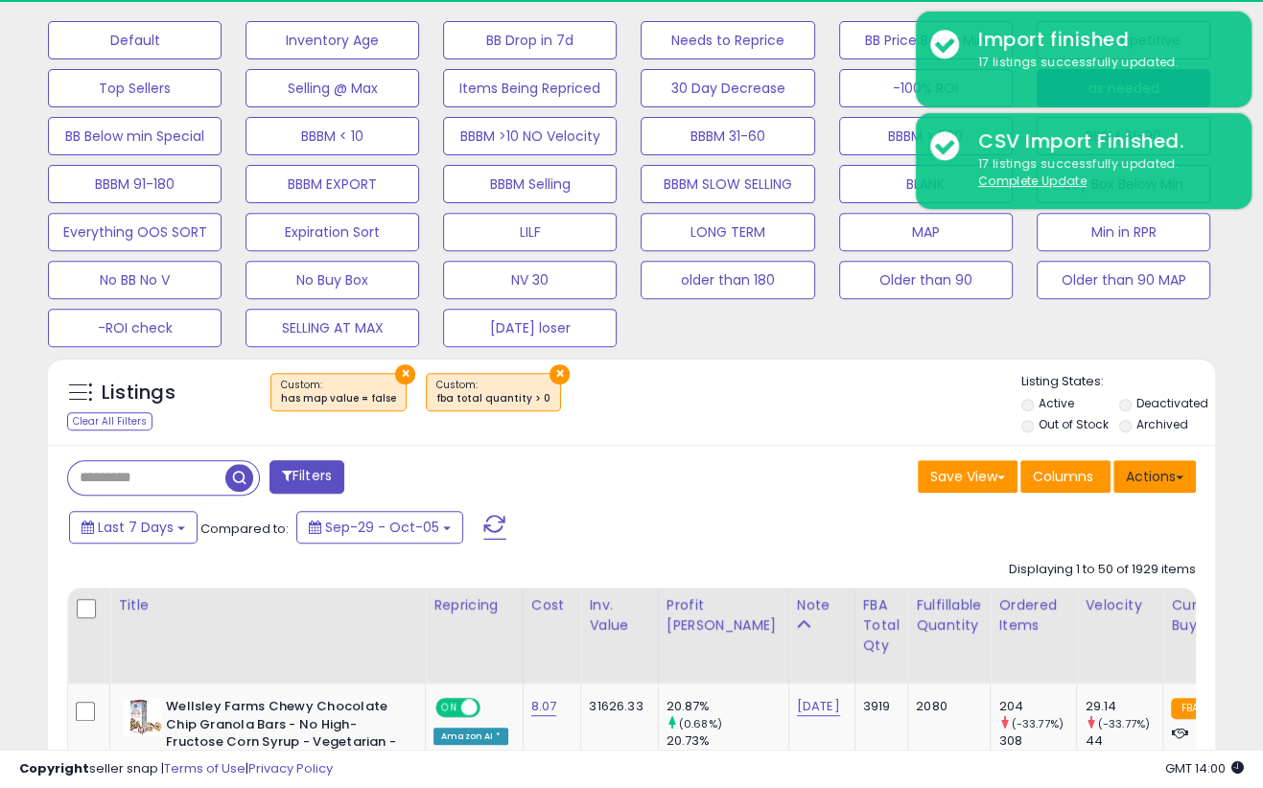
click at [1153, 479] on button "Actions" at bounding box center [1155, 476] width 82 height 33
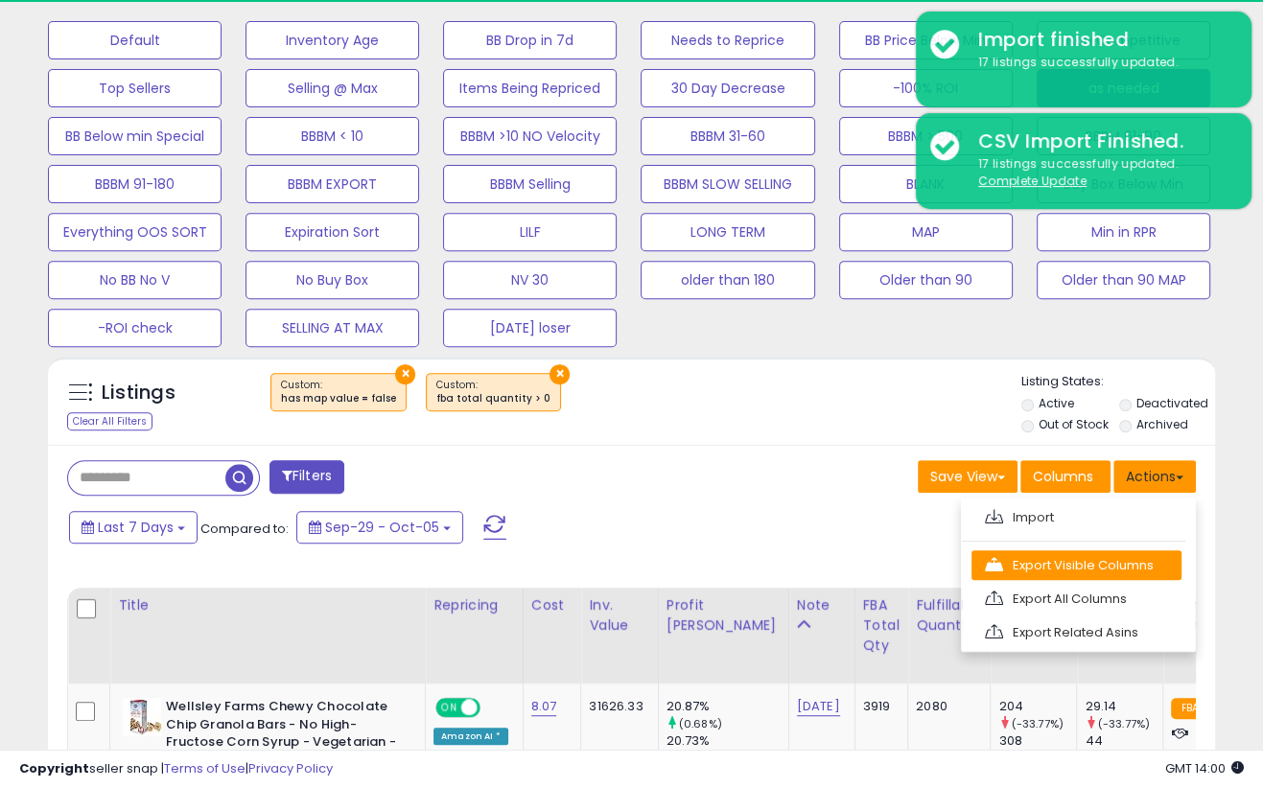
scroll to position [630, 0]
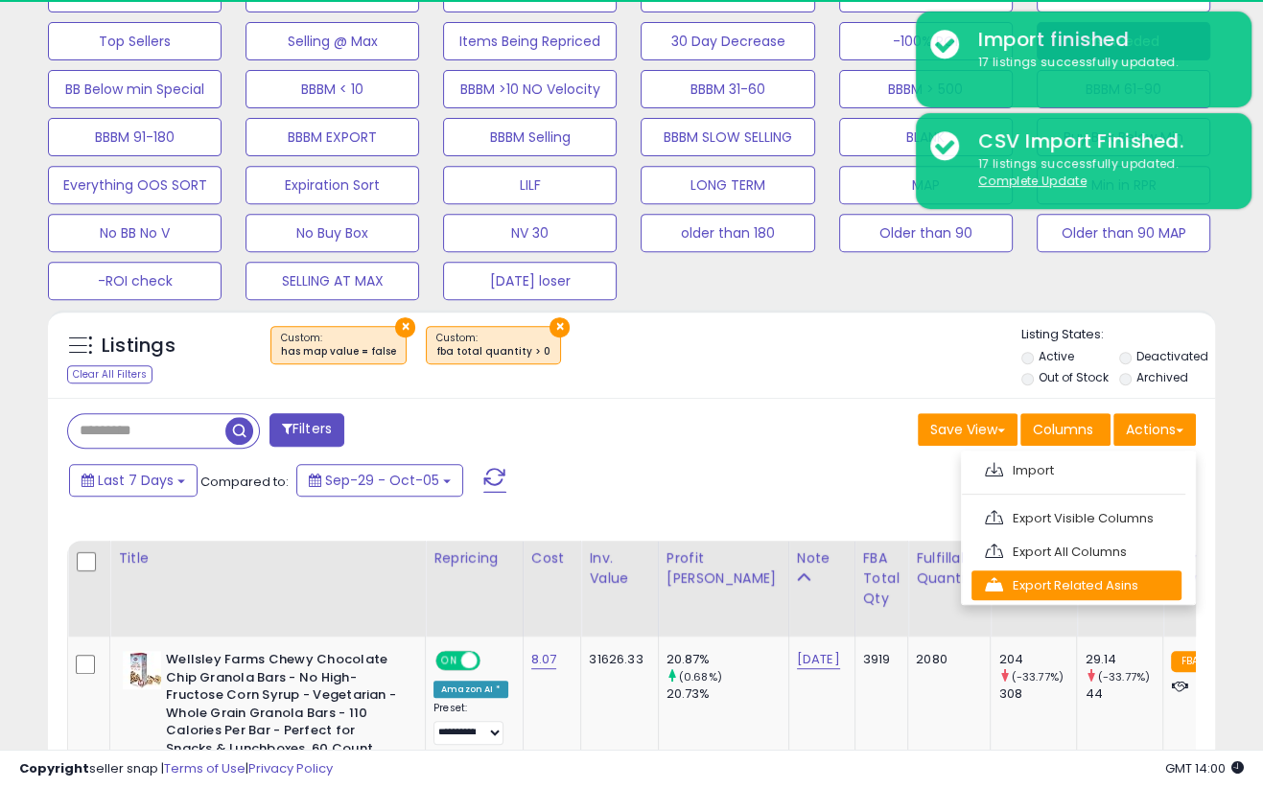
click at [1094, 579] on link "Export Related Asins" at bounding box center [1077, 586] width 210 height 30
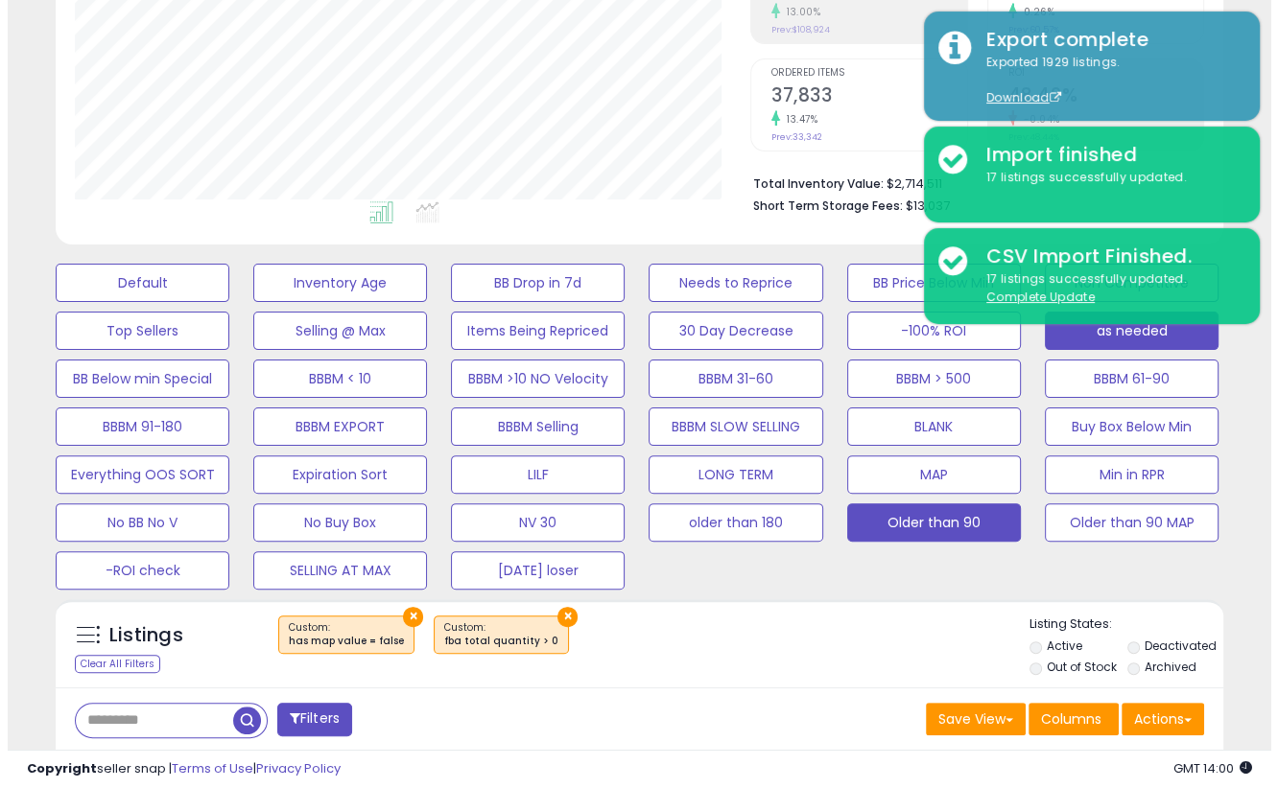
scroll to position [334, 0]
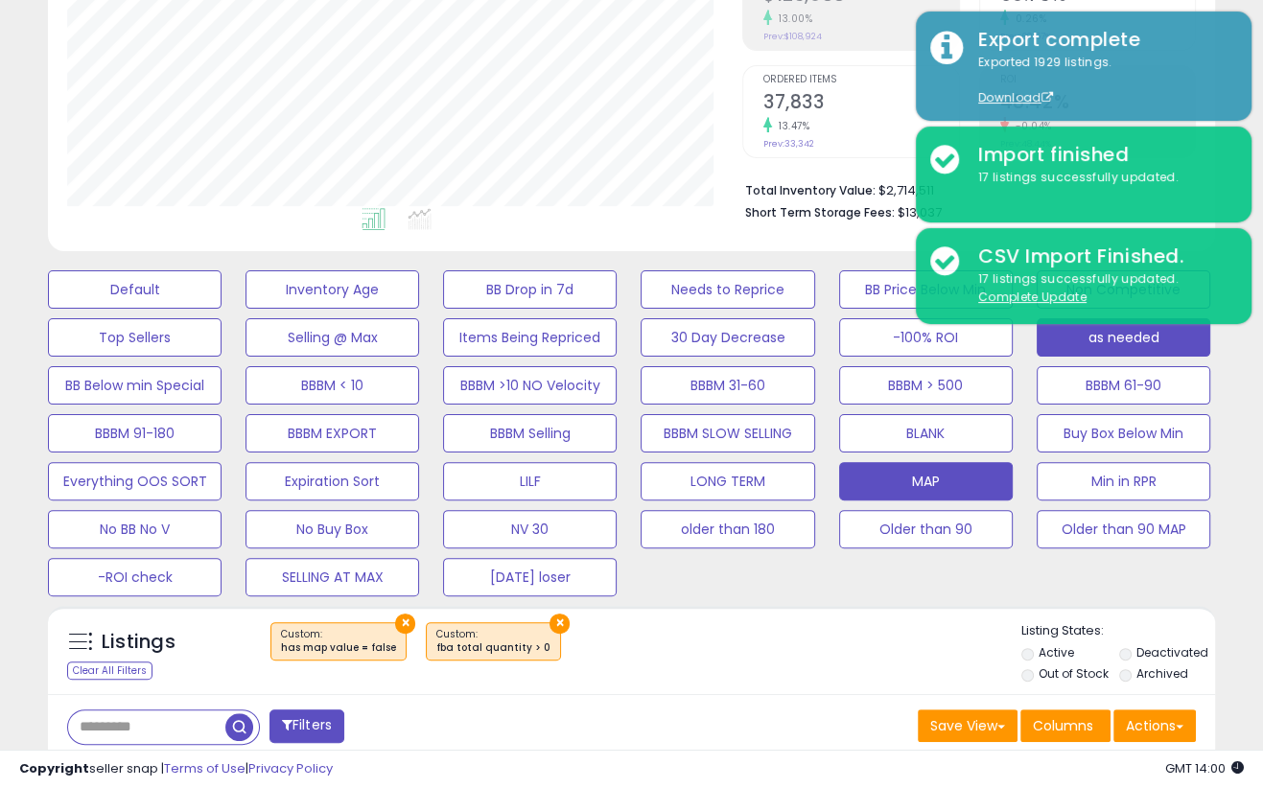
click at [938, 481] on button "MAP" at bounding box center [926, 481] width 174 height 38
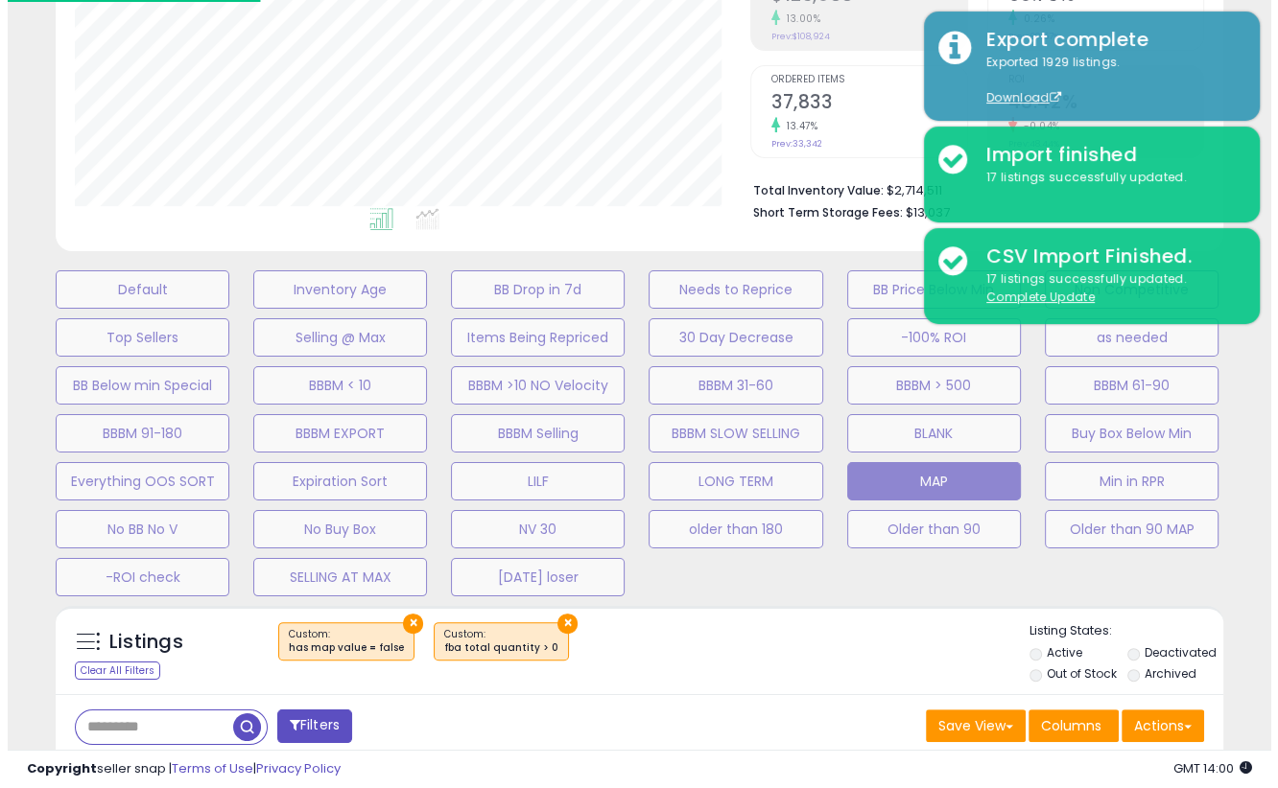
scroll to position [392, 683]
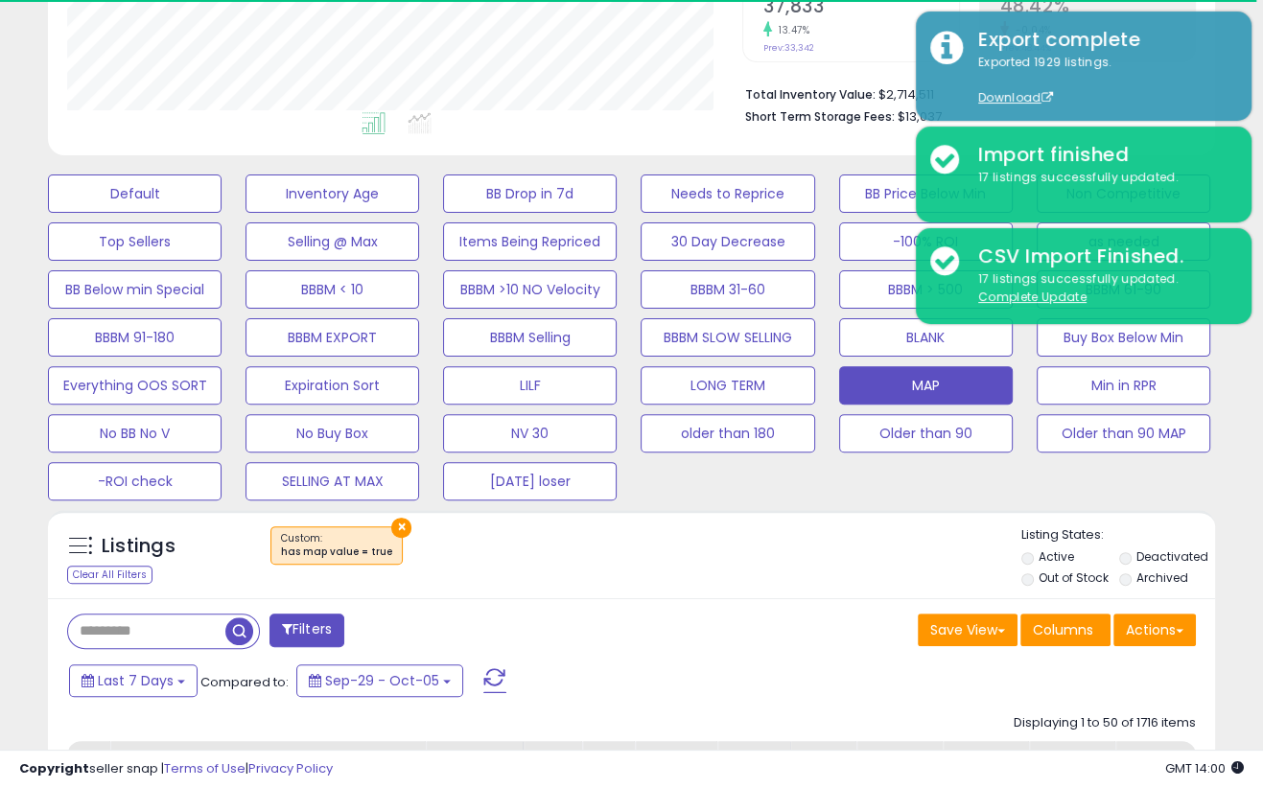
scroll to position [477, 0]
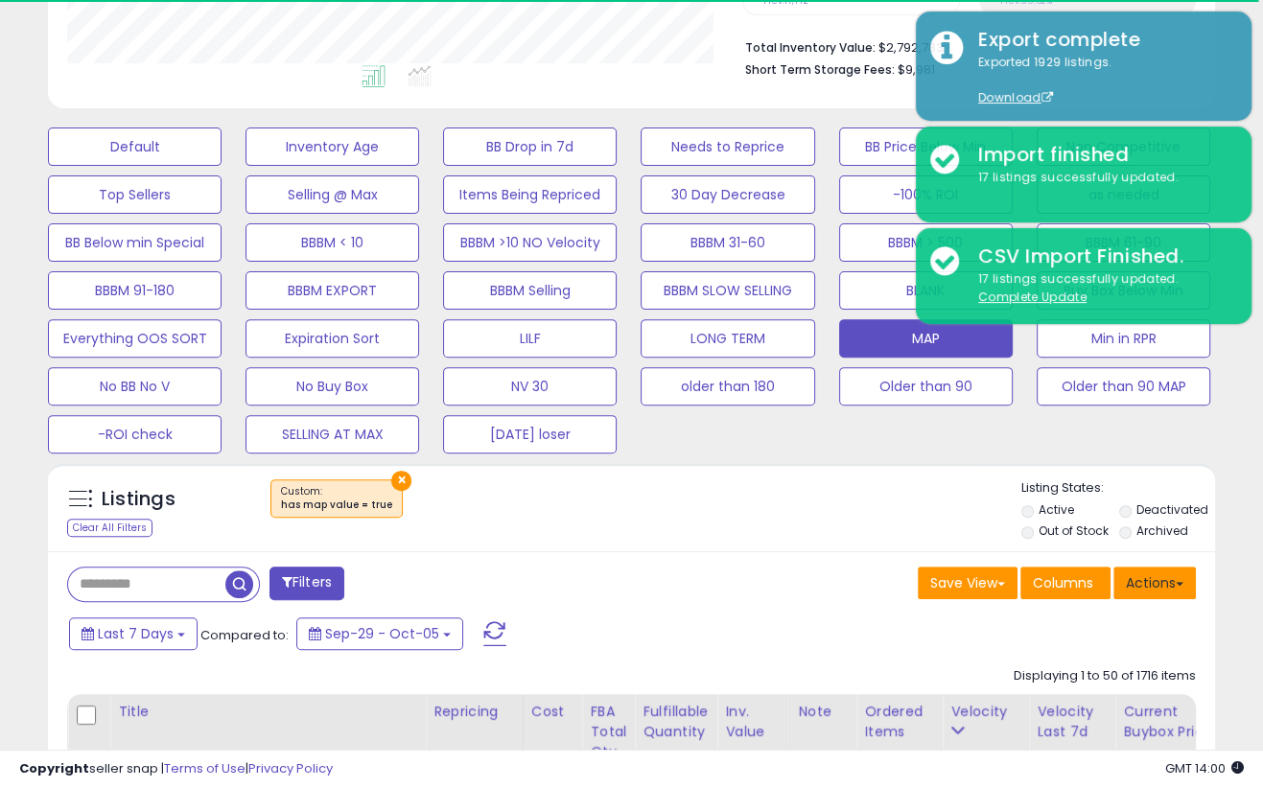
click at [1153, 578] on button "Actions" at bounding box center [1155, 583] width 82 height 33
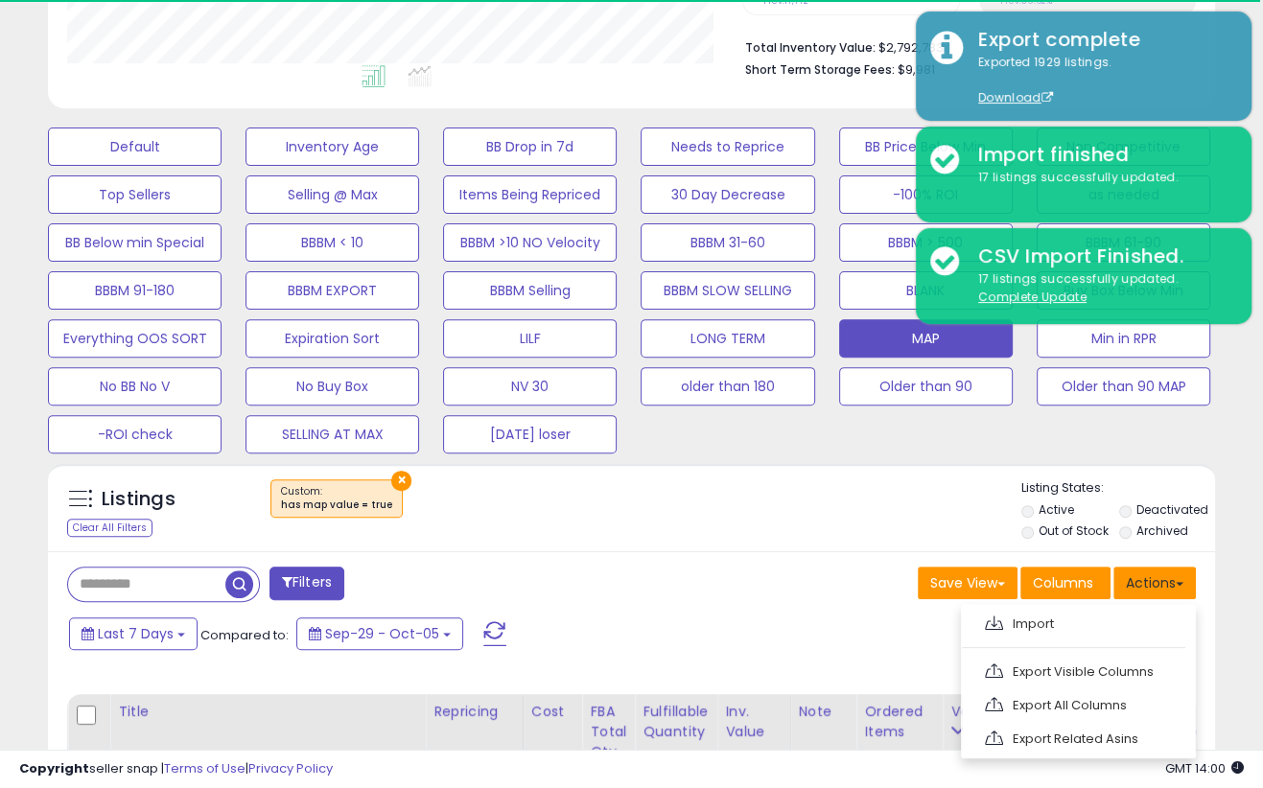
scroll to position [502, 0]
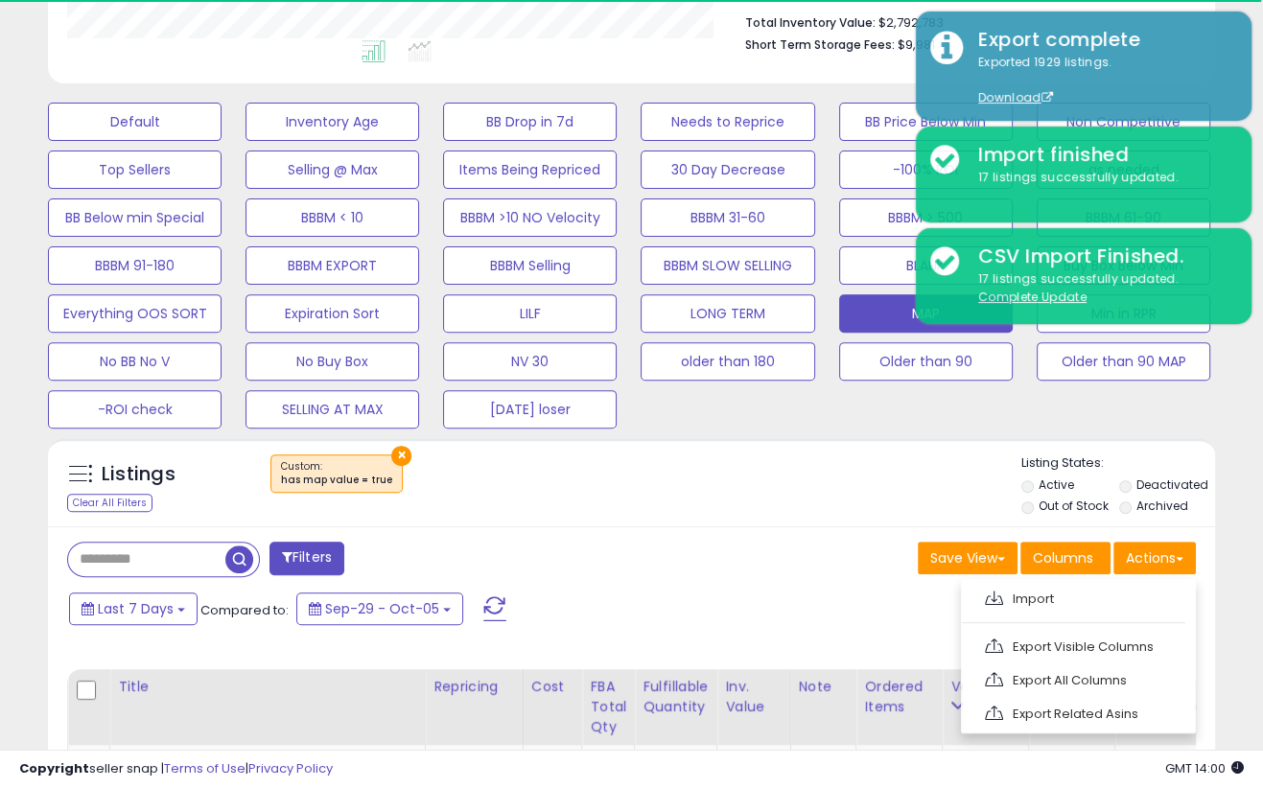
click at [1078, 644] on link "Export Visible Columns" at bounding box center [1077, 647] width 210 height 30
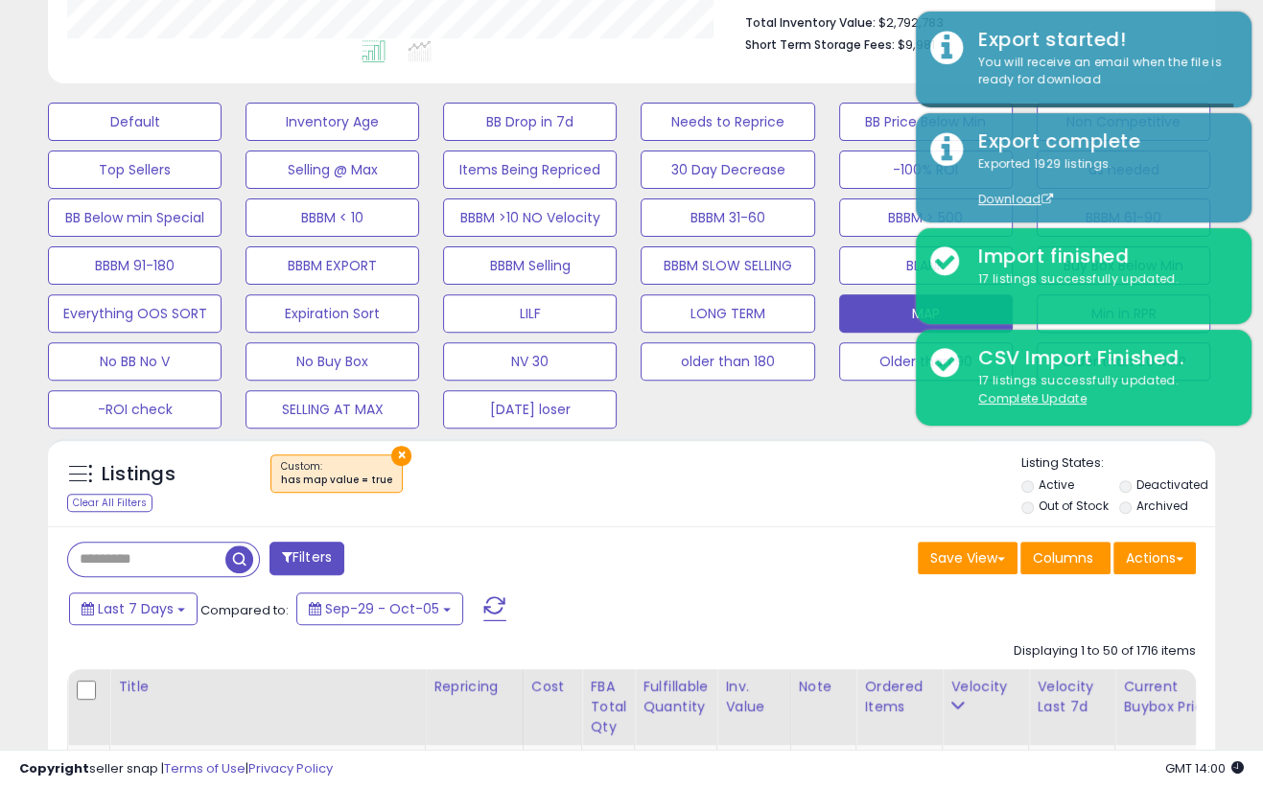
scroll to position [392, 675]
